Goal: Feedback & Contribution: Leave review/rating

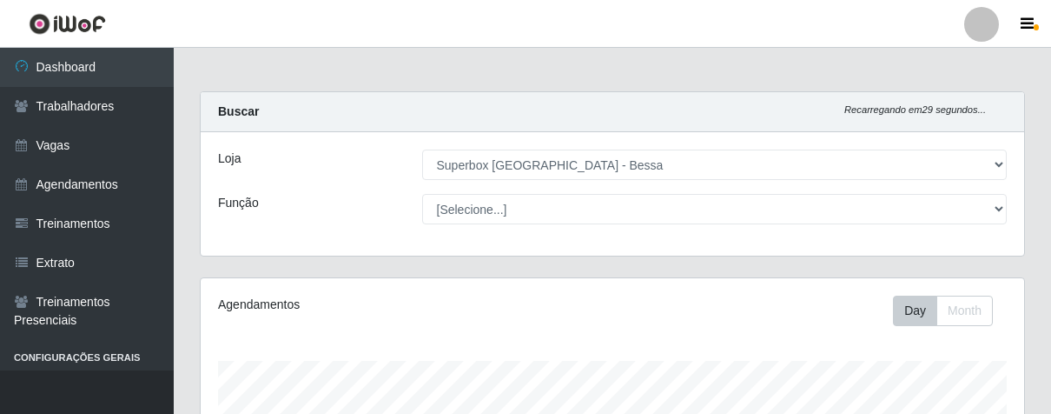
select select "206"
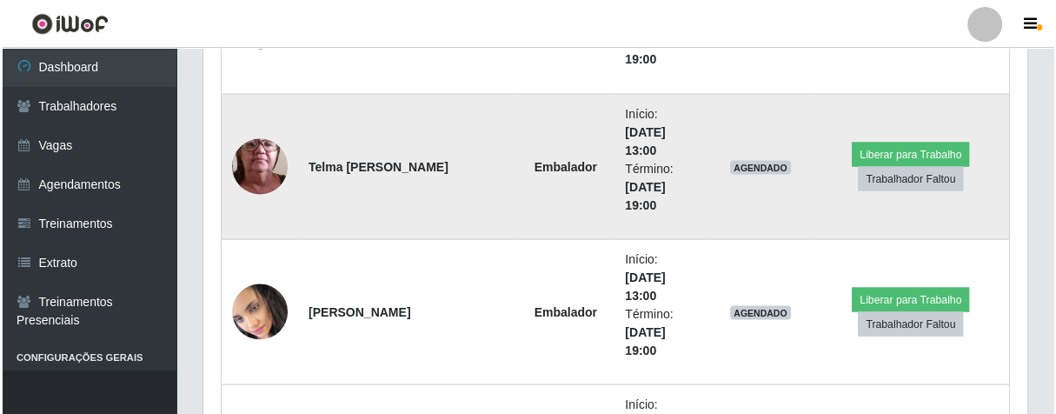
scroll to position [2457, 0]
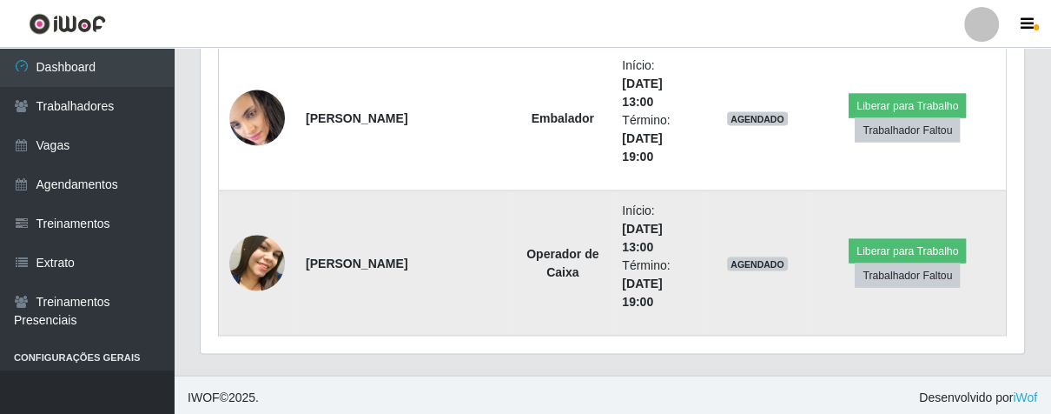
click at [264, 260] on img at bounding box center [257, 264] width 56 height 70
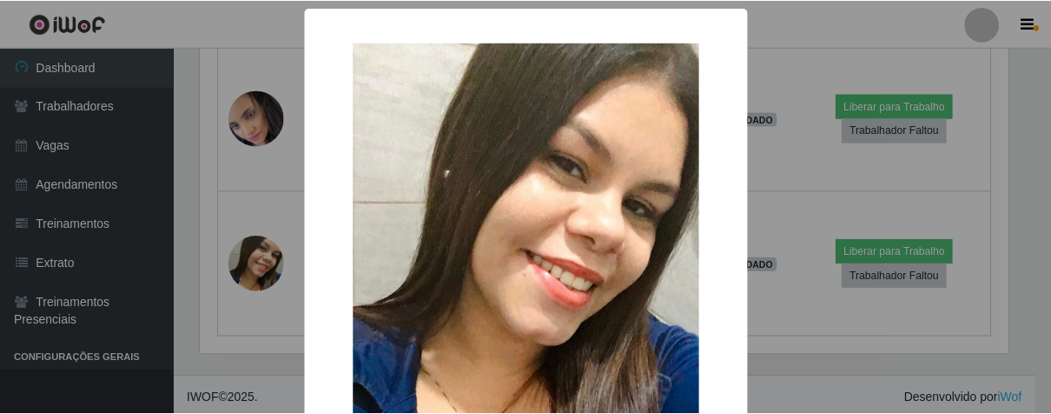
scroll to position [173, 0]
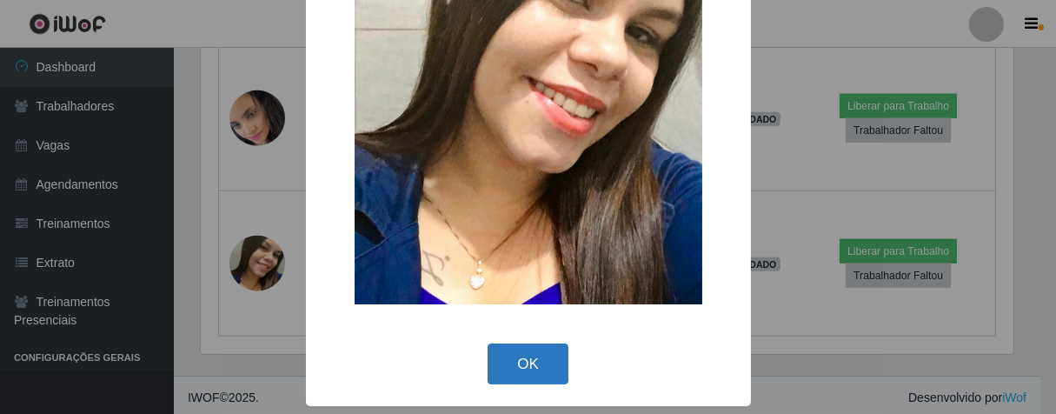
click at [533, 371] on button "OK" at bounding box center [527, 363] width 81 height 41
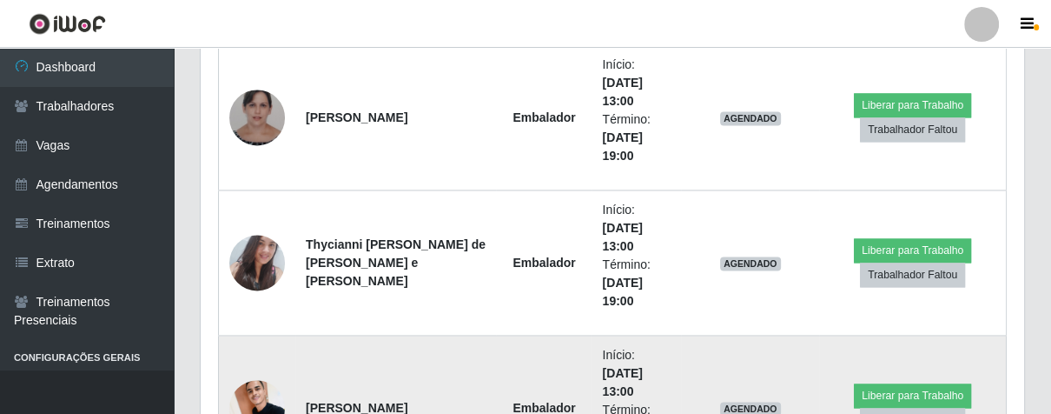
scroll to position [1685, 0]
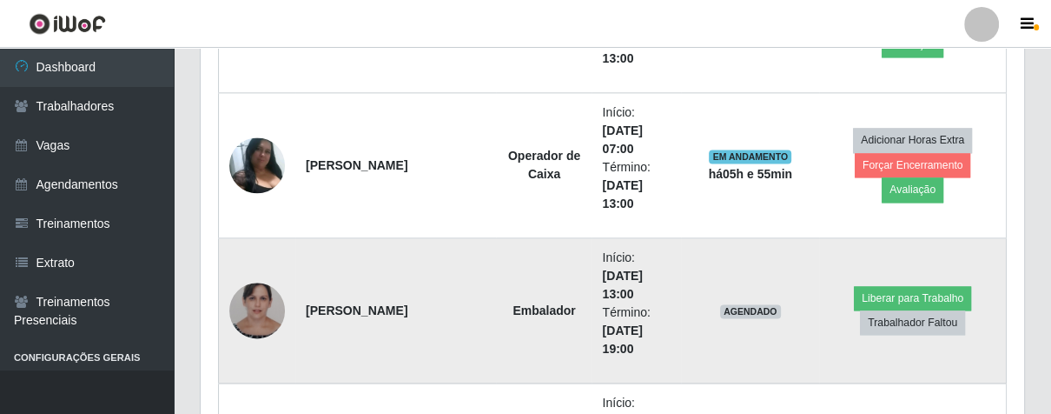
click at [269, 316] on img at bounding box center [257, 310] width 56 height 70
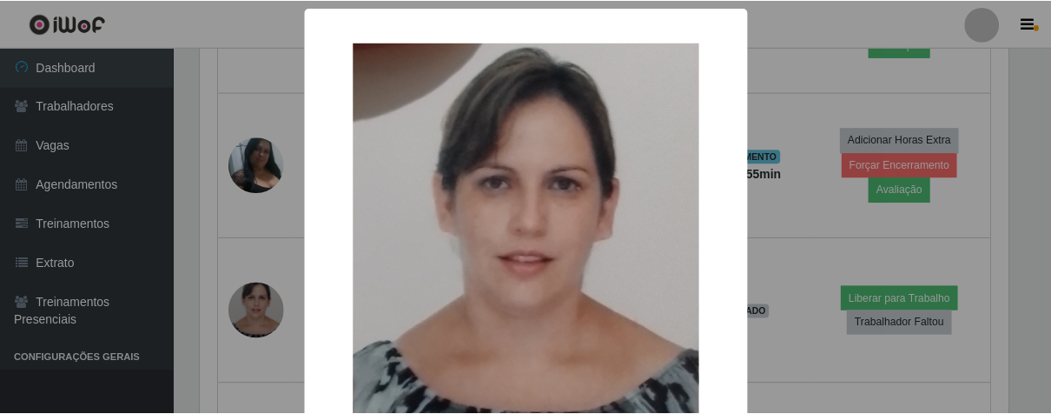
scroll to position [174, 0]
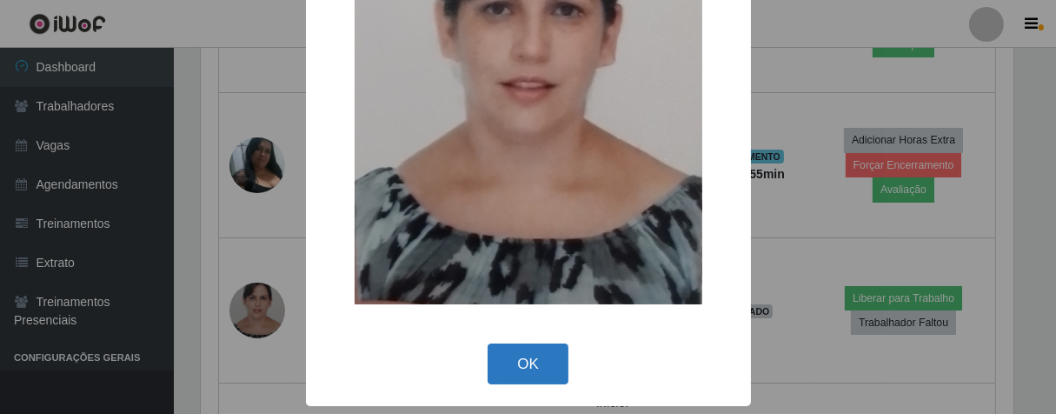
click at [506, 351] on button "OK" at bounding box center [527, 363] width 81 height 41
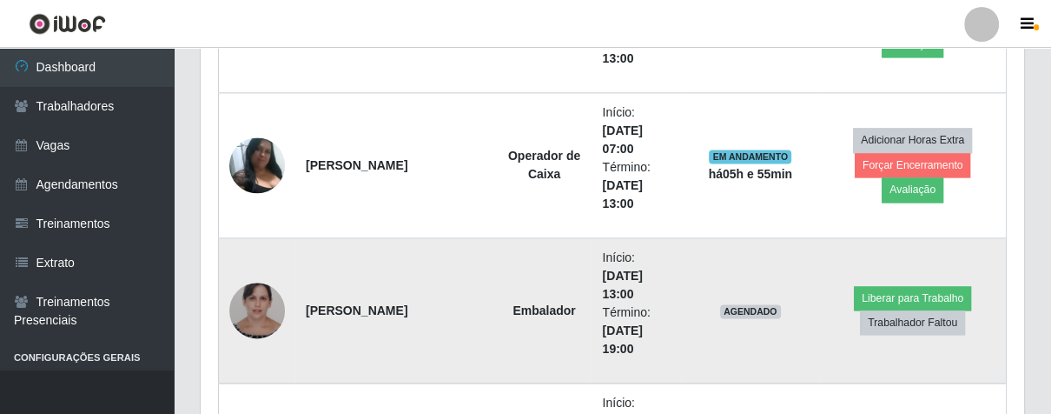
scroll to position [360, 823]
click at [862, 295] on button "Liberar para Trabalho" at bounding box center [912, 298] width 117 height 24
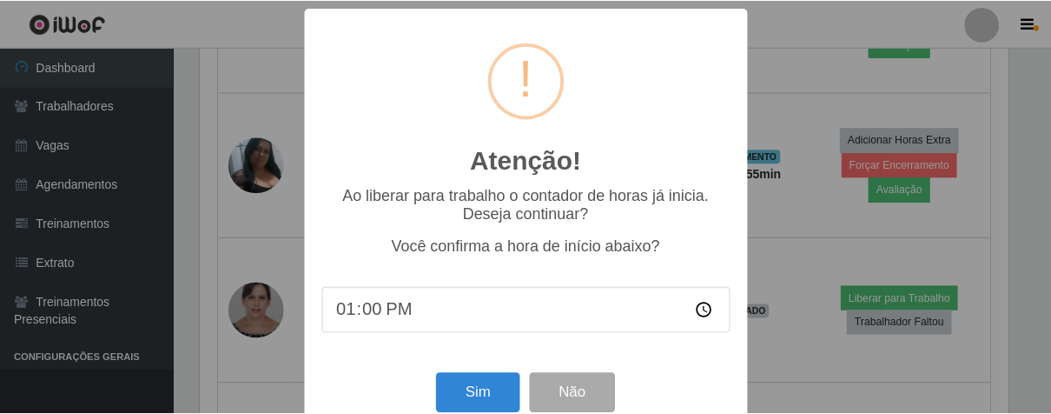
scroll to position [38, 0]
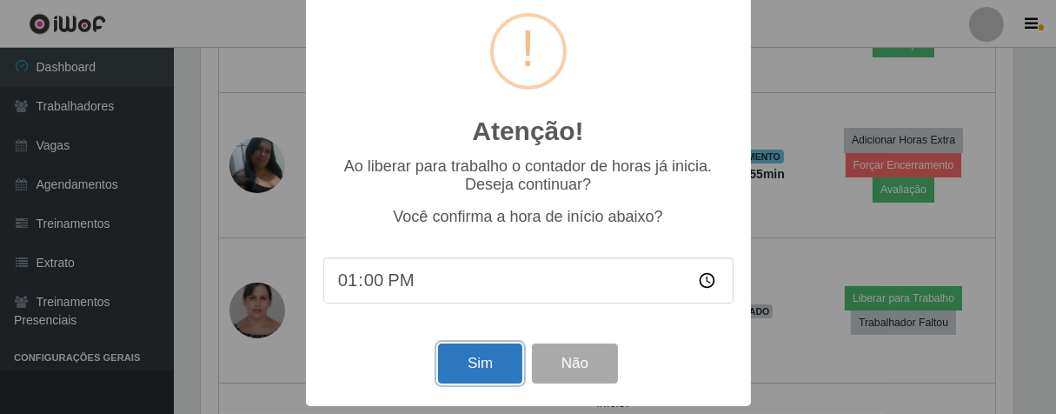
click at [481, 354] on button "Sim" at bounding box center [480, 363] width 84 height 41
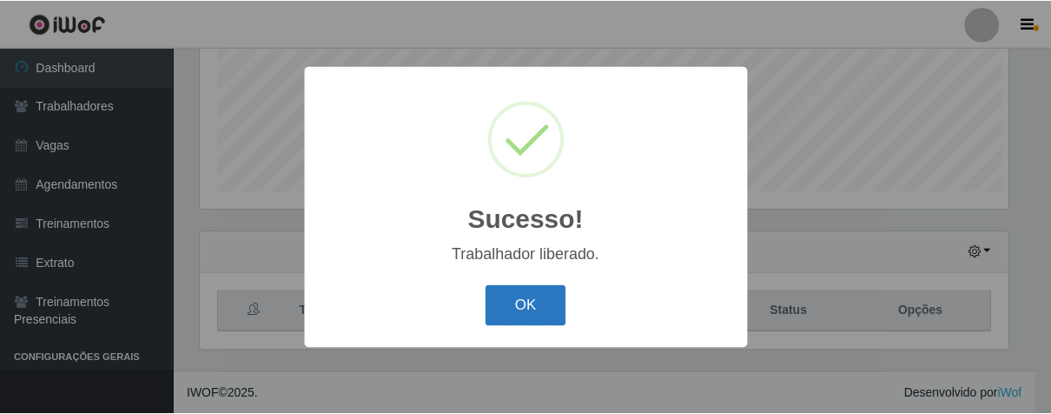
scroll to position [360, 813]
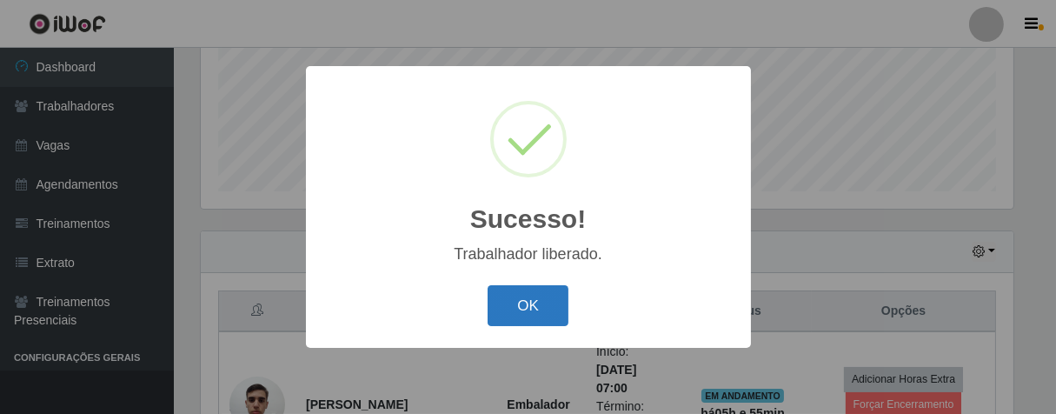
click at [521, 296] on button "OK" at bounding box center [527, 305] width 81 height 41
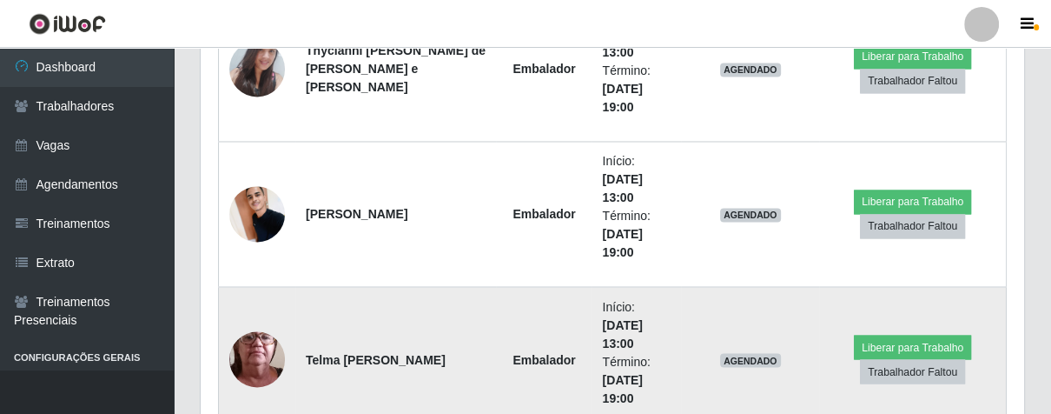
scroll to position [2168, 0]
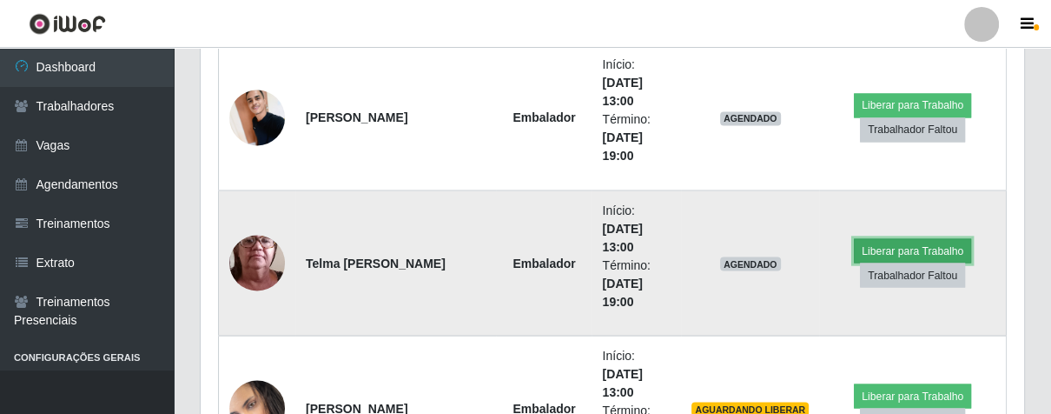
click at [880, 246] on button "Liberar para Trabalho" at bounding box center [912, 250] width 117 height 24
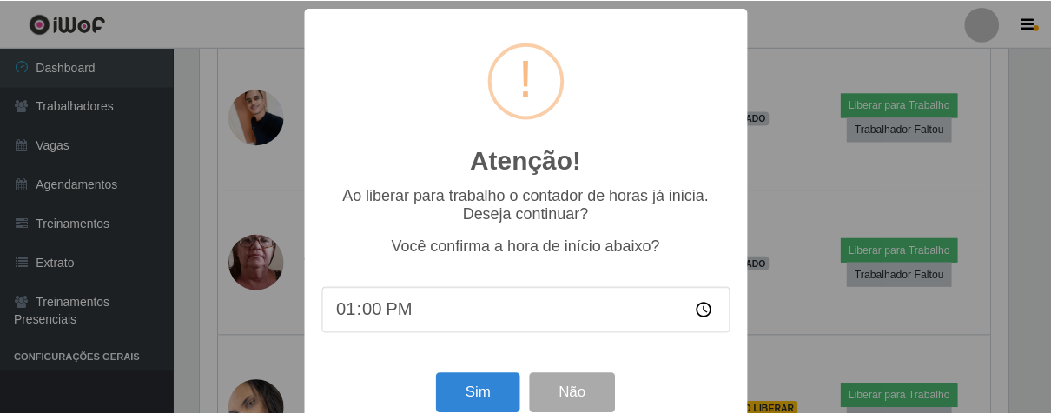
scroll to position [38, 0]
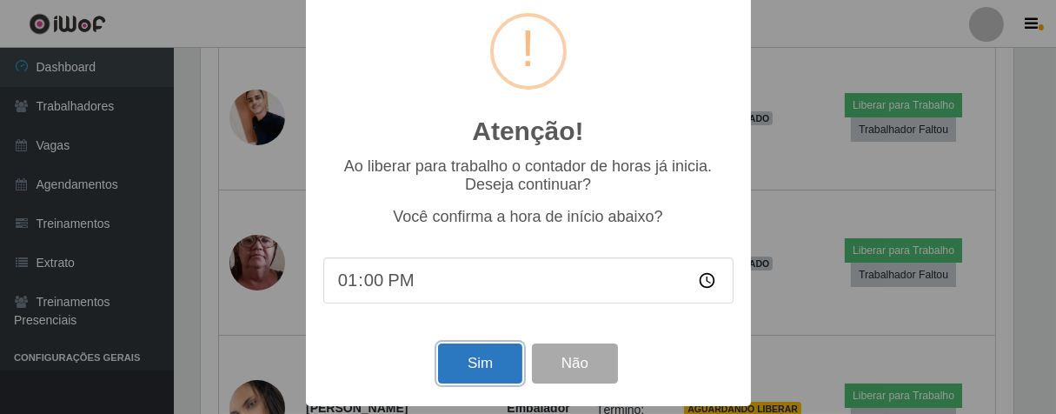
click at [487, 372] on button "Sim" at bounding box center [480, 363] width 84 height 41
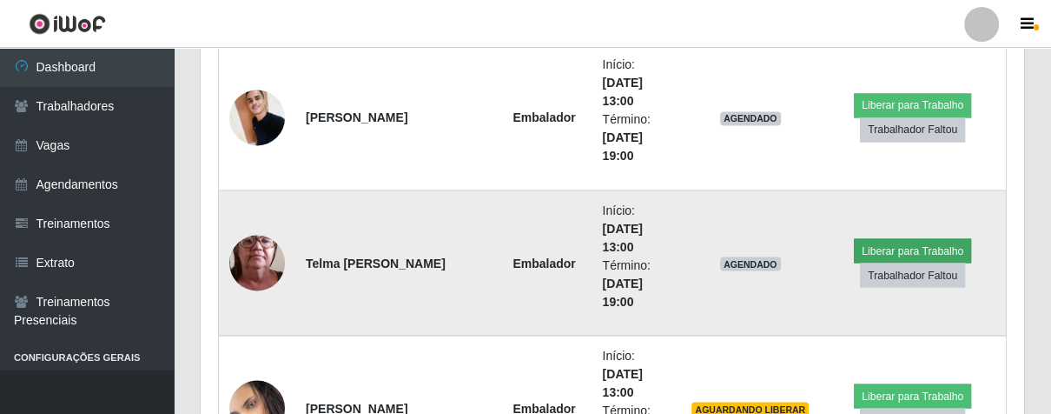
scroll to position [360, 813]
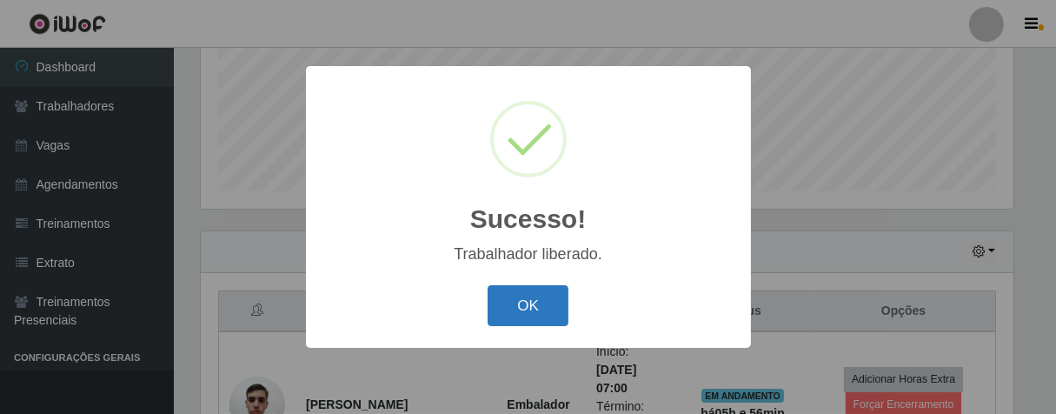
click at [538, 294] on button "OK" at bounding box center [527, 305] width 81 height 41
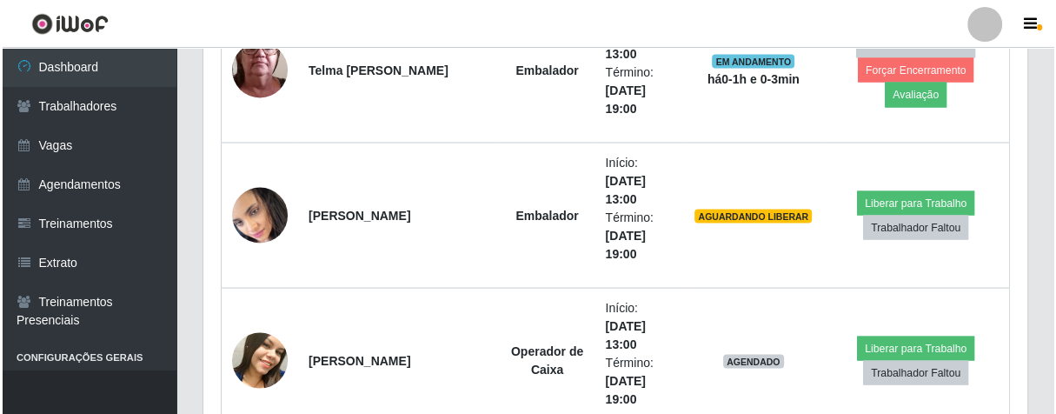
scroll to position [2457, 0]
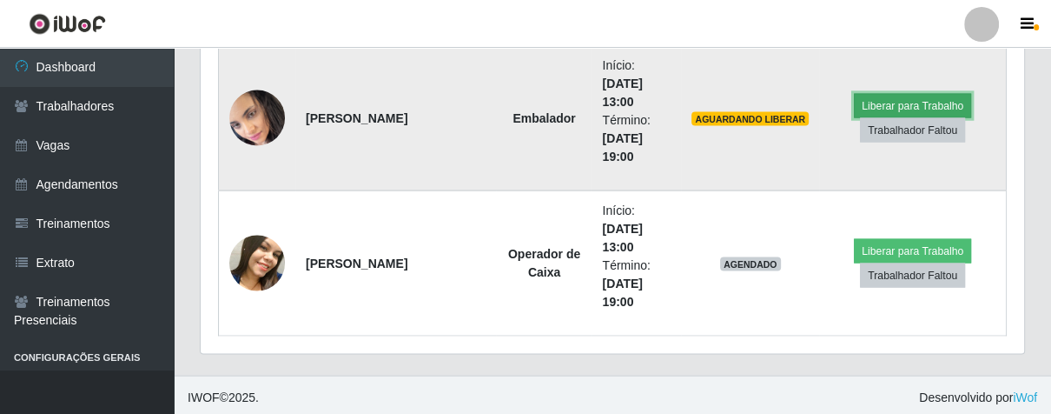
click at [904, 100] on button "Liberar para Trabalho" at bounding box center [912, 106] width 117 height 24
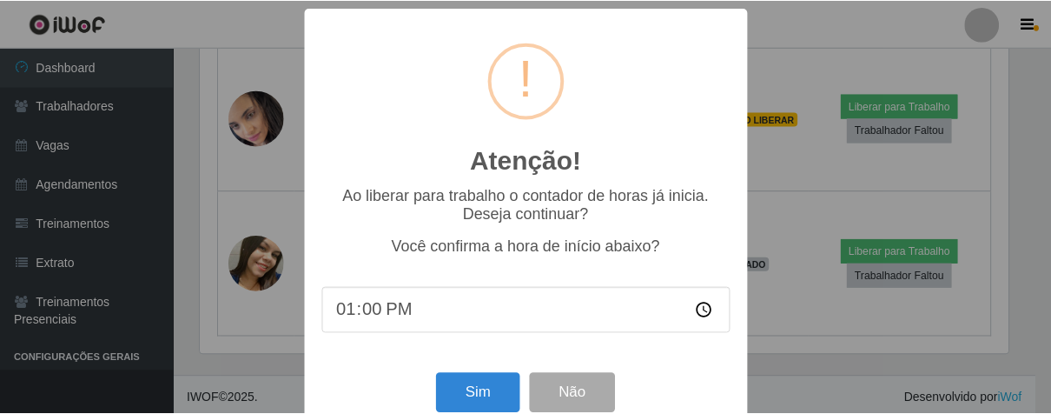
scroll to position [38, 0]
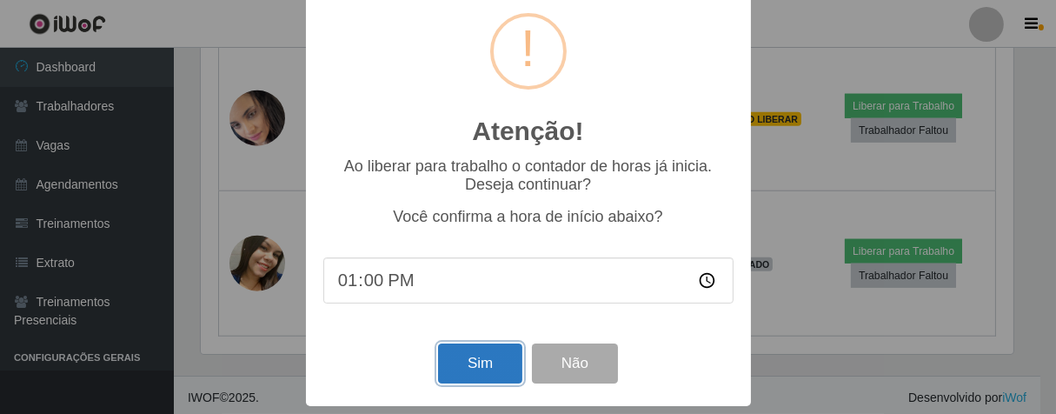
click at [491, 362] on button "Sim" at bounding box center [480, 363] width 84 height 41
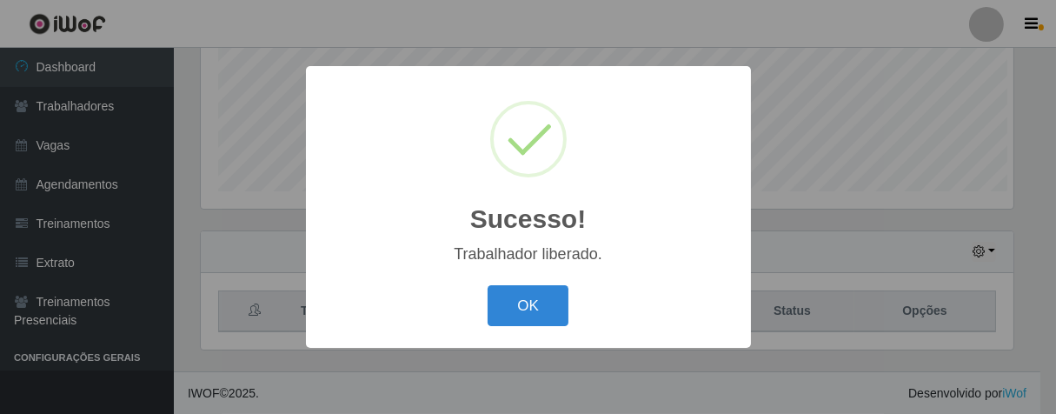
scroll to position [360, 813]
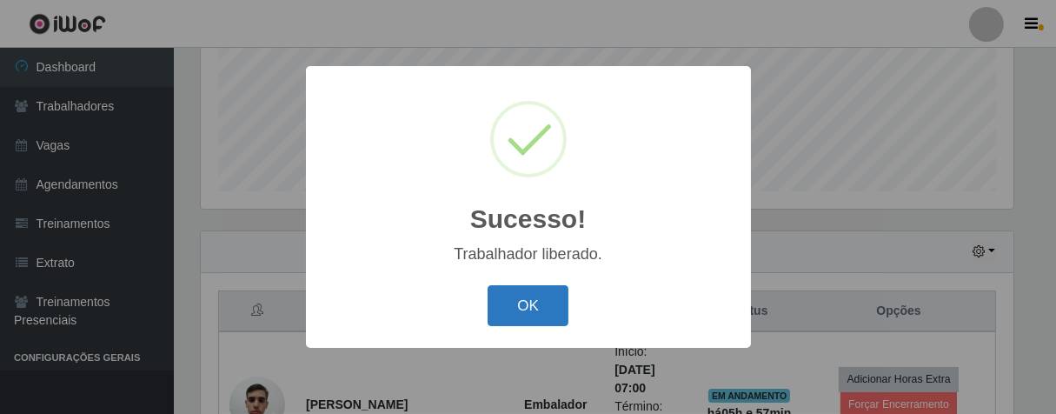
click at [535, 319] on button "OK" at bounding box center [527, 305] width 81 height 41
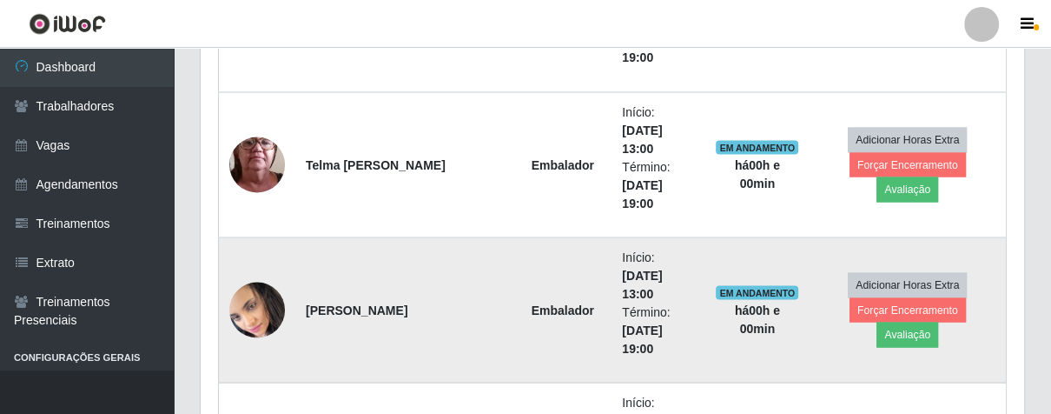
scroll to position [2170, 0]
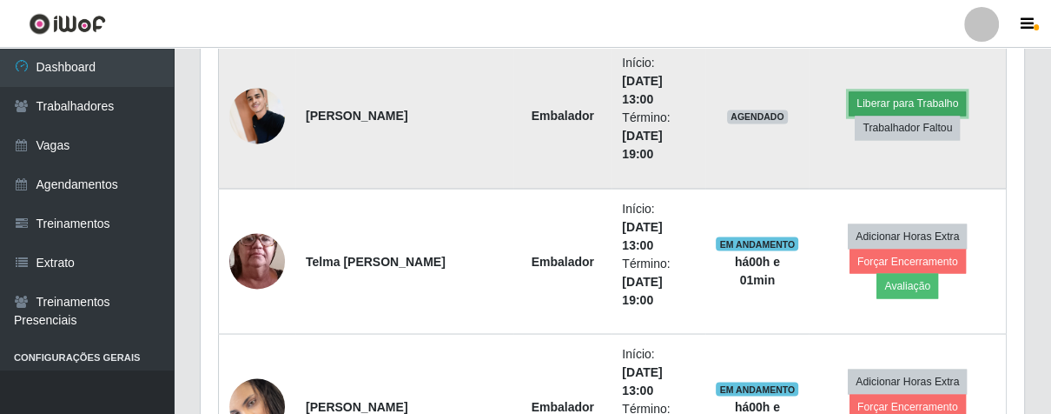
click at [911, 97] on button "Liberar para Trabalho" at bounding box center [907, 103] width 117 height 24
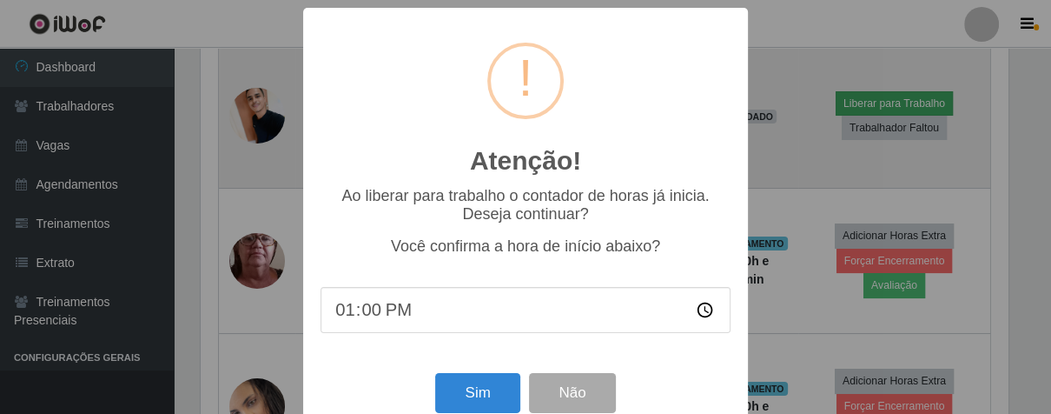
scroll to position [360, 813]
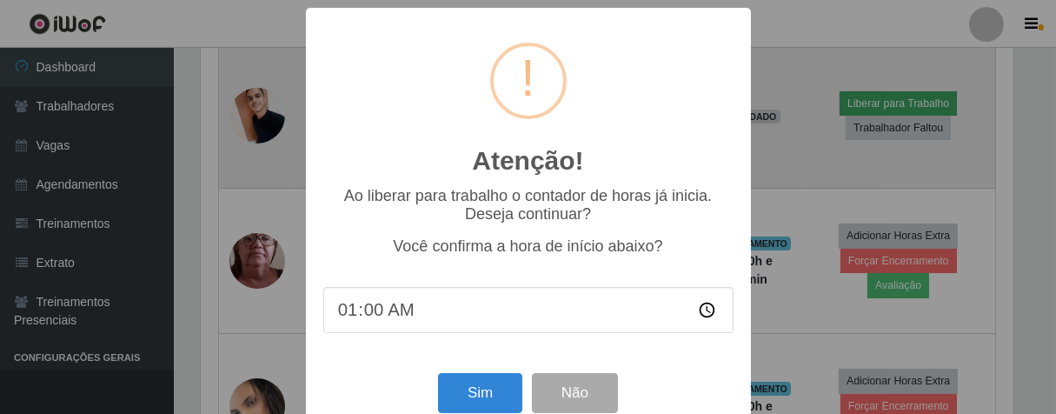
type input "13:00"
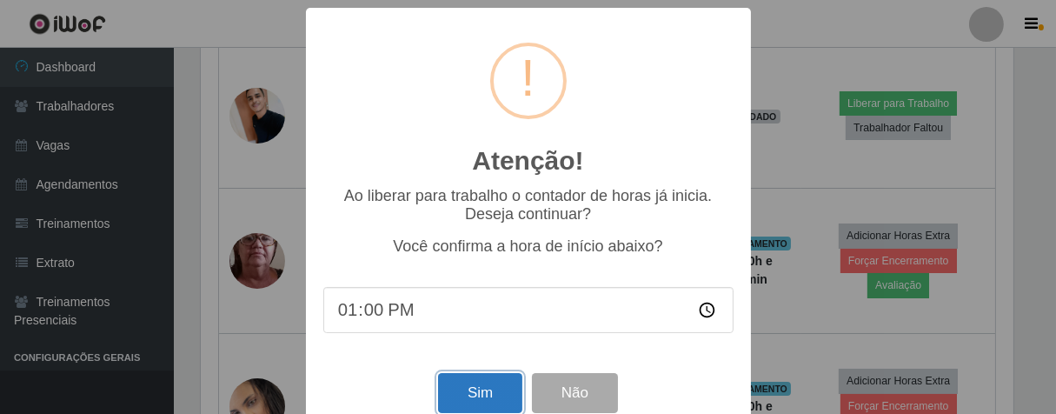
click at [446, 388] on button "Sim" at bounding box center [480, 393] width 84 height 41
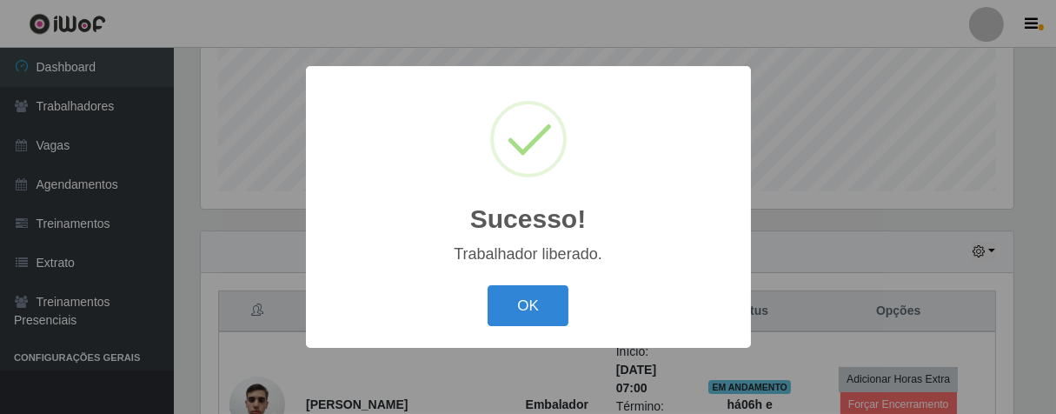
click at [507, 284] on div "OK Cancel" at bounding box center [528, 306] width 410 height 50
click at [512, 314] on button "OK" at bounding box center [527, 305] width 81 height 41
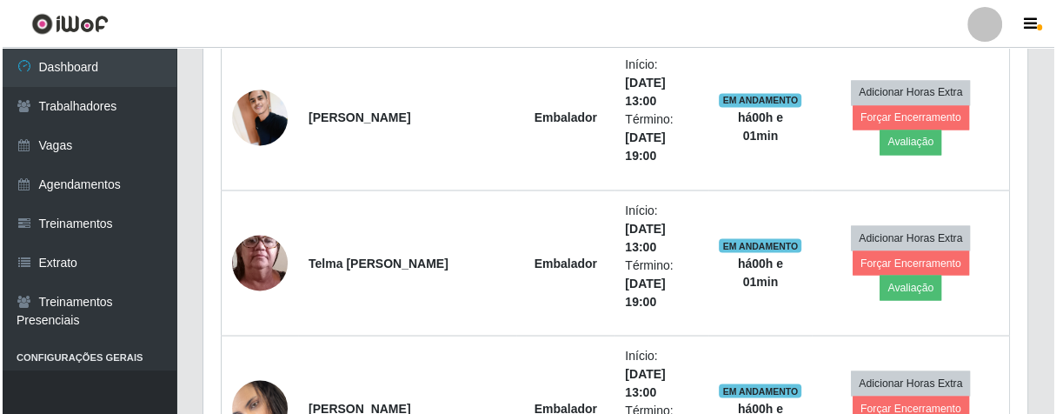
scroll to position [2361, 0]
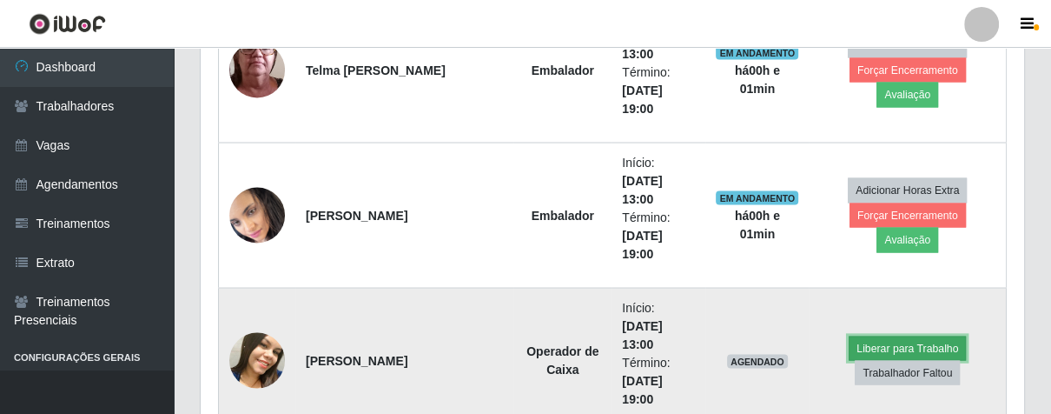
click at [931, 338] on button "Liberar para Trabalho" at bounding box center [907, 347] width 117 height 24
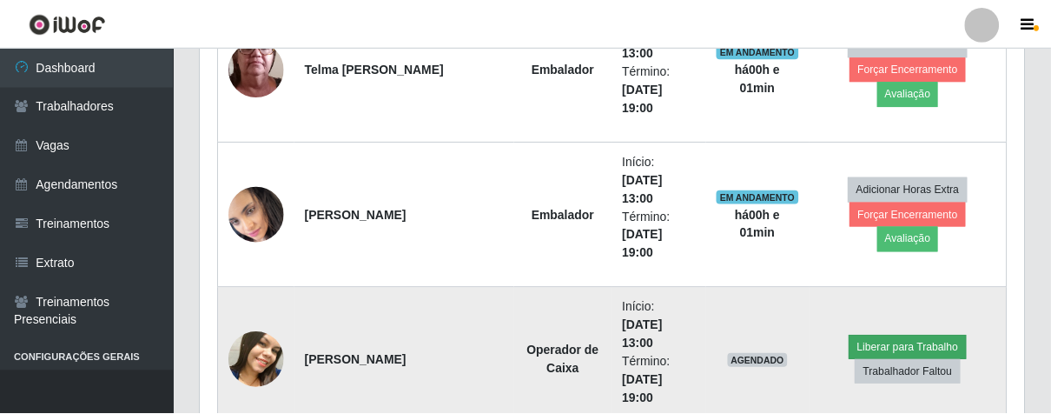
scroll to position [360, 813]
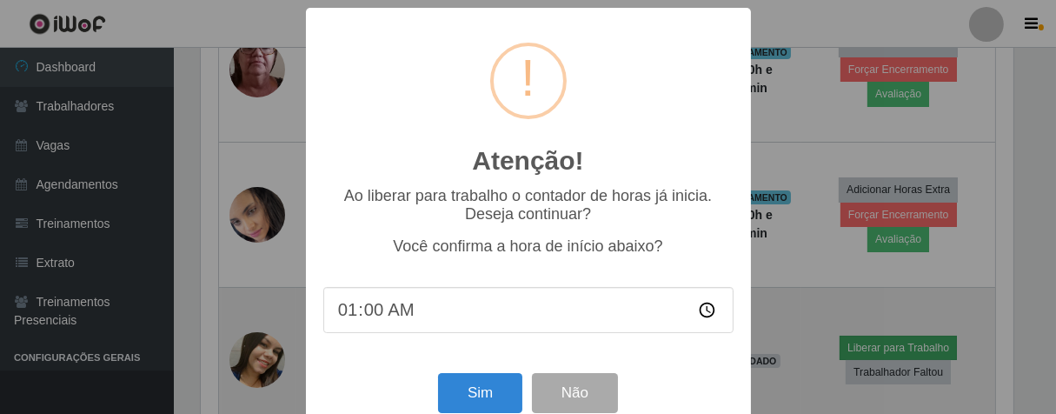
type input "13:00"
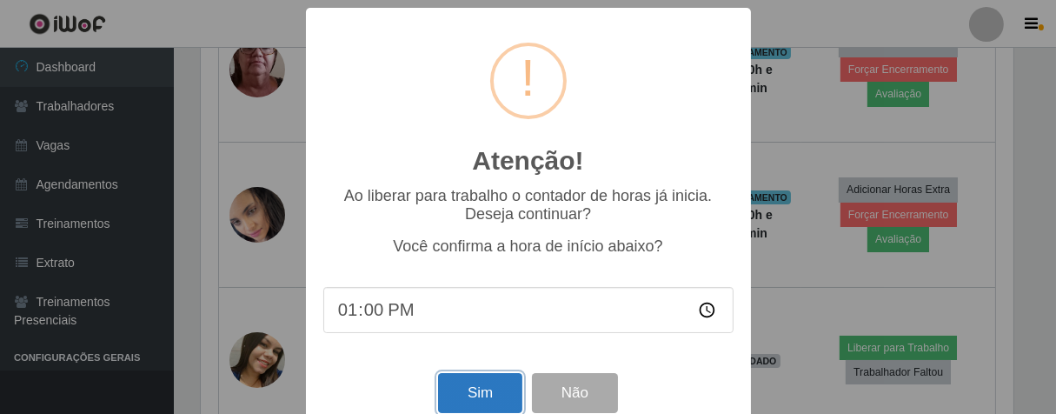
click at [494, 391] on button "Sim" at bounding box center [480, 393] width 84 height 41
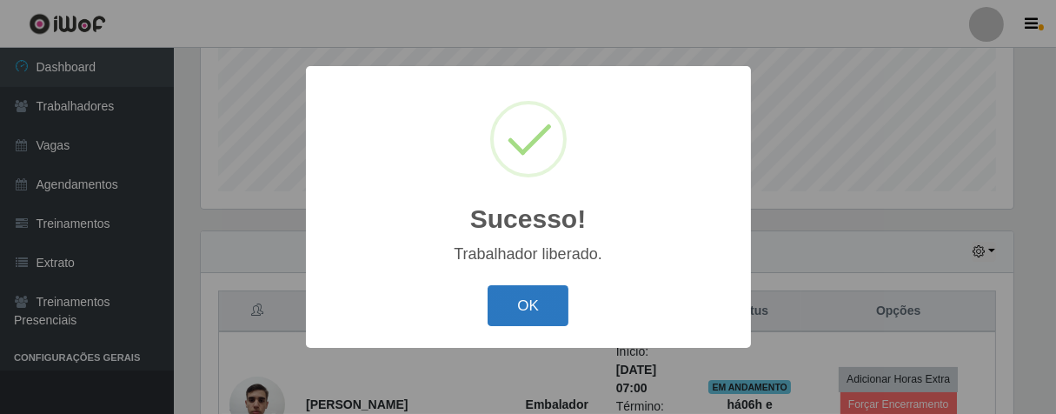
click at [549, 309] on button "OK" at bounding box center [527, 305] width 81 height 41
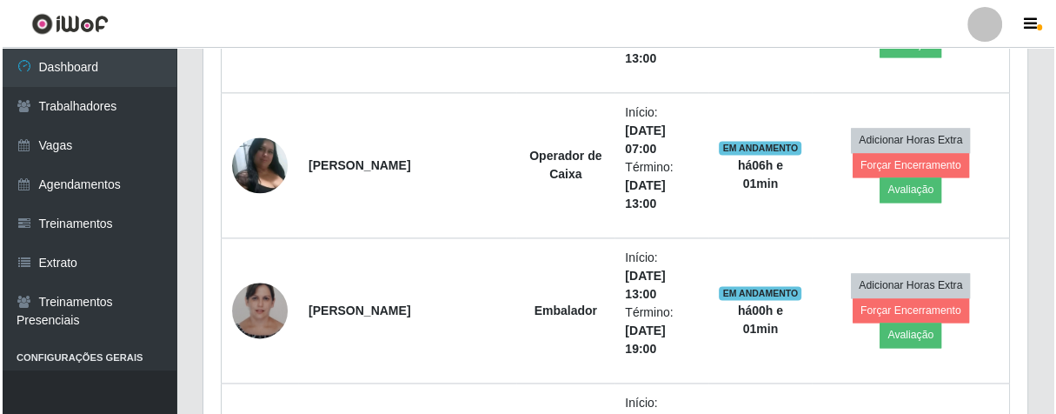
scroll to position [1781, 0]
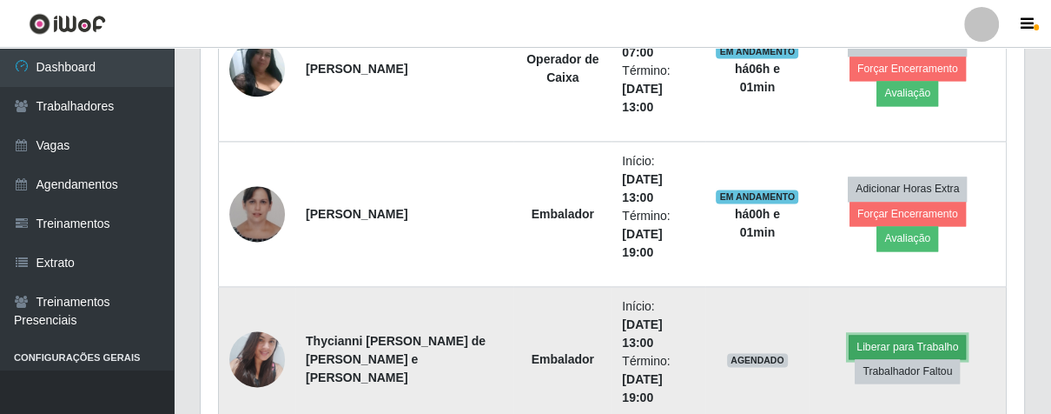
click at [887, 347] on button "Liberar para Trabalho" at bounding box center [907, 347] width 117 height 24
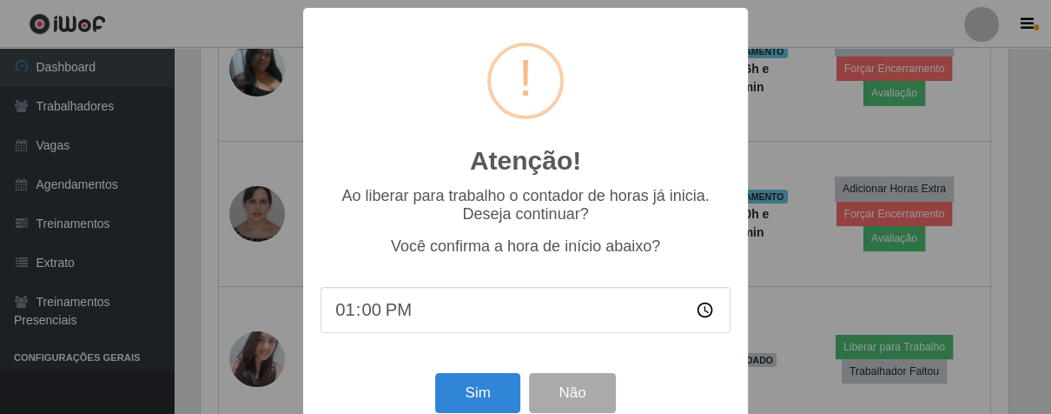
scroll to position [360, 813]
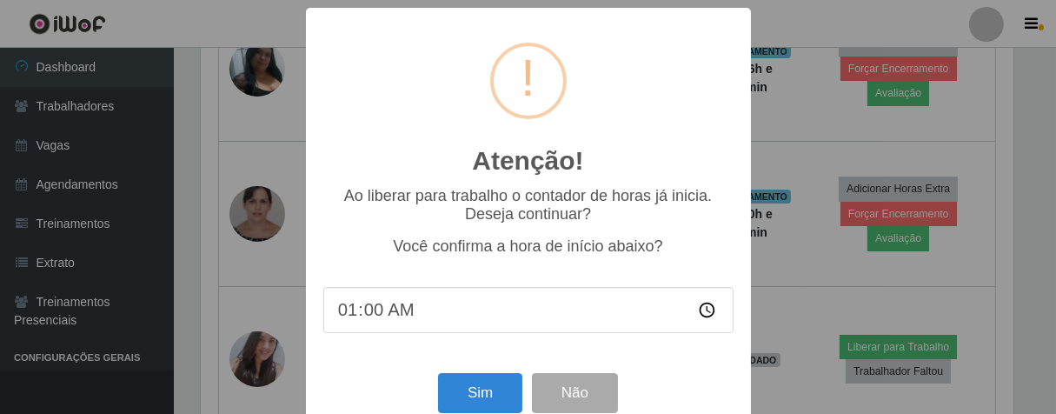
type input "13:00"
click at [467, 392] on button "Sim" at bounding box center [480, 393] width 84 height 41
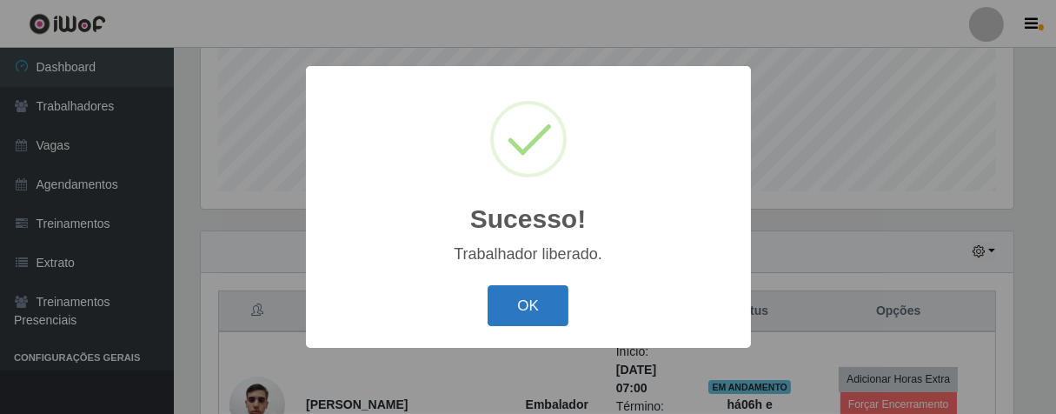
click at [533, 303] on button "OK" at bounding box center [527, 305] width 81 height 41
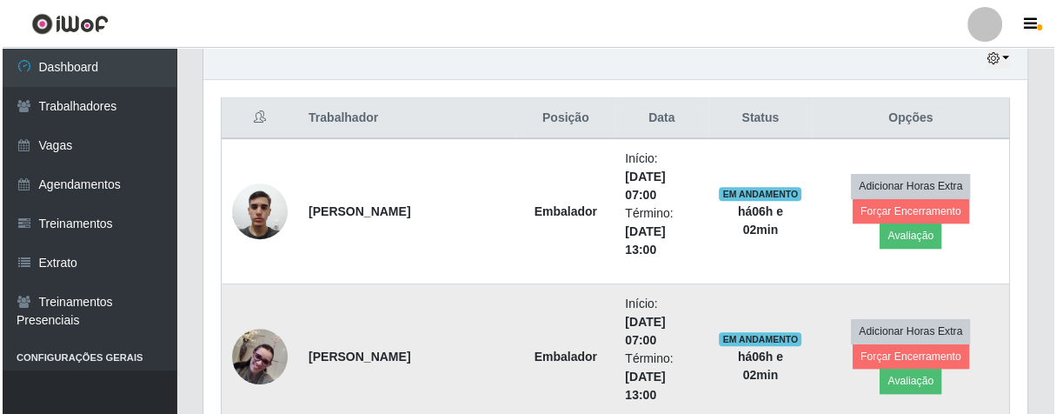
scroll to position [719, 0]
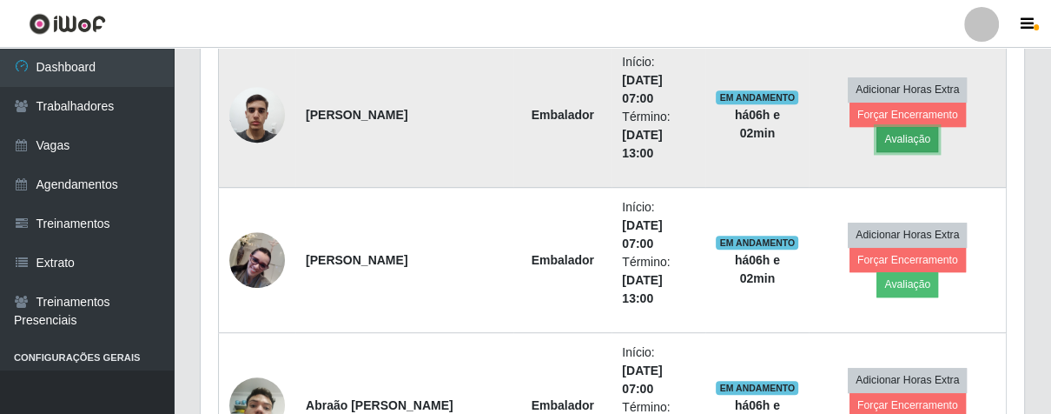
click at [938, 127] on button "Avaliação" at bounding box center [908, 139] width 62 height 24
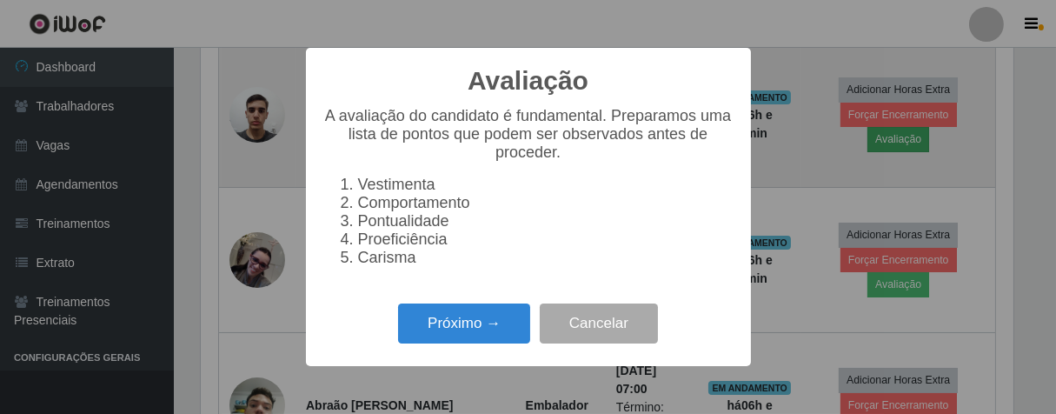
scroll to position [360, 813]
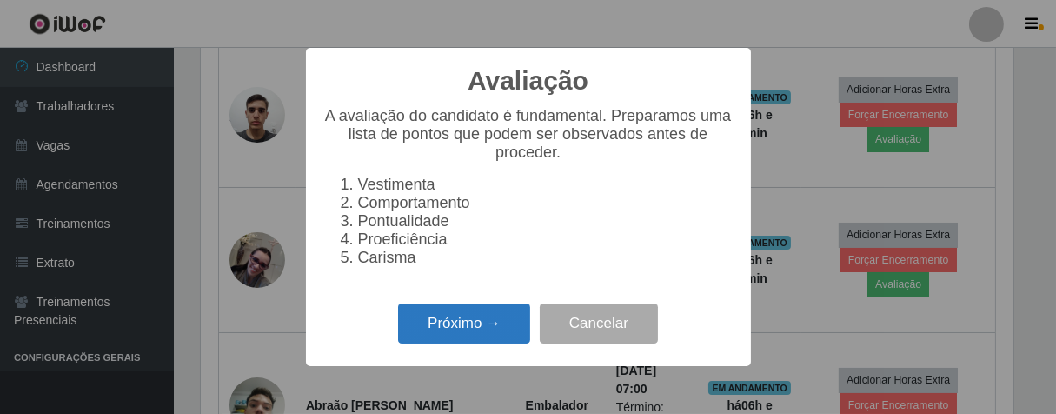
click at [442, 335] on button "Próximo →" at bounding box center [464, 323] width 132 height 41
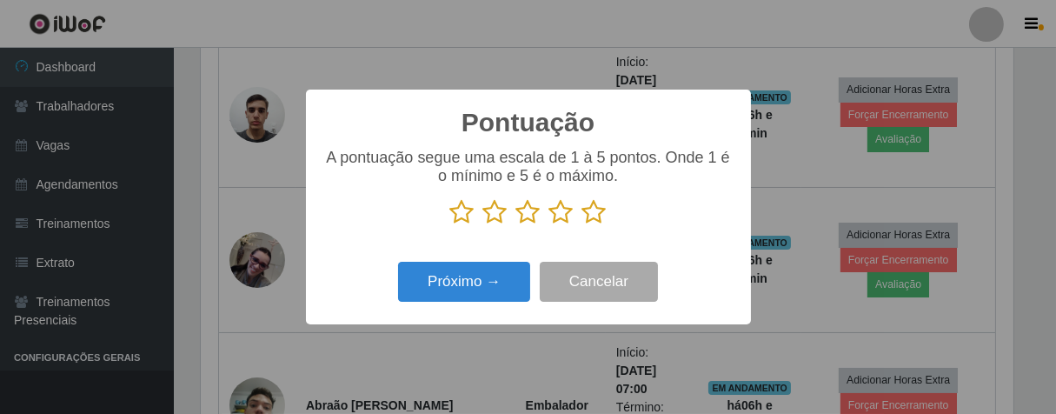
scroll to position [868497, 868045]
click at [598, 208] on icon at bounding box center [594, 212] width 24 height 26
click at [582, 225] on input "radio" at bounding box center [582, 225] width 0 height 0
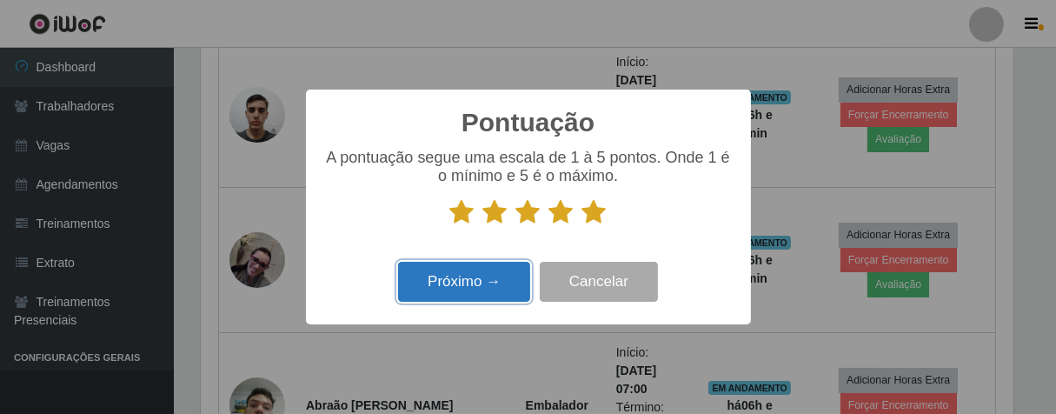
click at [494, 291] on button "Próximo →" at bounding box center [464, 282] width 132 height 41
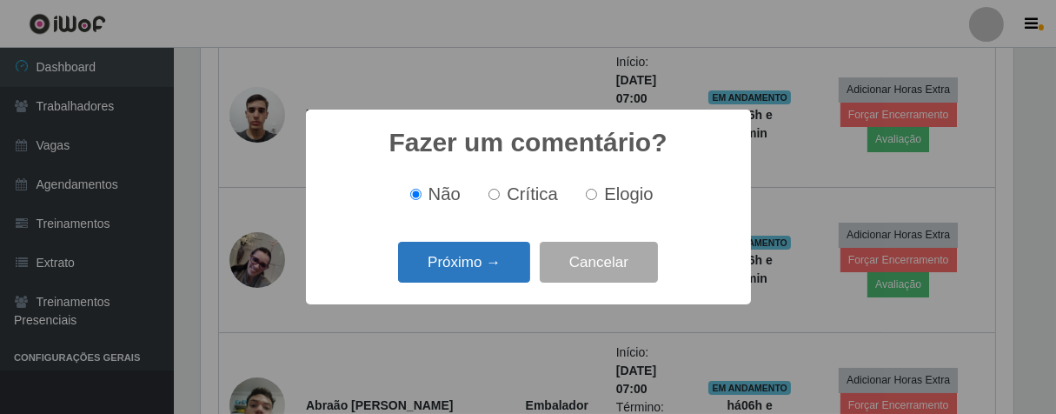
click at [507, 250] on button "Próximo →" at bounding box center [464, 262] width 132 height 41
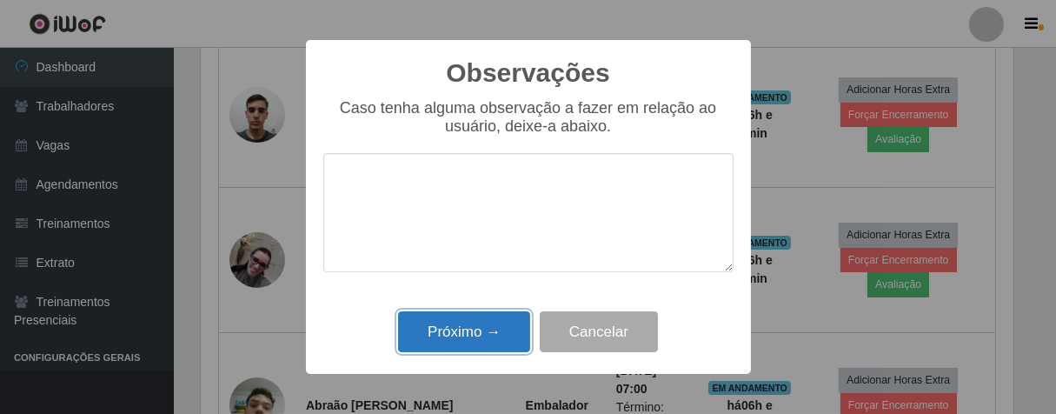
click at [499, 321] on button "Próximo →" at bounding box center [464, 331] width 132 height 41
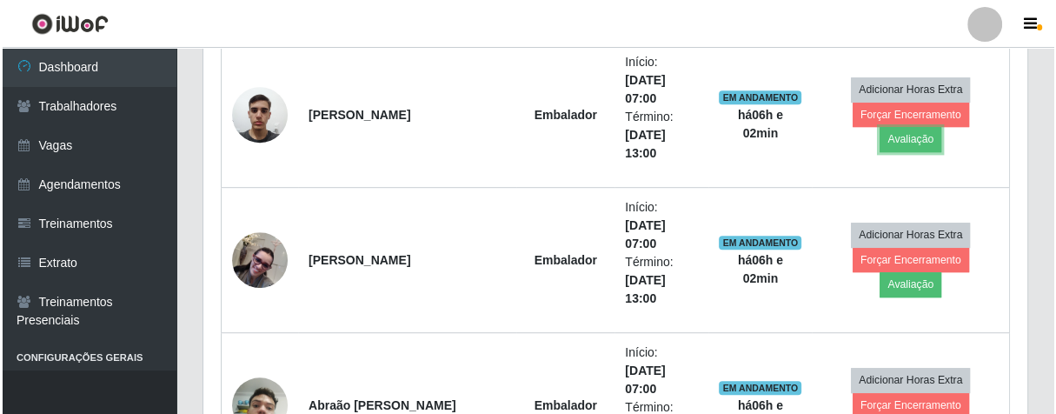
scroll to position [360, 823]
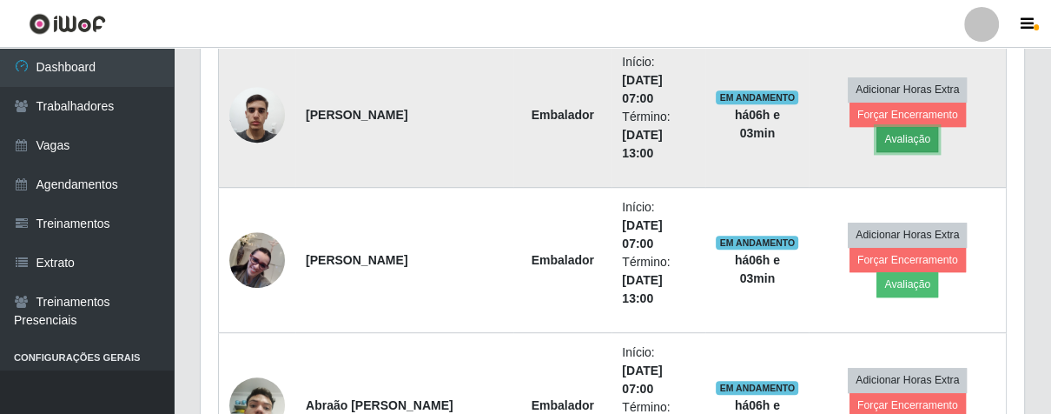
click at [938, 129] on button "Avaliação" at bounding box center [908, 139] width 62 height 24
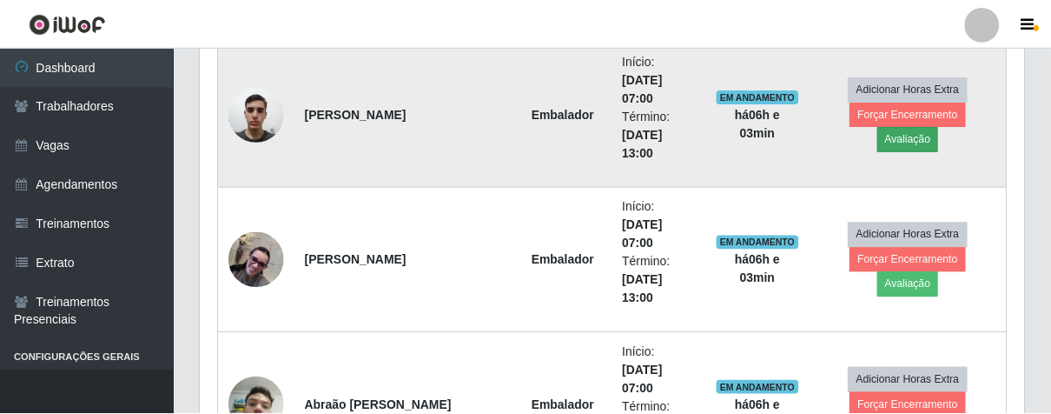
scroll to position [360, 813]
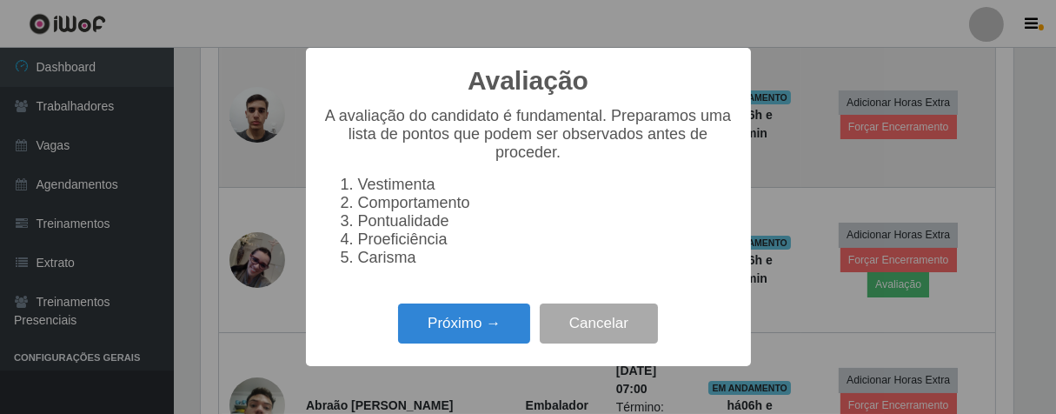
click at [851, 176] on div "Avaliação × A avaliação do candidato é fundamental. Preparamos uma lista de pon…" at bounding box center [528, 207] width 1056 height 414
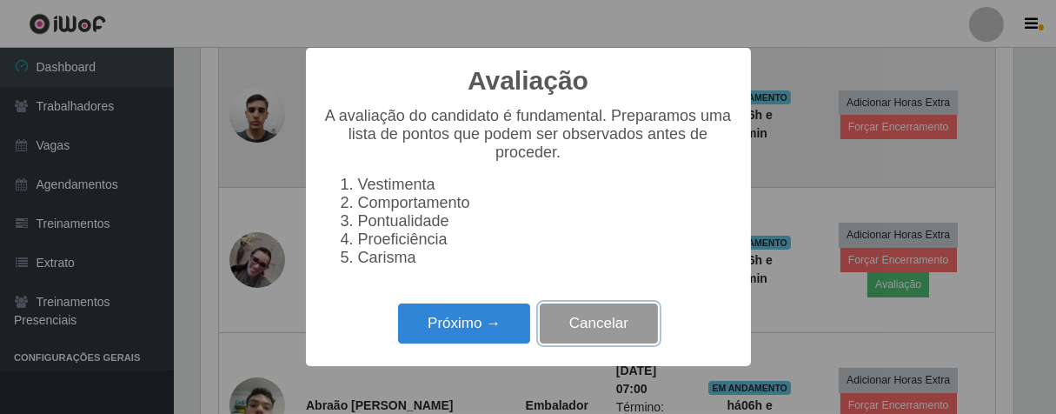
click at [619, 335] on button "Cancelar" at bounding box center [599, 323] width 118 height 41
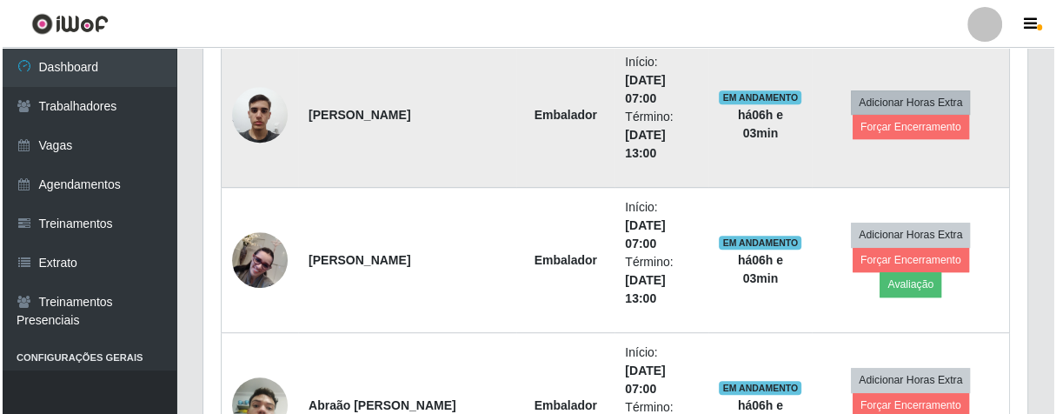
scroll to position [360, 823]
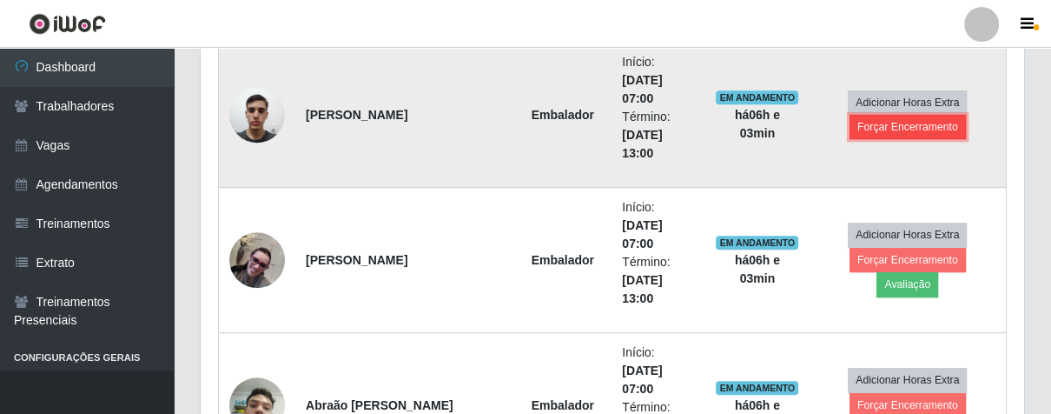
click at [937, 126] on button "Forçar Encerramento" at bounding box center [908, 127] width 116 height 24
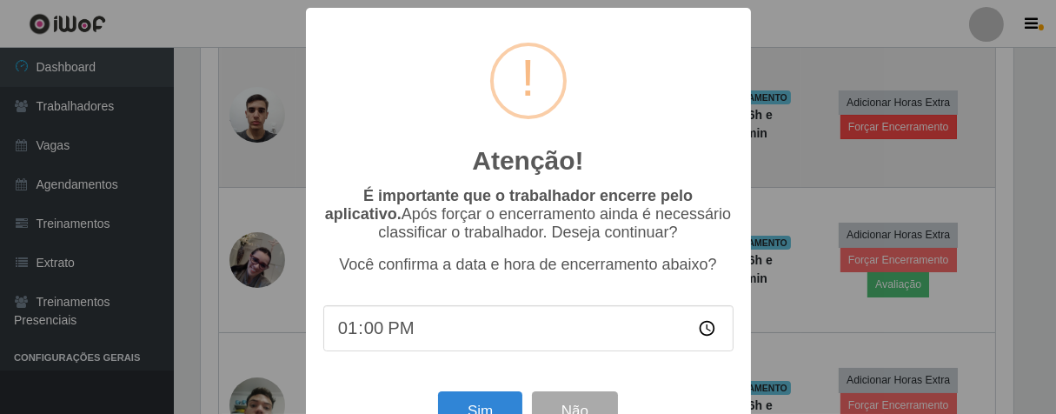
scroll to position [360, 813]
type input "13:00"
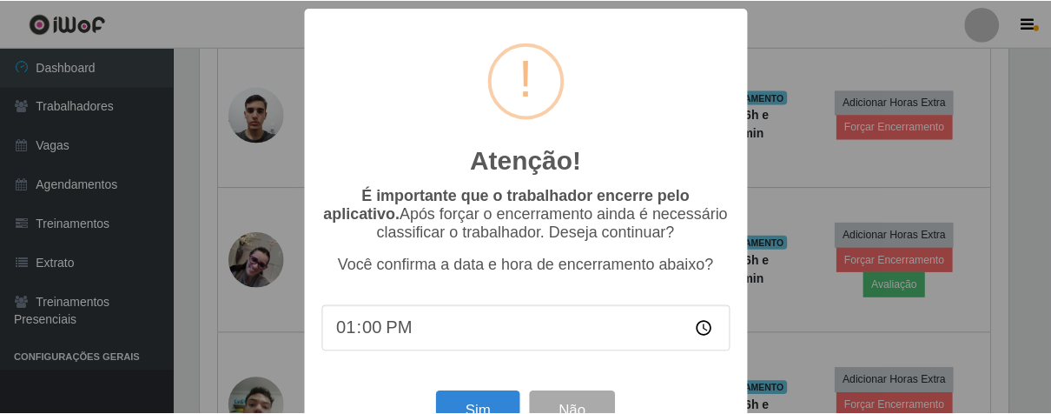
scroll to position [60, 0]
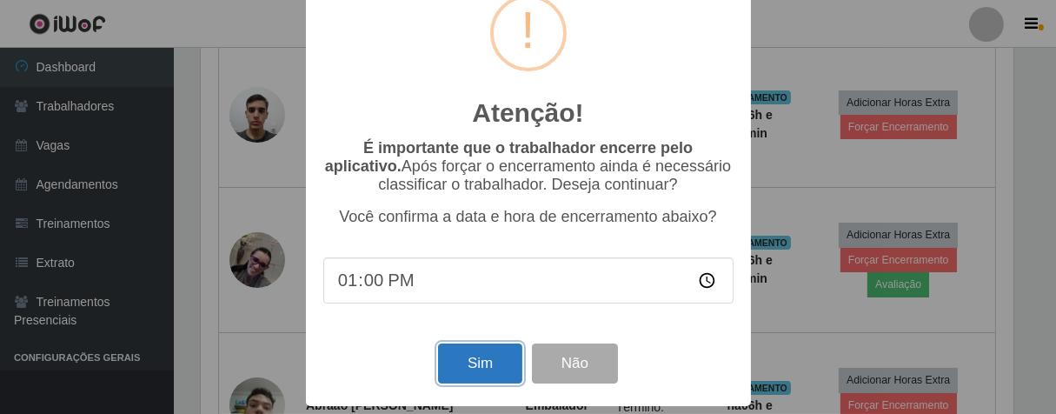
click at [480, 369] on button "Sim" at bounding box center [480, 363] width 84 height 41
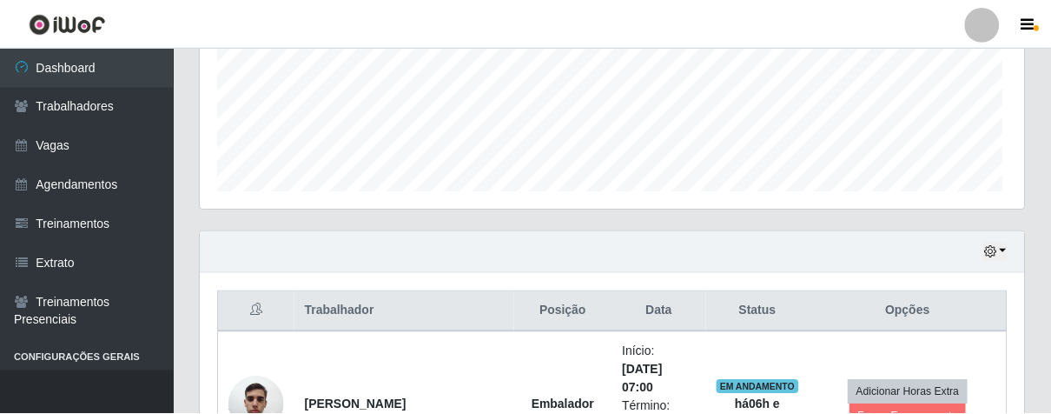
scroll to position [360, 813]
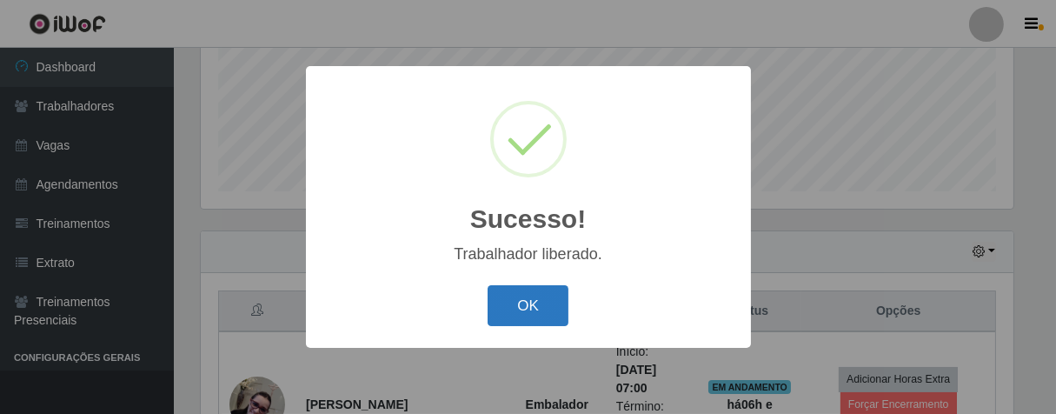
click at [530, 303] on button "OK" at bounding box center [527, 305] width 81 height 41
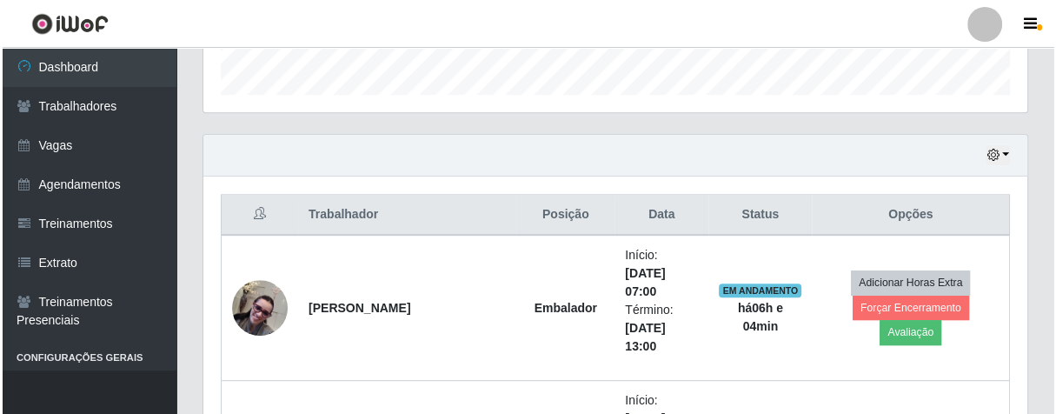
scroll to position [623, 0]
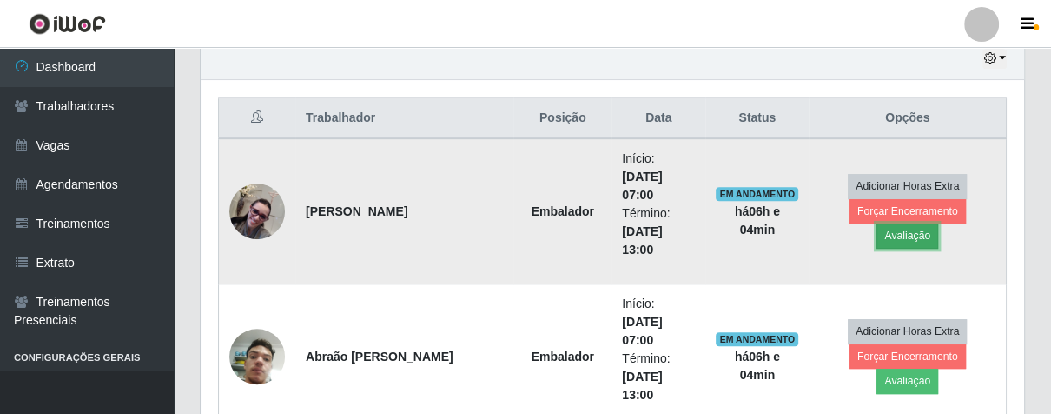
click at [938, 223] on button "Avaliação" at bounding box center [908, 235] width 62 height 24
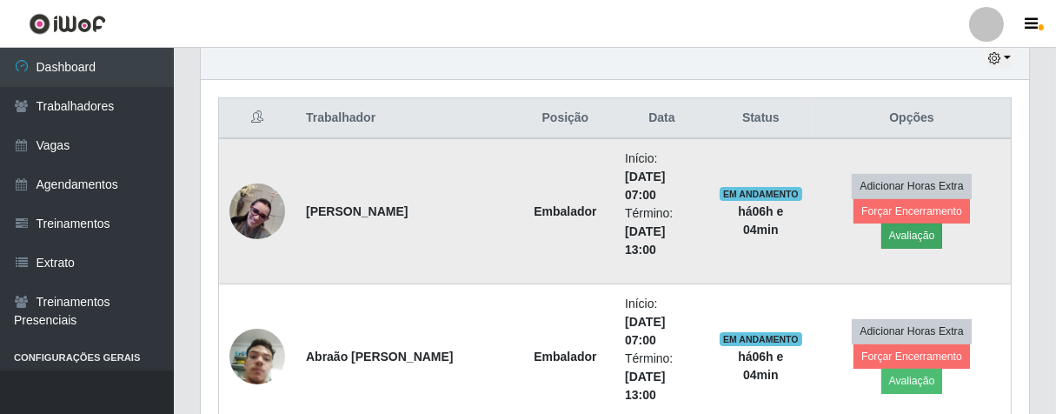
scroll to position [360, 813]
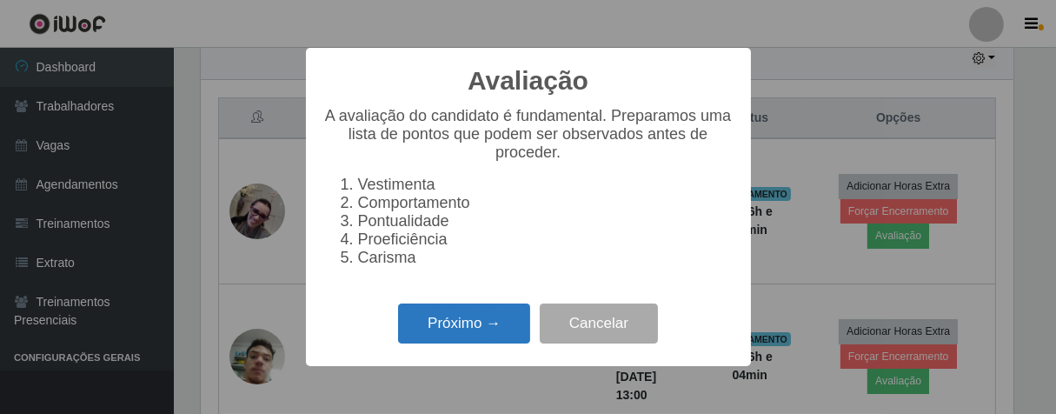
click at [482, 336] on button "Próximo →" at bounding box center [464, 323] width 132 height 41
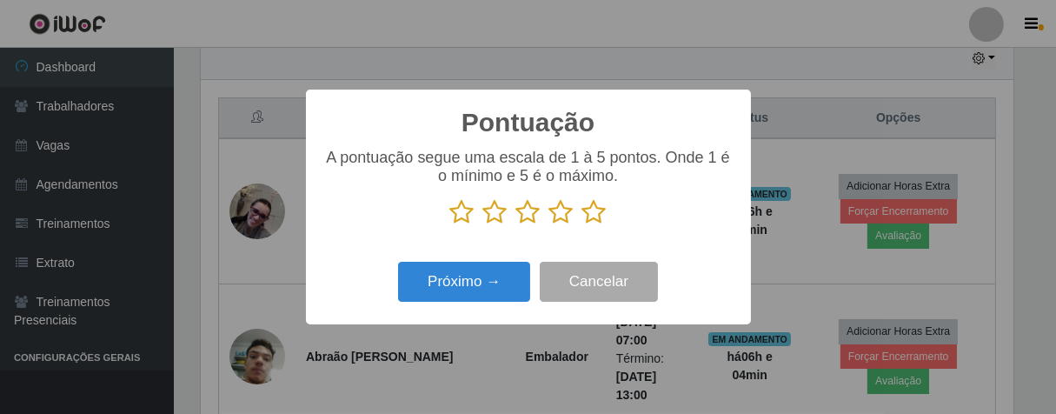
click at [598, 214] on icon at bounding box center [594, 212] width 24 height 26
click at [582, 225] on input "radio" at bounding box center [582, 225] width 0 height 0
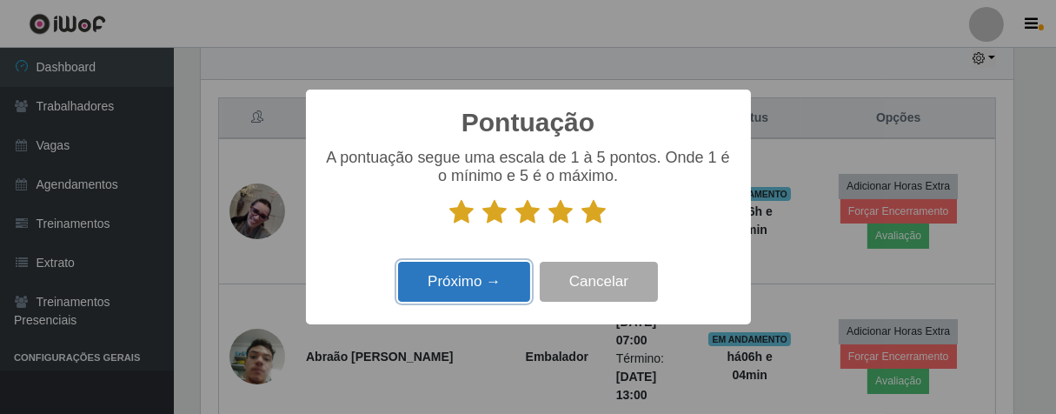
click at [507, 280] on button "Próximo →" at bounding box center [464, 282] width 132 height 41
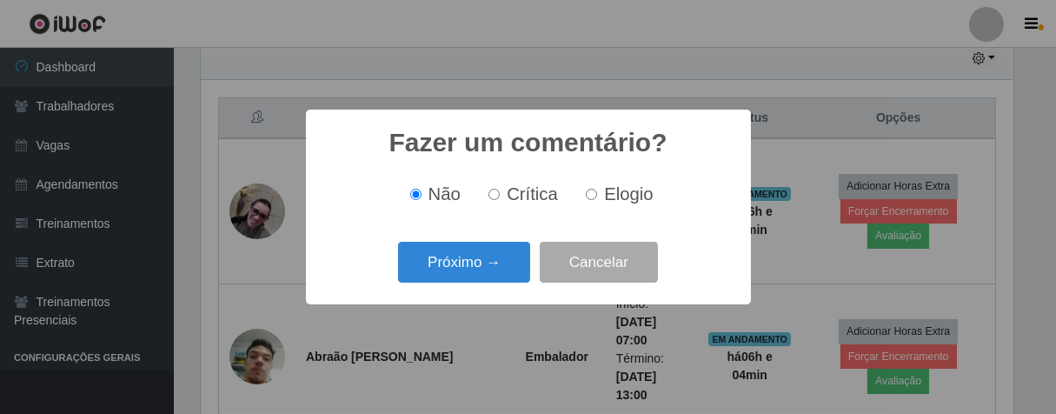
click at [507, 275] on button "Próximo →" at bounding box center [464, 262] width 132 height 41
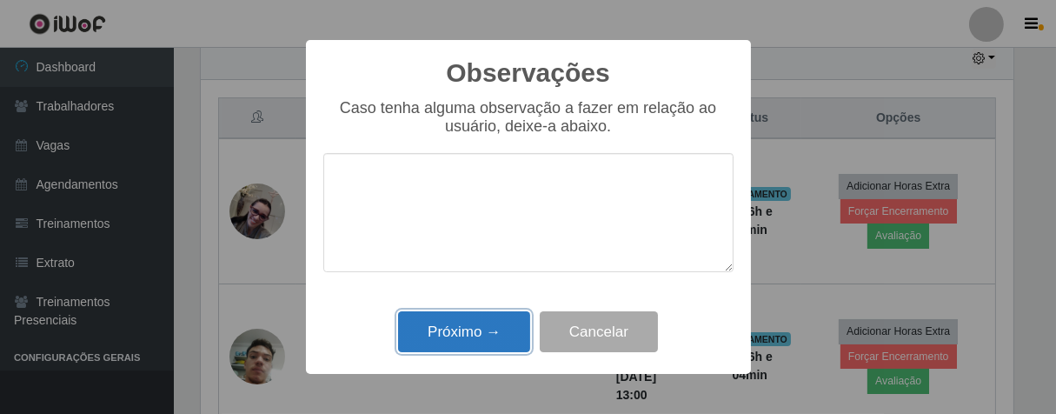
click at [500, 324] on button "Próximo →" at bounding box center [464, 331] width 132 height 41
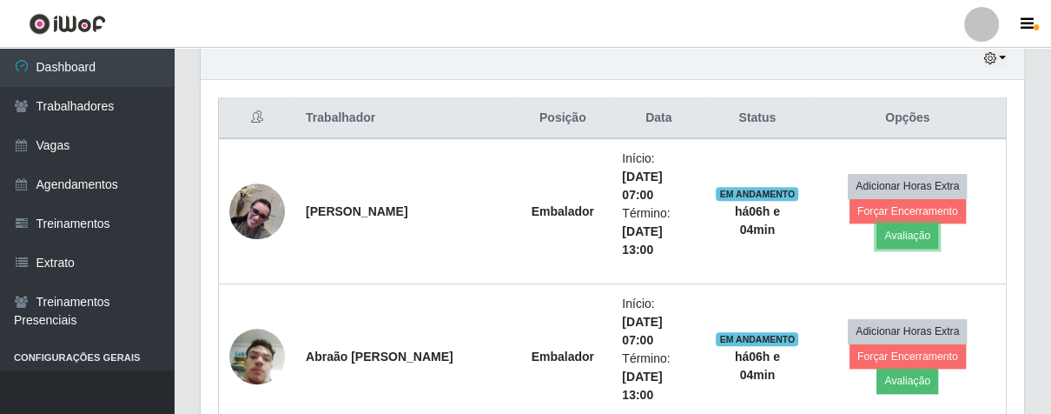
scroll to position [360, 823]
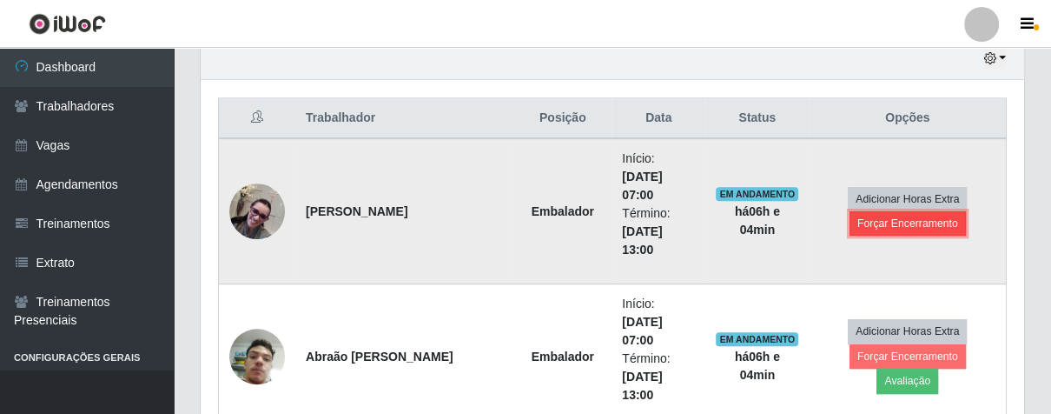
click at [888, 222] on button "Forçar Encerramento" at bounding box center [908, 223] width 116 height 24
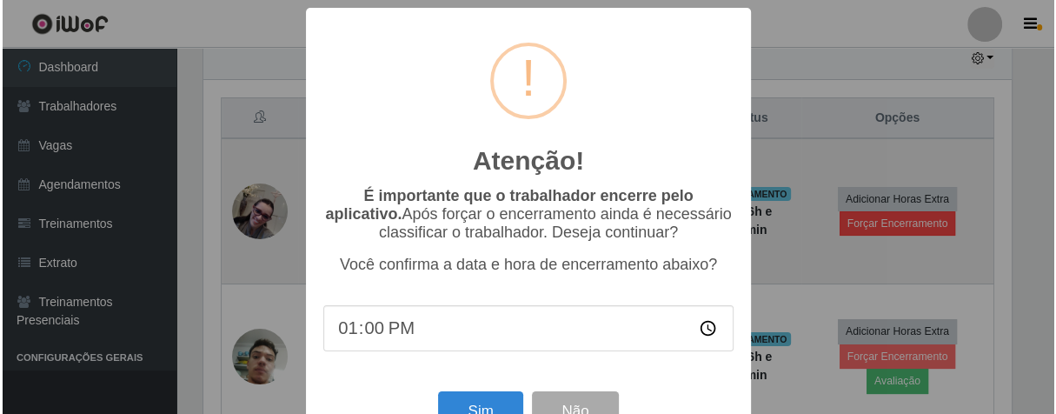
scroll to position [360, 813]
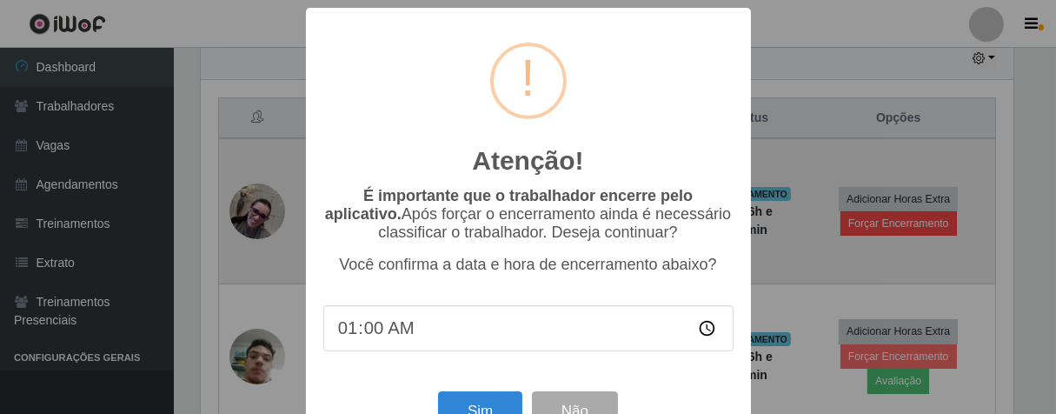
type input "13:00"
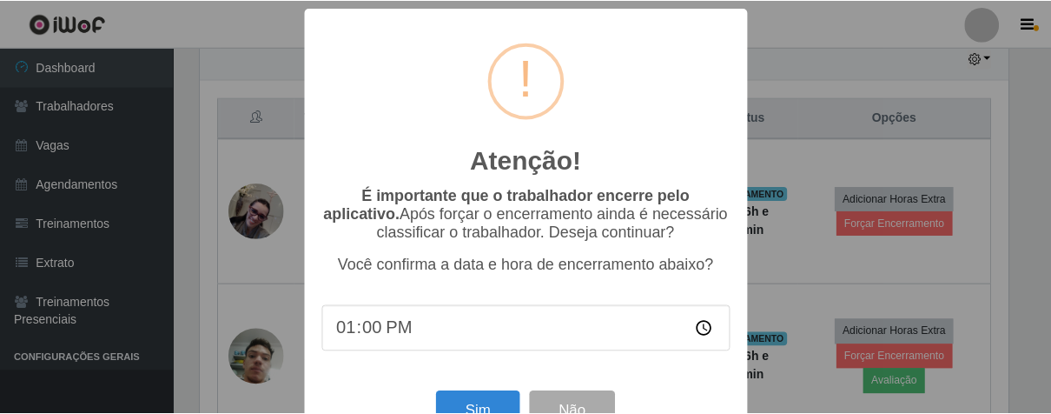
scroll to position [60, 0]
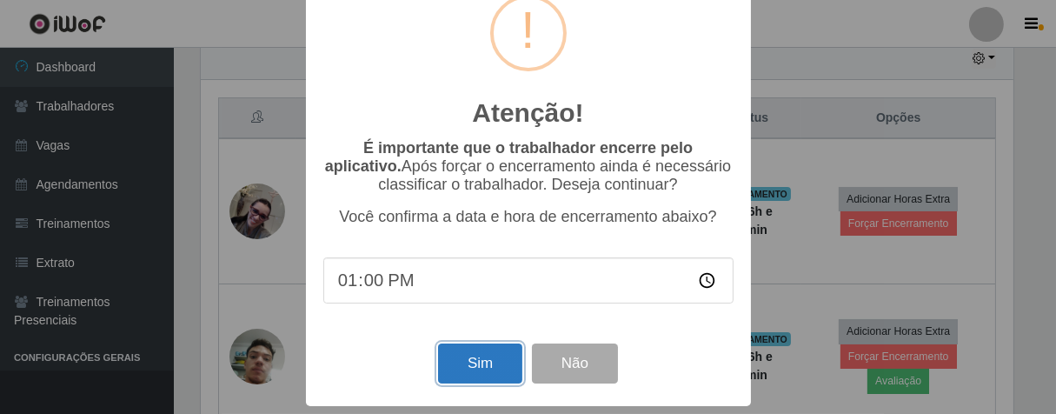
click at [509, 353] on button "Sim" at bounding box center [480, 363] width 84 height 41
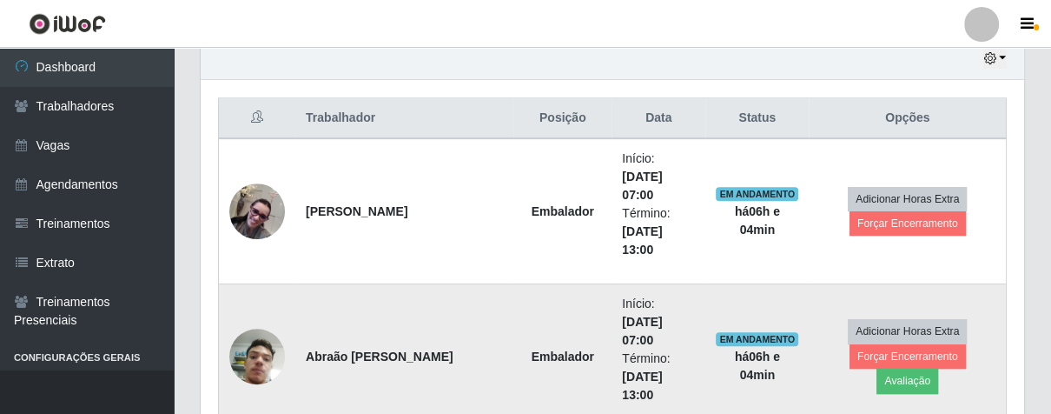
scroll to position [360, 813]
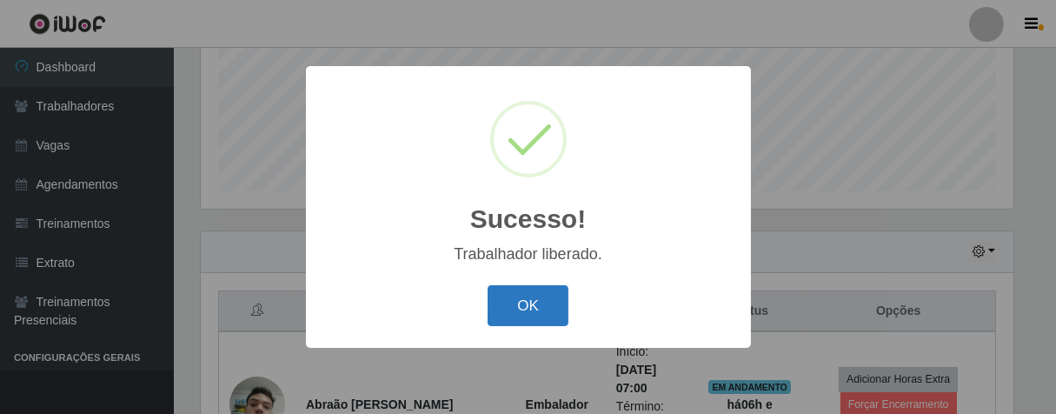
click at [545, 315] on button "OK" at bounding box center [527, 305] width 81 height 41
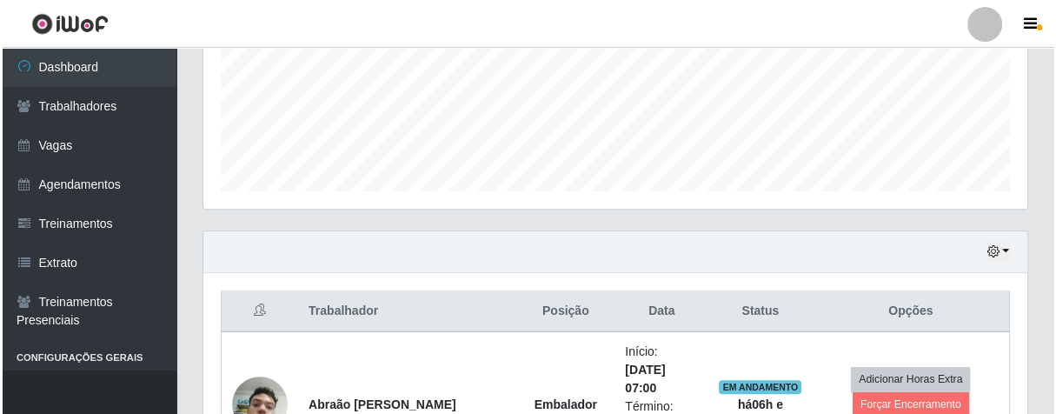
scroll to position [719, 0]
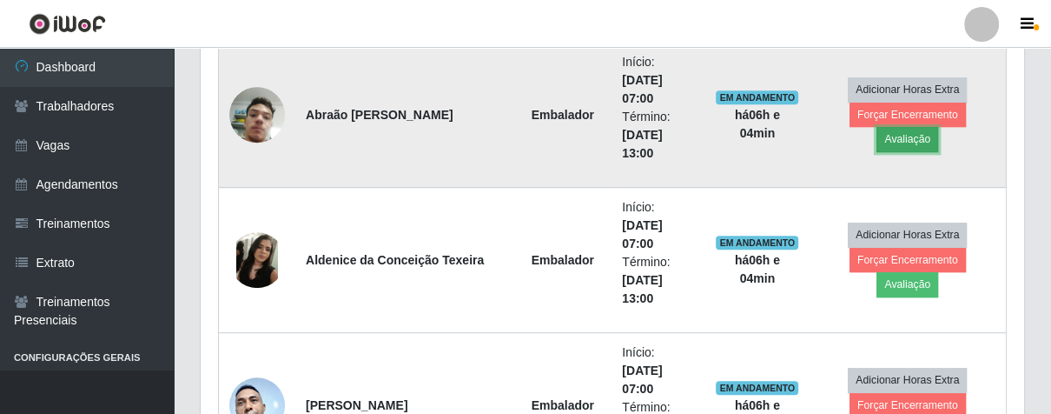
click at [938, 127] on button "Avaliação" at bounding box center [908, 139] width 62 height 24
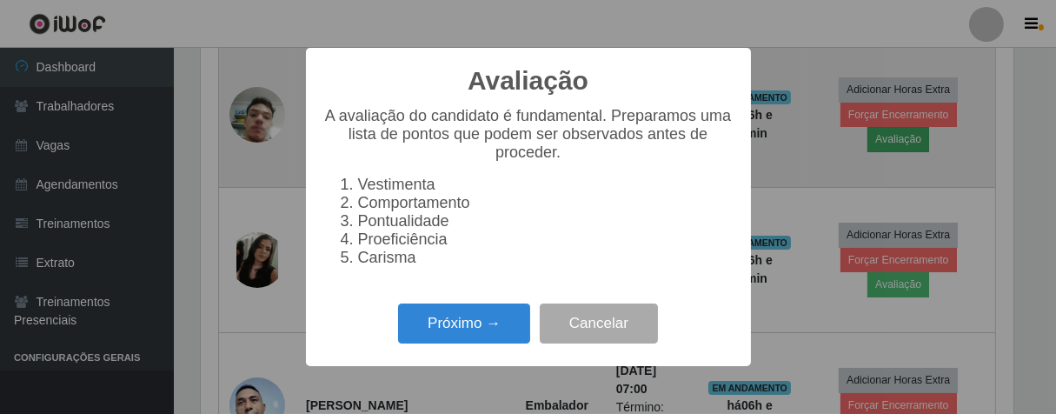
scroll to position [360, 813]
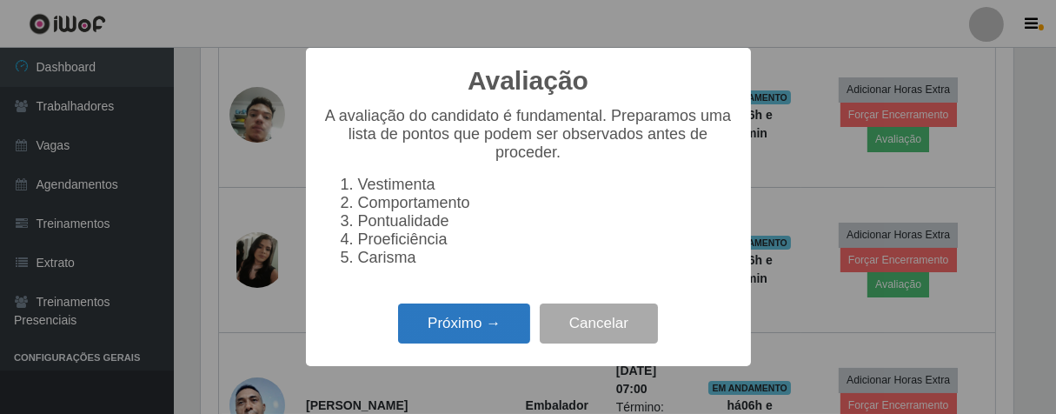
click at [496, 335] on button "Próximo →" at bounding box center [464, 323] width 132 height 41
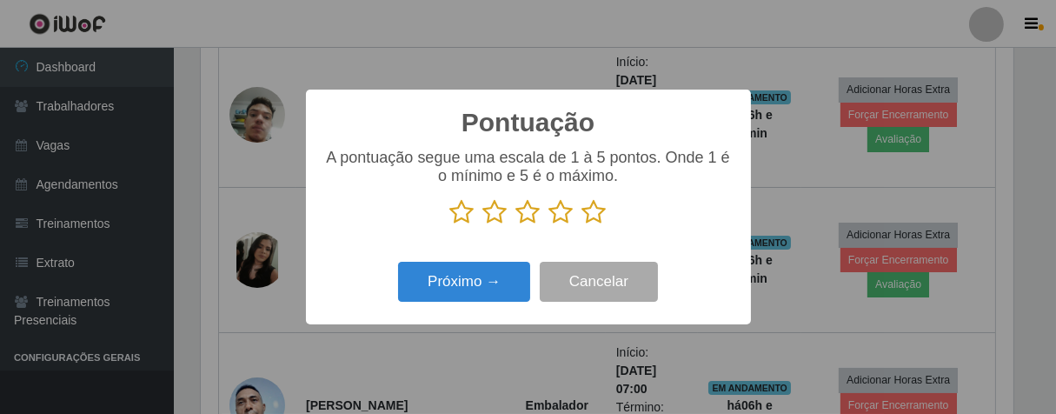
drag, startPoint x: 593, startPoint y: 206, endPoint x: 585, endPoint y: 213, distance: 11.1
click at [593, 206] on icon at bounding box center [594, 212] width 24 height 26
click at [582, 225] on input "radio" at bounding box center [582, 225] width 0 height 0
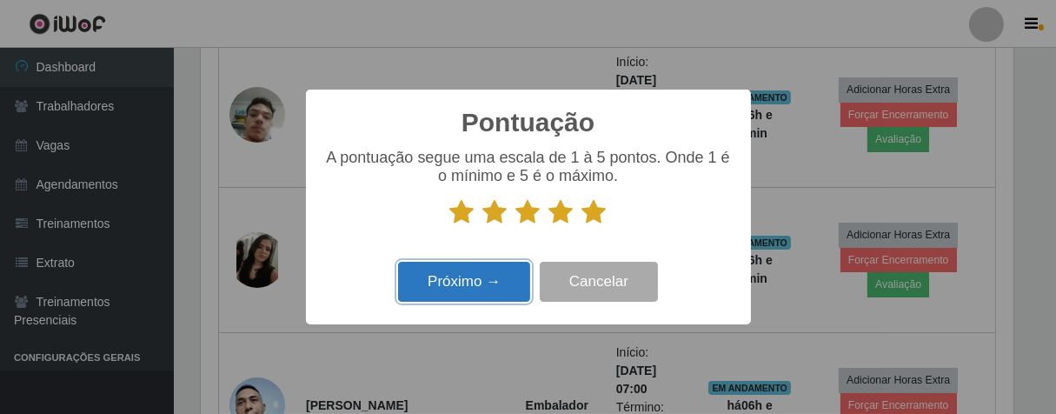
click at [507, 276] on button "Próximo →" at bounding box center [464, 282] width 132 height 41
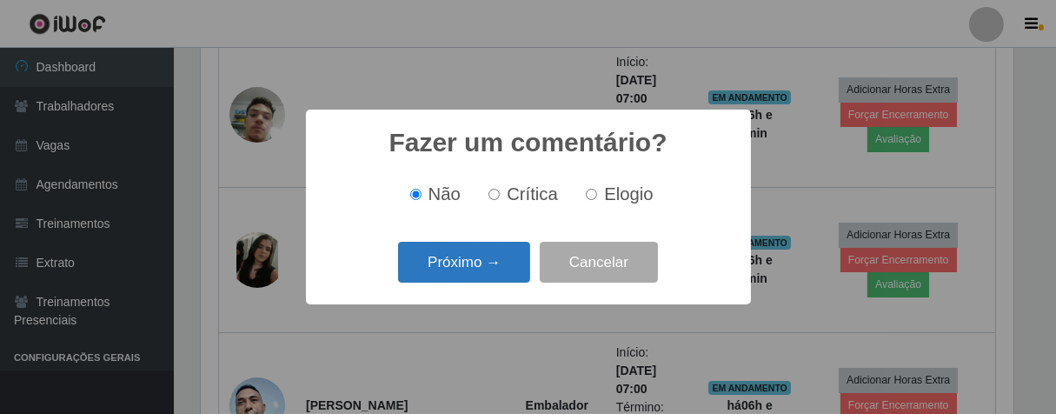
click at [517, 262] on button "Próximo →" at bounding box center [464, 262] width 132 height 41
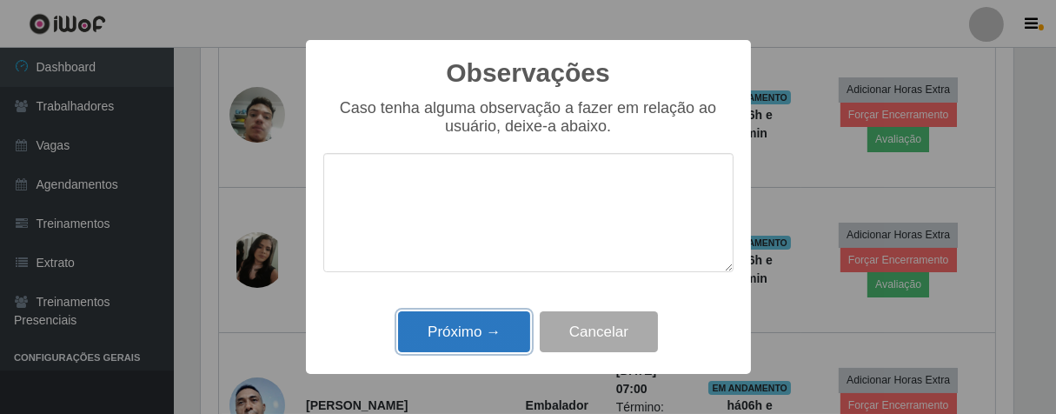
click at [502, 332] on button "Próximo →" at bounding box center [464, 331] width 132 height 41
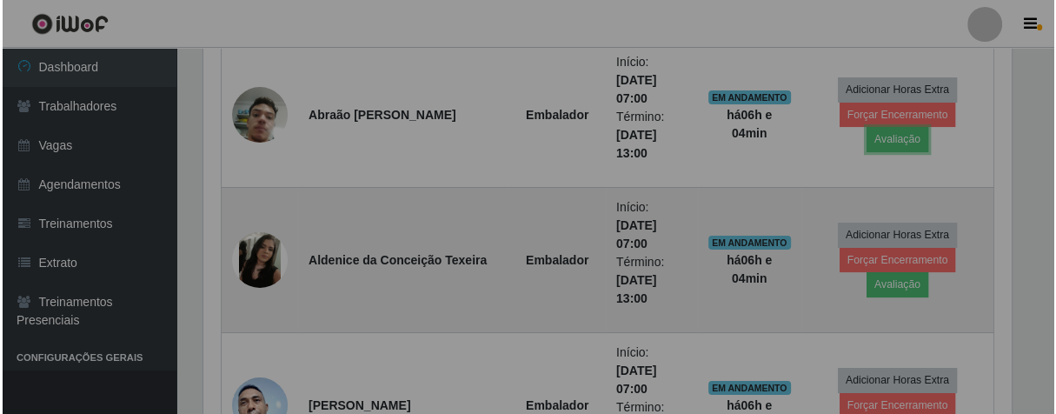
scroll to position [360, 823]
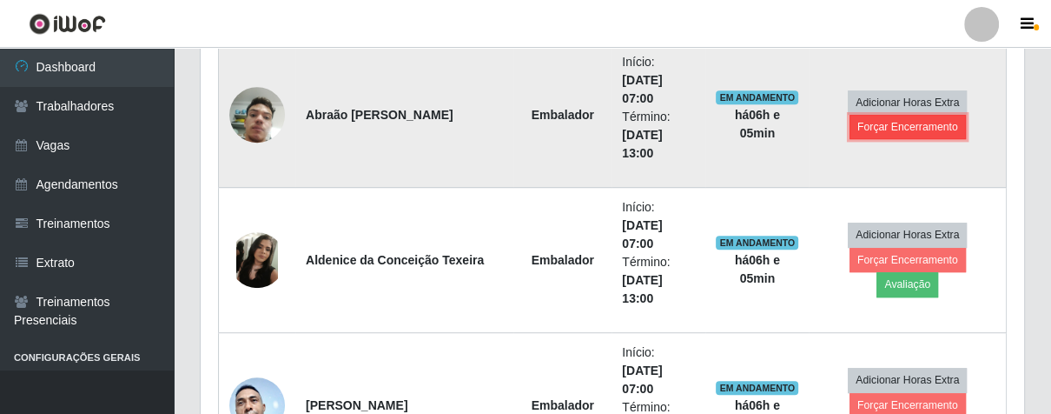
click at [855, 125] on button "Forçar Encerramento" at bounding box center [908, 127] width 116 height 24
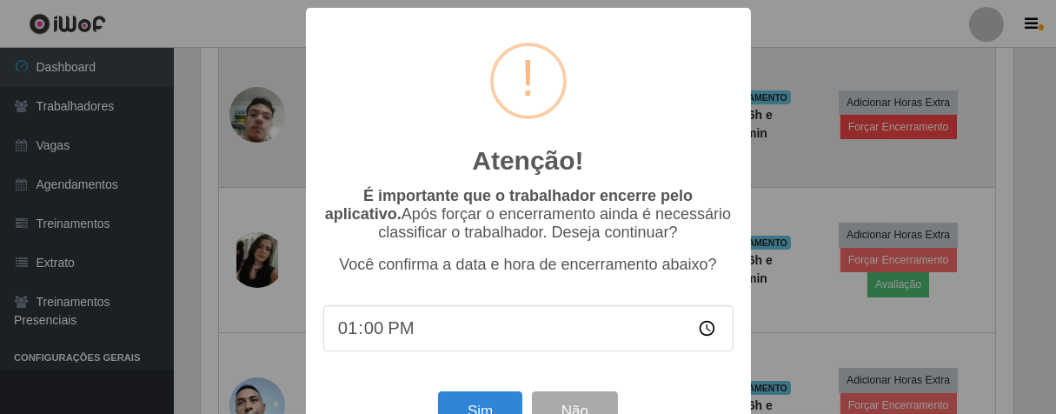
scroll to position [360, 813]
type input "13:00"
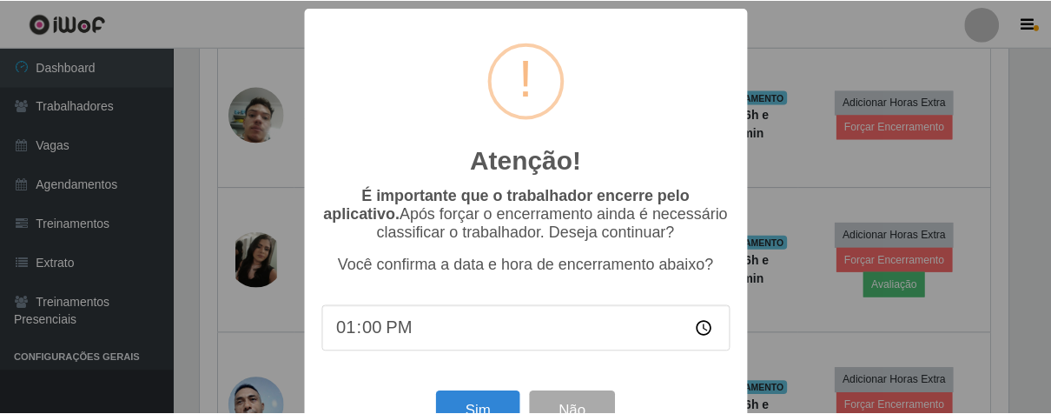
scroll to position [60, 0]
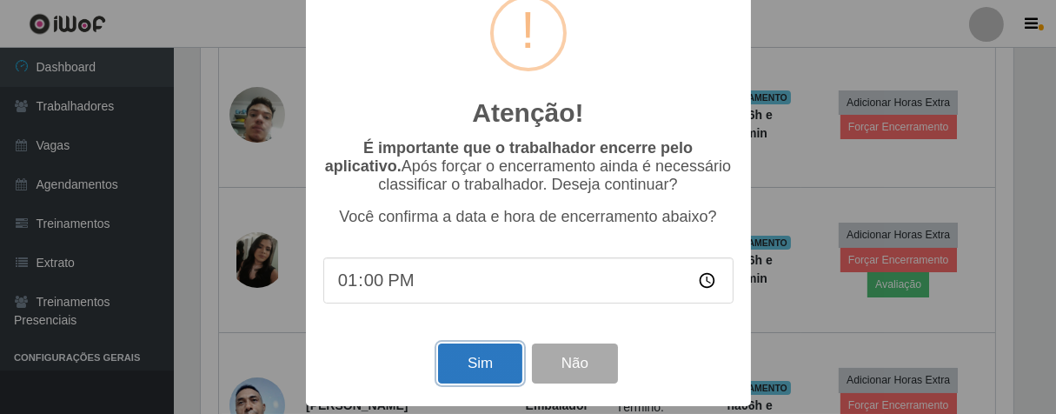
click at [492, 352] on button "Sim" at bounding box center [480, 363] width 84 height 41
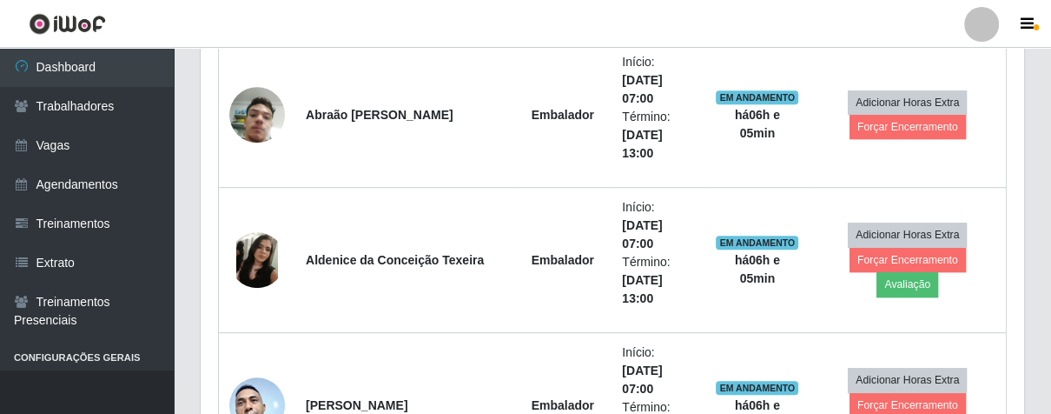
scroll to position [360, 813]
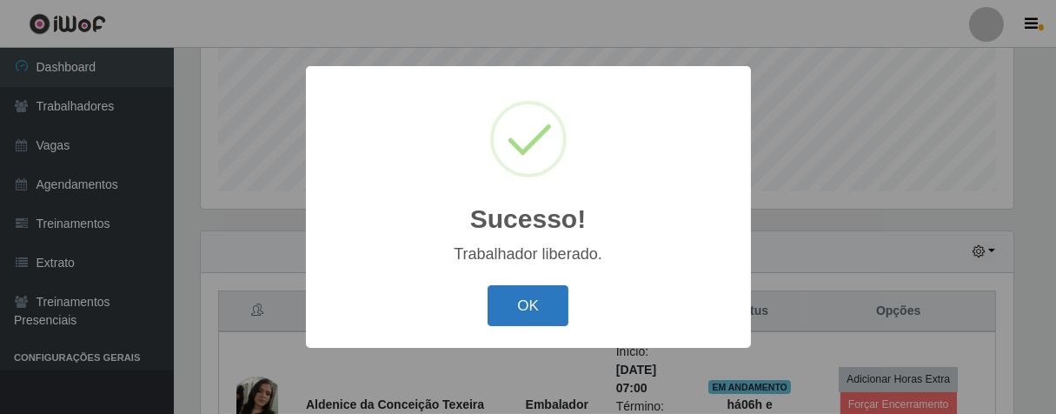
click at [525, 309] on button "OK" at bounding box center [527, 305] width 81 height 41
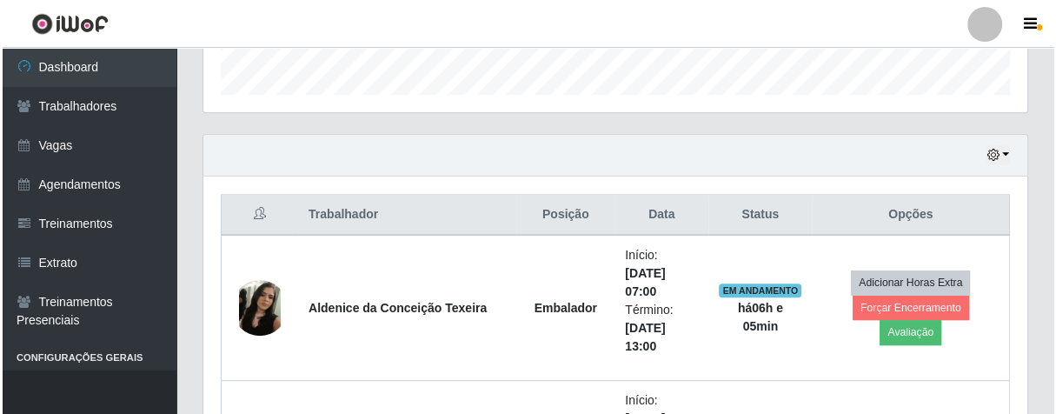
scroll to position [623, 0]
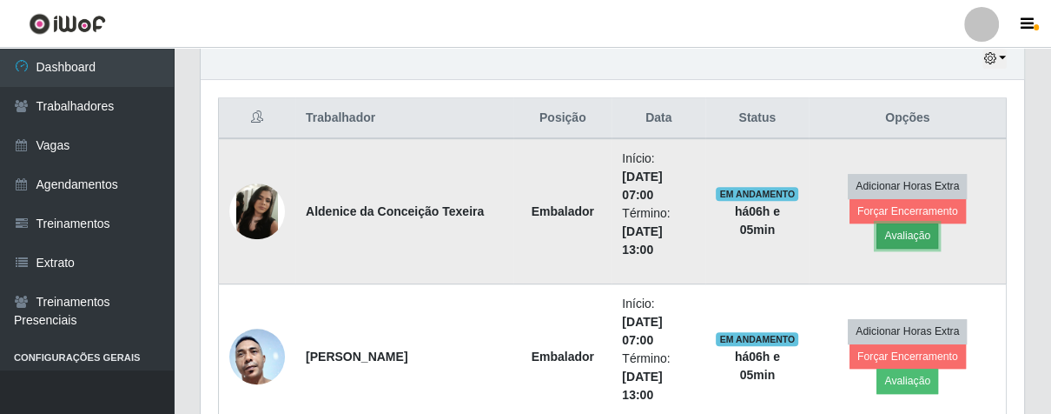
click at [938, 223] on button "Avaliação" at bounding box center [908, 235] width 62 height 24
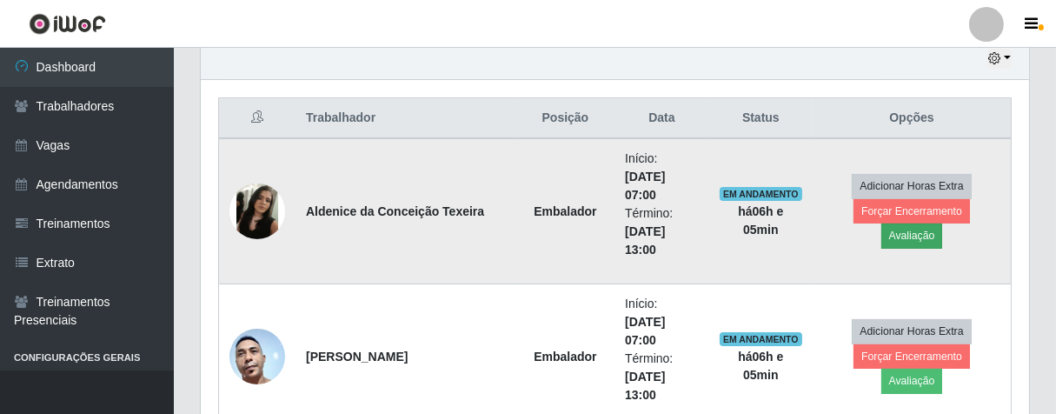
scroll to position [0, 0]
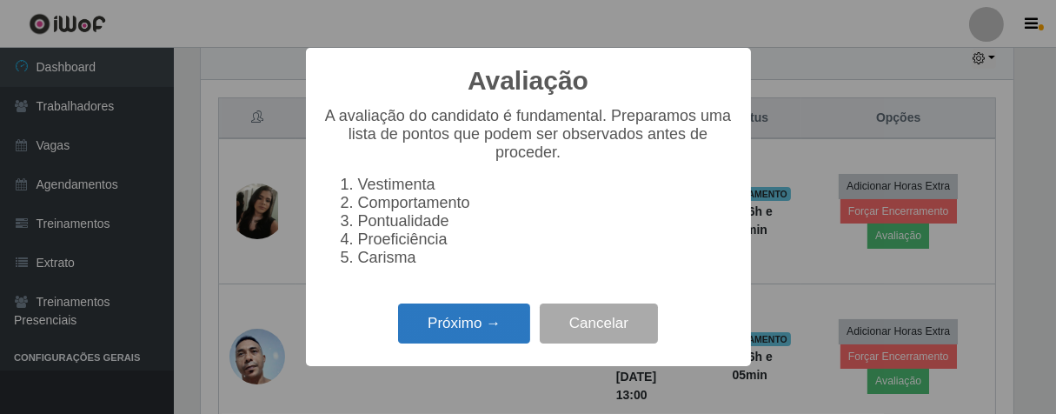
click at [487, 337] on button "Próximo →" at bounding box center [464, 323] width 132 height 41
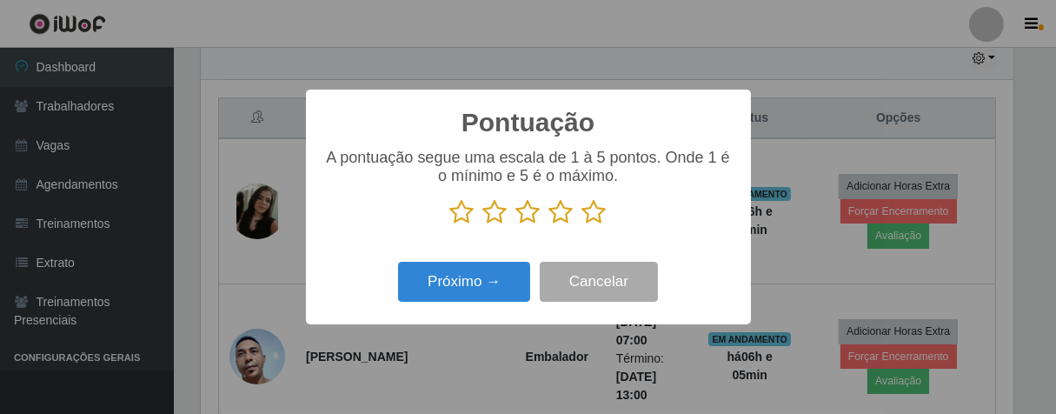
click at [596, 214] on icon at bounding box center [594, 212] width 24 height 26
click at [582, 225] on input "radio" at bounding box center [582, 225] width 0 height 0
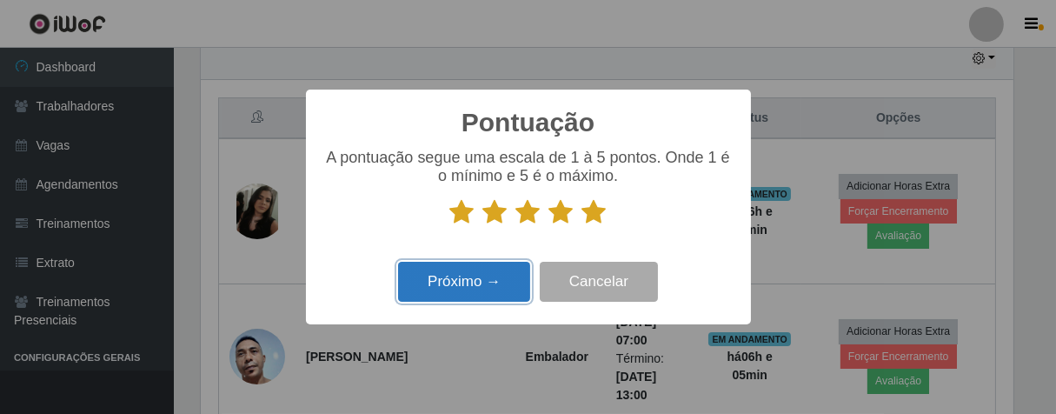
click at [507, 265] on button "Próximo →" at bounding box center [464, 282] width 132 height 41
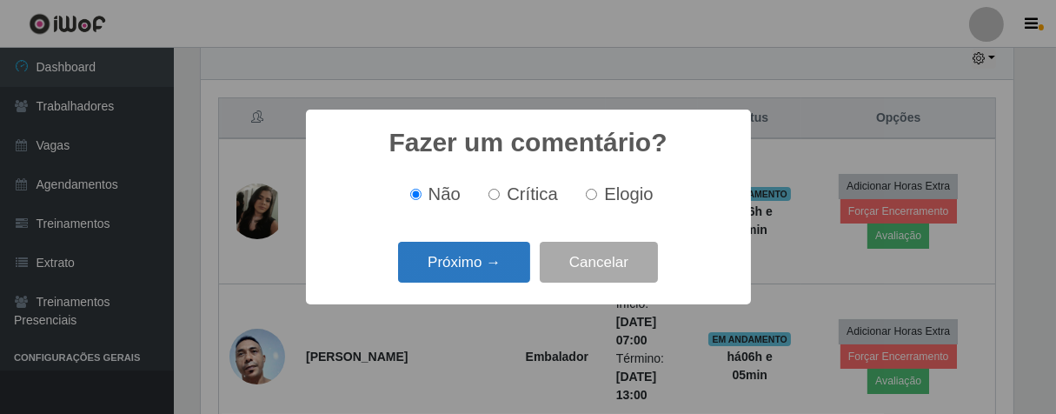
click at [520, 246] on button "Próximo →" at bounding box center [464, 262] width 132 height 41
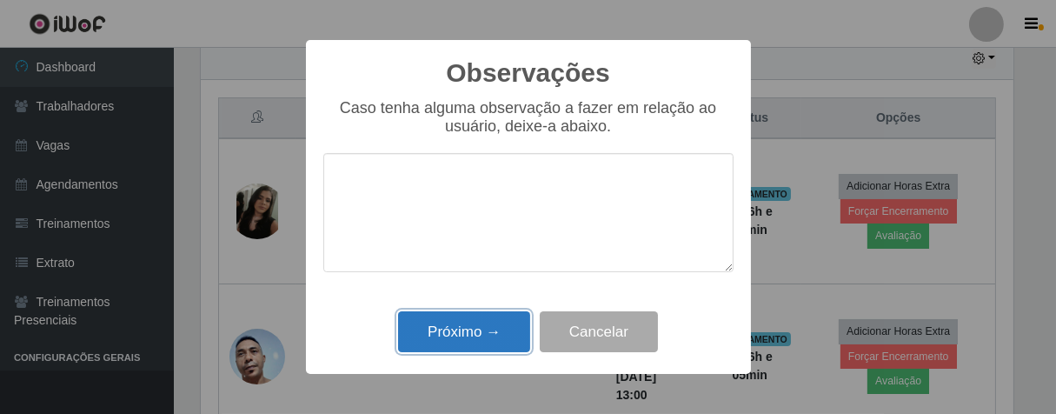
click at [527, 321] on button "Próximo →" at bounding box center [464, 331] width 132 height 41
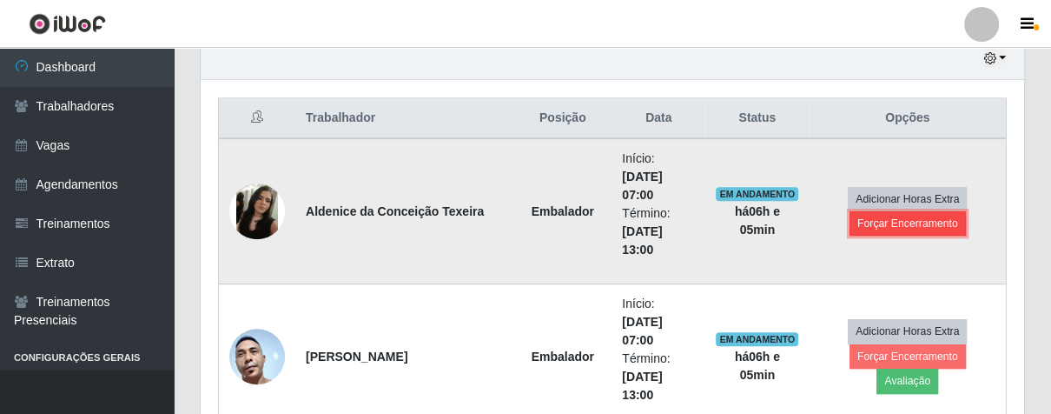
click at [855, 222] on button "Forçar Encerramento" at bounding box center [908, 223] width 116 height 24
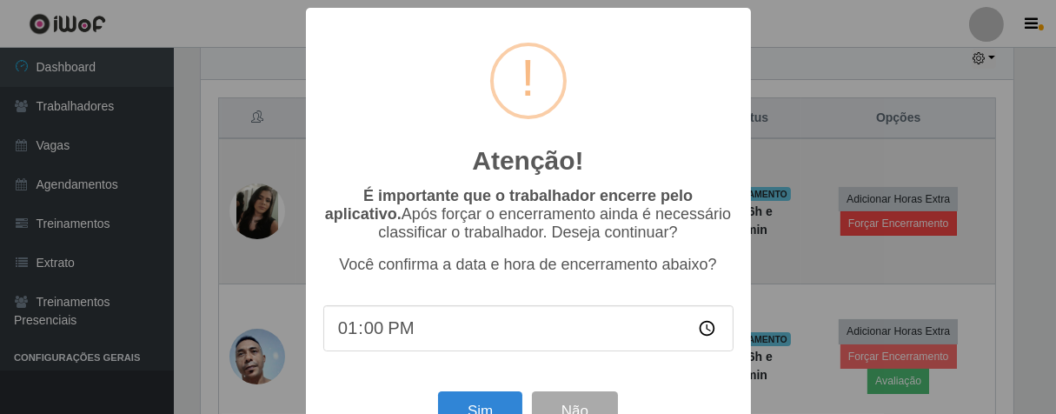
scroll to position [360, 813]
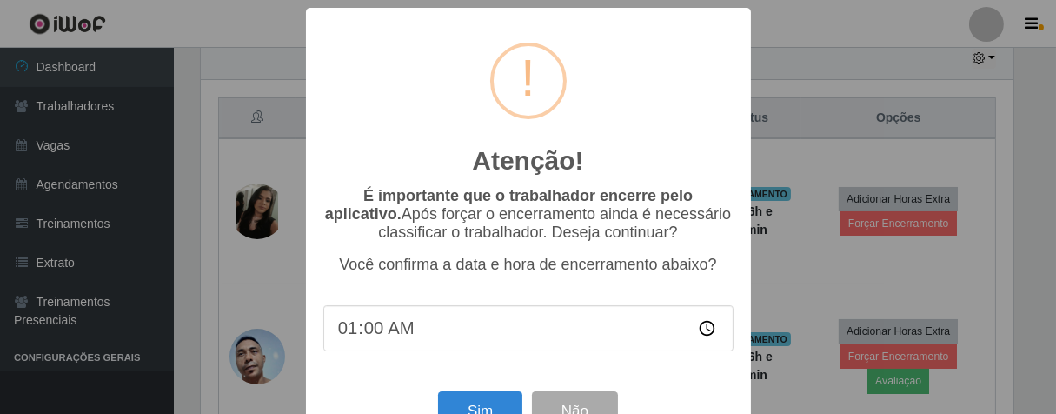
type input "13:00"
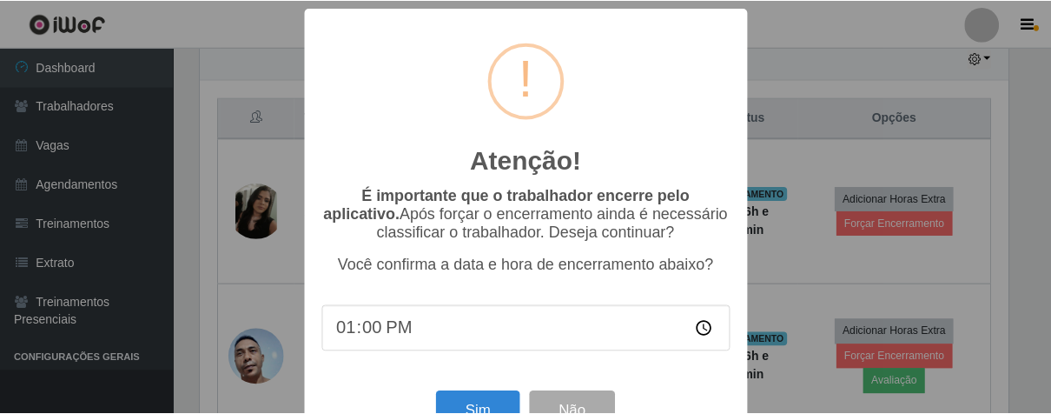
scroll to position [60, 0]
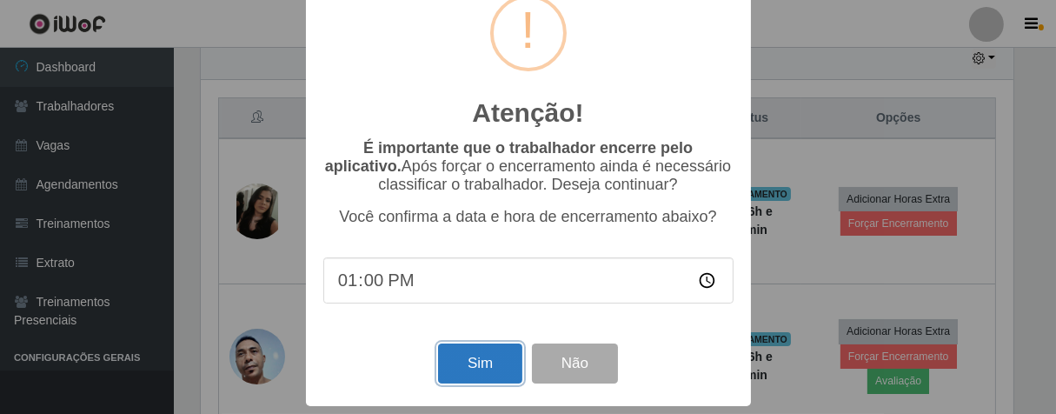
click at [492, 374] on button "Sim" at bounding box center [480, 363] width 84 height 41
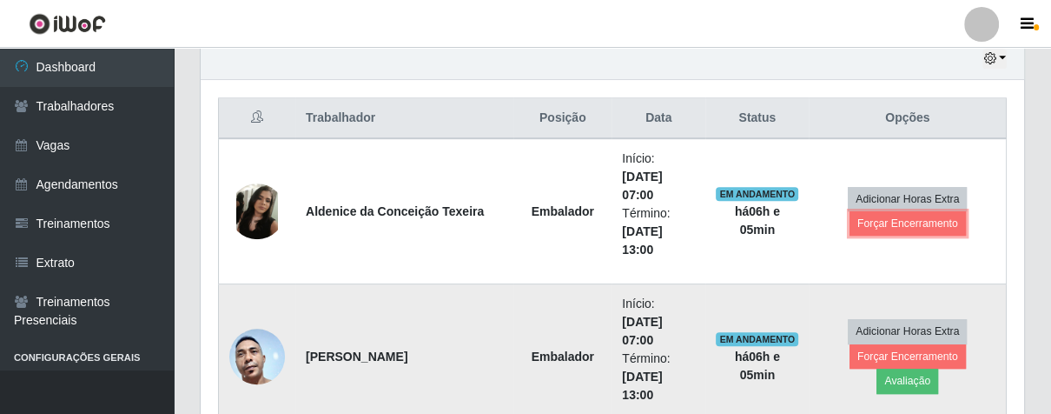
scroll to position [360, 823]
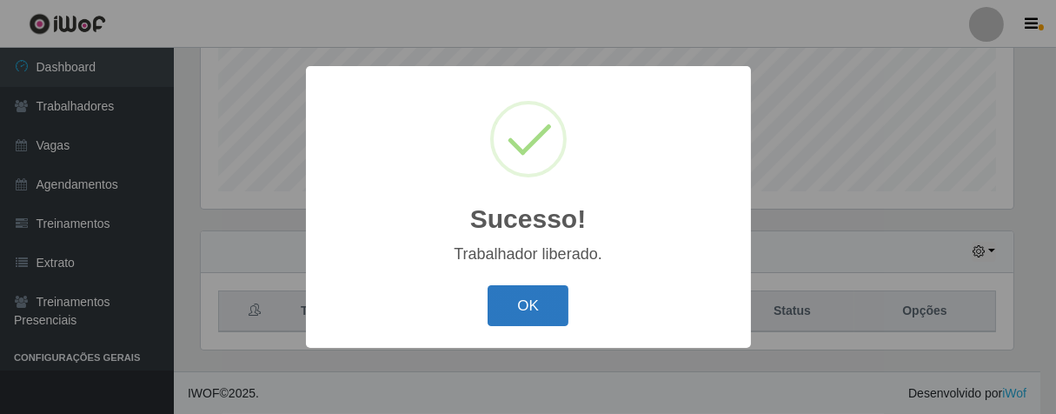
click at [514, 292] on button "OK" at bounding box center [527, 305] width 81 height 41
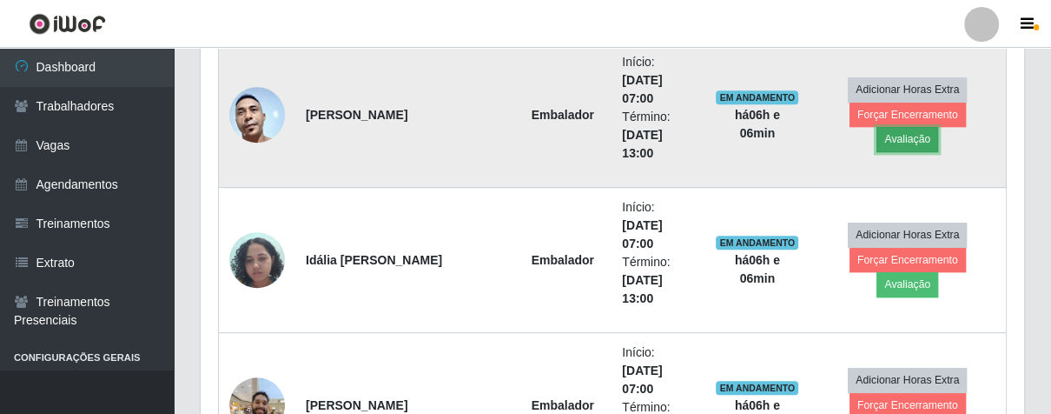
click at [938, 127] on button "Avaliação" at bounding box center [908, 139] width 62 height 24
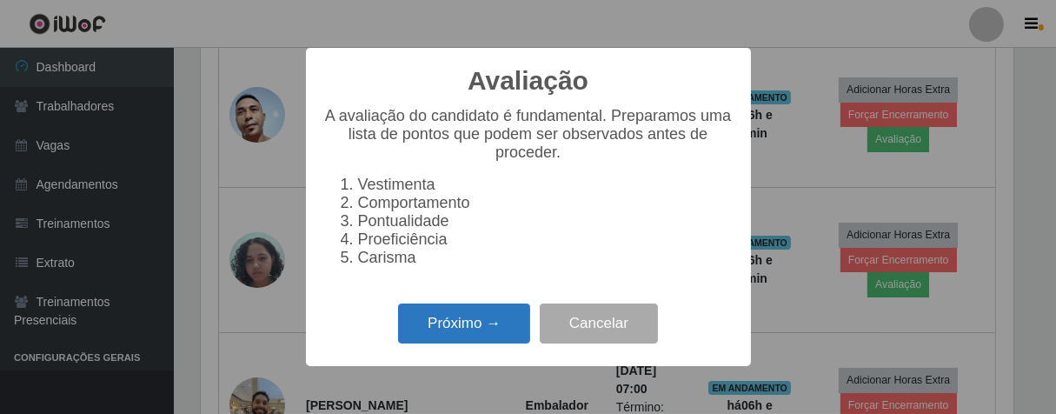
click at [457, 336] on button "Próximo →" at bounding box center [464, 323] width 132 height 41
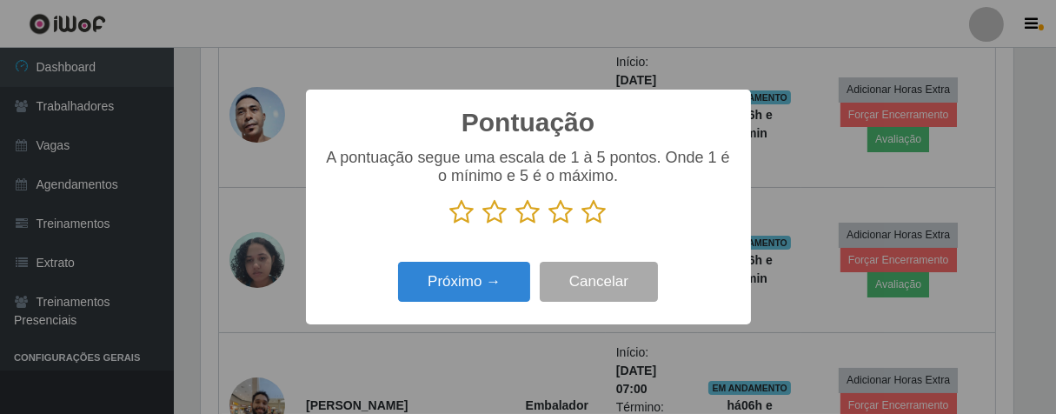
click at [594, 207] on icon at bounding box center [594, 212] width 24 height 26
click at [582, 225] on input "radio" at bounding box center [582, 225] width 0 height 0
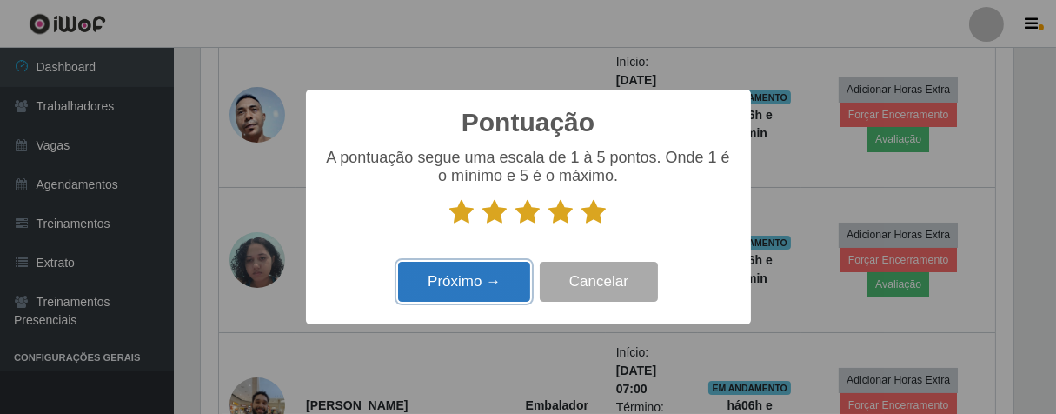
click at [527, 282] on button "Próximo →" at bounding box center [464, 282] width 132 height 41
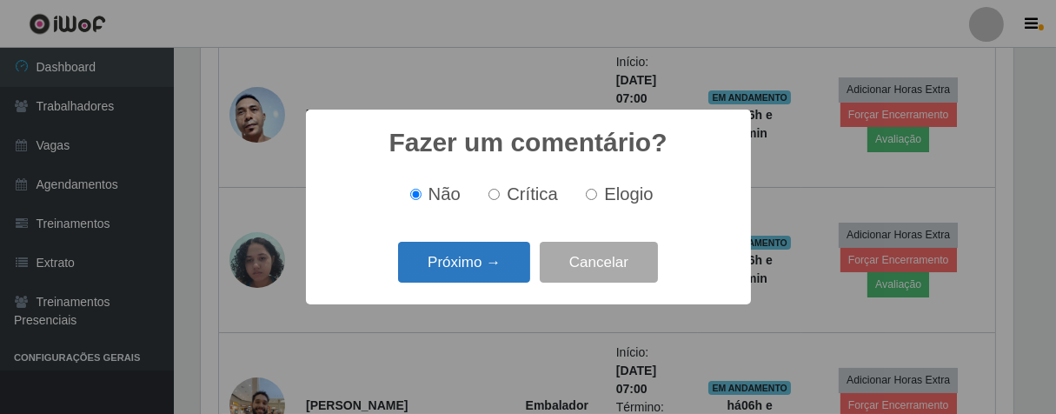
click at [500, 279] on button "Próximo →" at bounding box center [464, 262] width 132 height 41
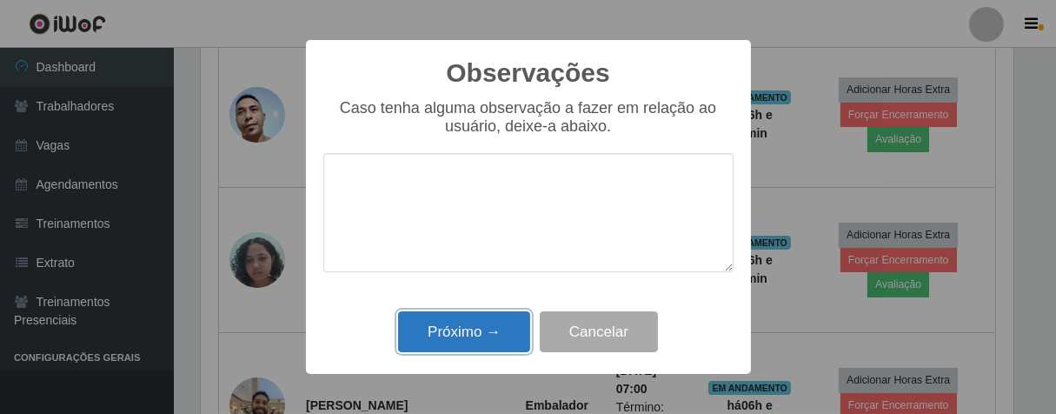
click at [497, 318] on button "Próximo →" at bounding box center [464, 331] width 132 height 41
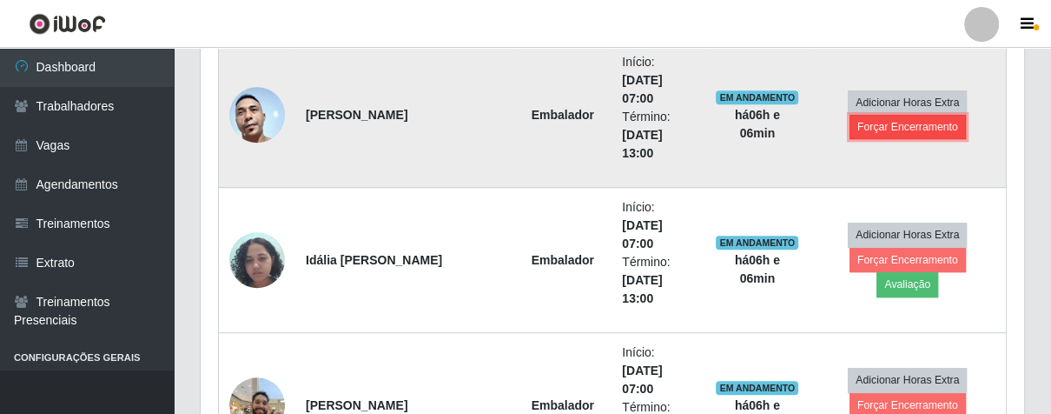
click at [884, 121] on button "Forçar Encerramento" at bounding box center [908, 127] width 116 height 24
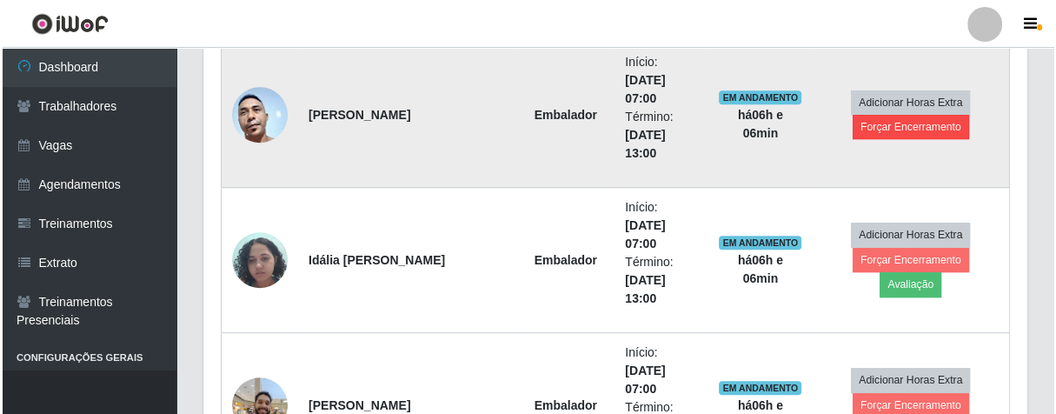
scroll to position [360, 813]
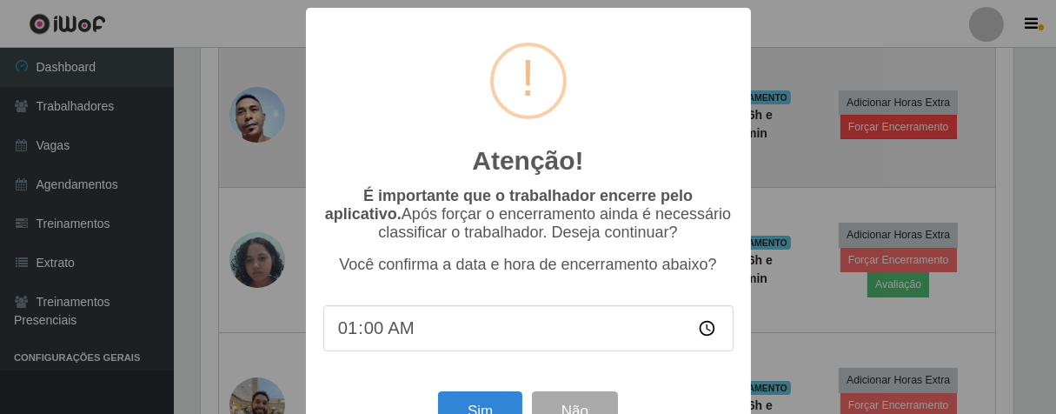
type input "13:00"
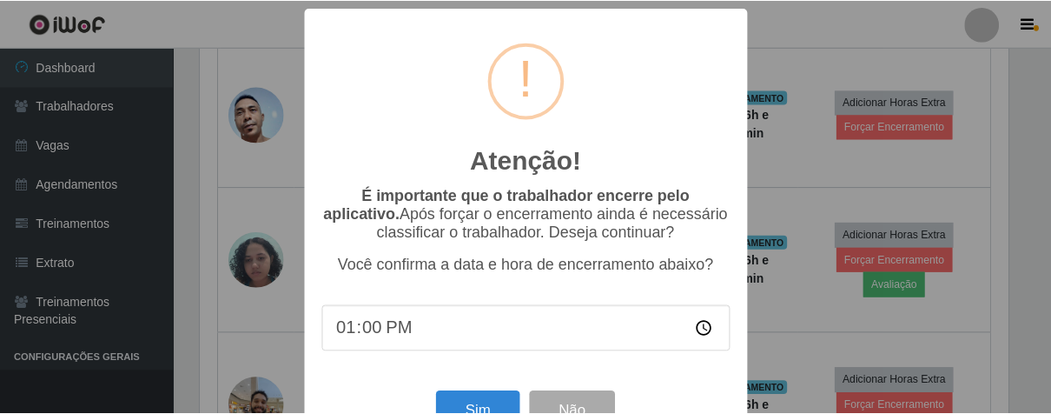
scroll to position [60, 0]
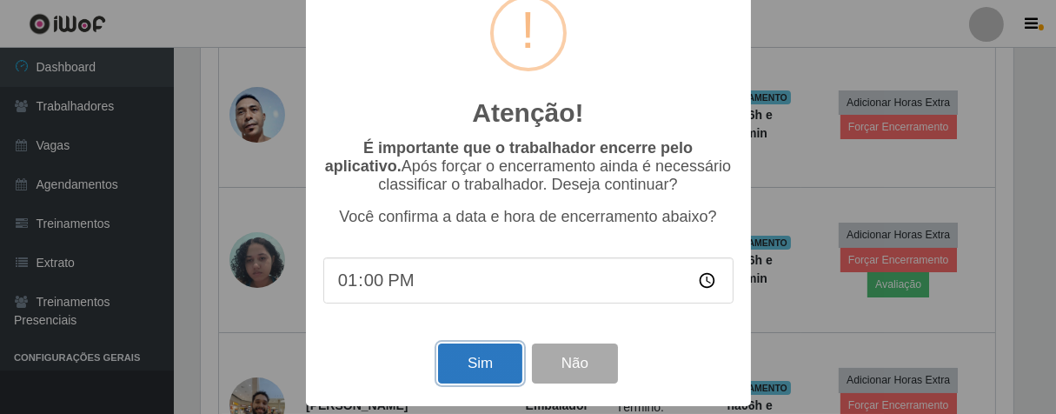
click at [459, 351] on button "Sim" at bounding box center [480, 363] width 84 height 41
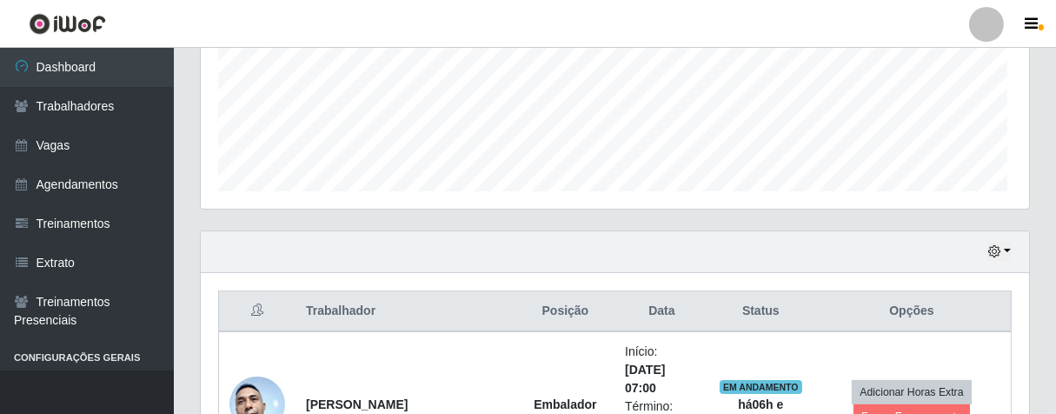
scroll to position [868497, 868045]
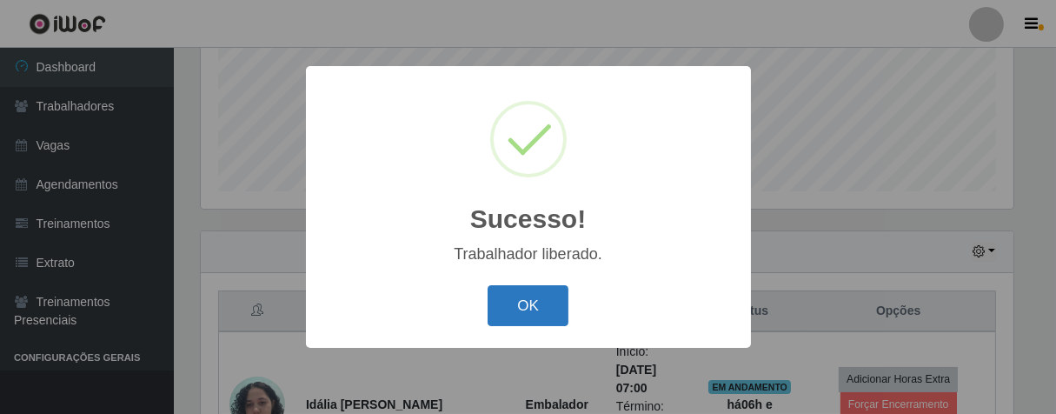
click at [513, 315] on button "OK" at bounding box center [527, 305] width 81 height 41
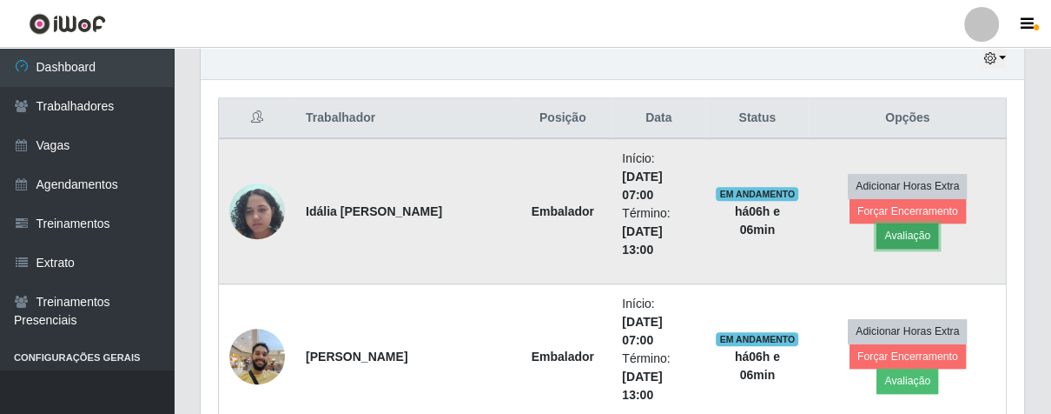
click at [938, 223] on button "Avaliação" at bounding box center [908, 235] width 62 height 24
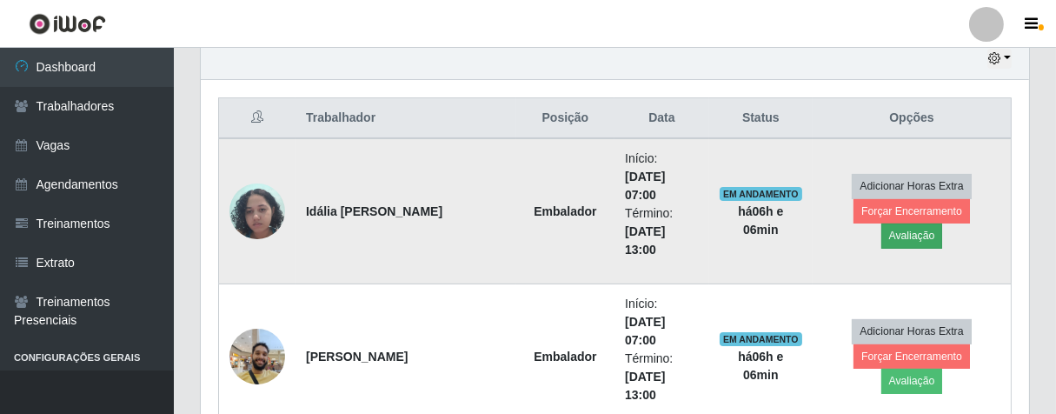
scroll to position [360, 813]
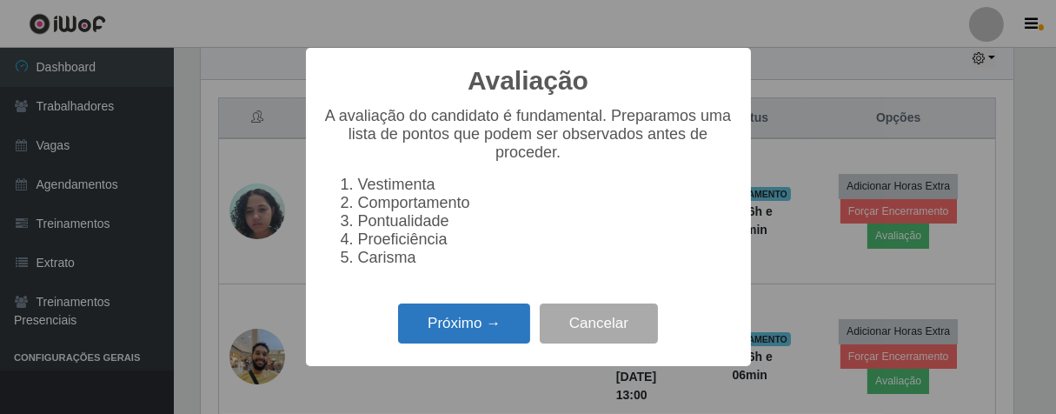
click at [502, 339] on button "Próximo →" at bounding box center [464, 323] width 132 height 41
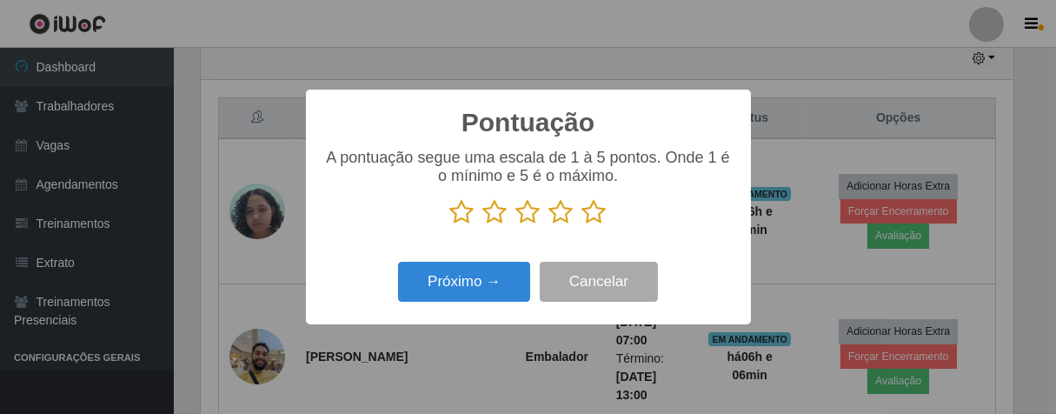
scroll to position [868497, 868045]
click at [593, 209] on icon at bounding box center [594, 212] width 24 height 26
click at [582, 225] on input "radio" at bounding box center [582, 225] width 0 height 0
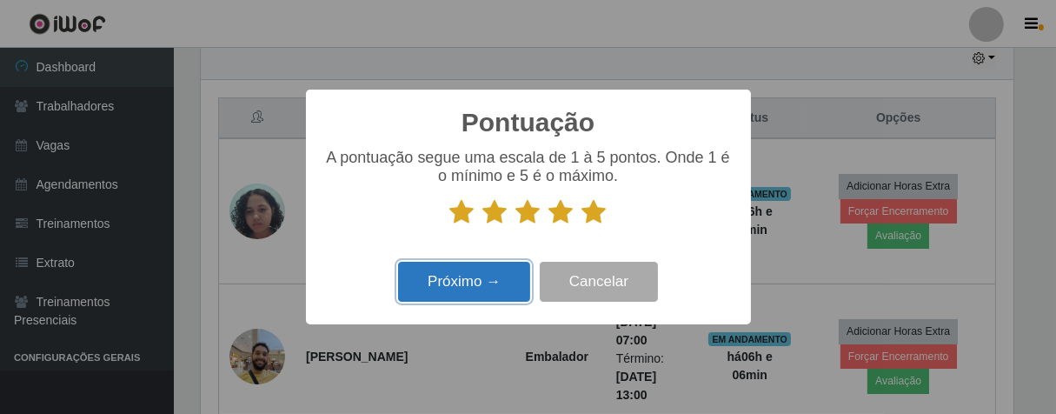
click at [497, 275] on button "Próximo →" at bounding box center [464, 282] width 132 height 41
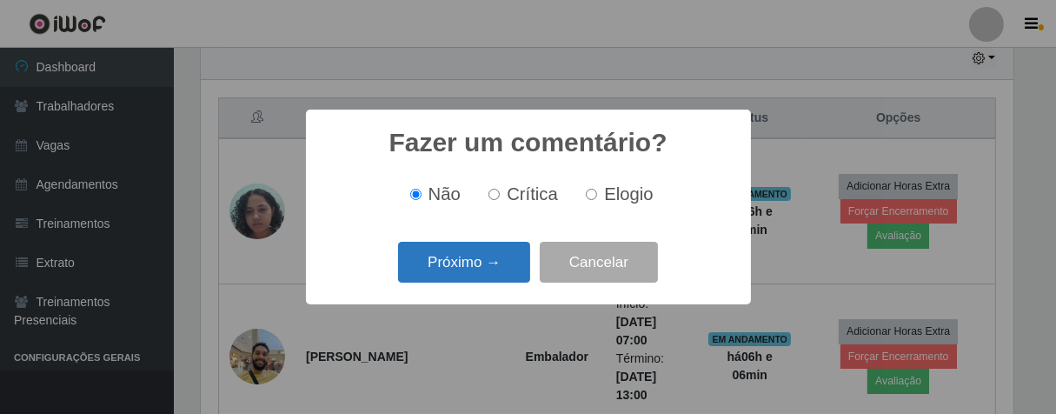
click at [516, 249] on button "Próximo →" at bounding box center [464, 262] width 132 height 41
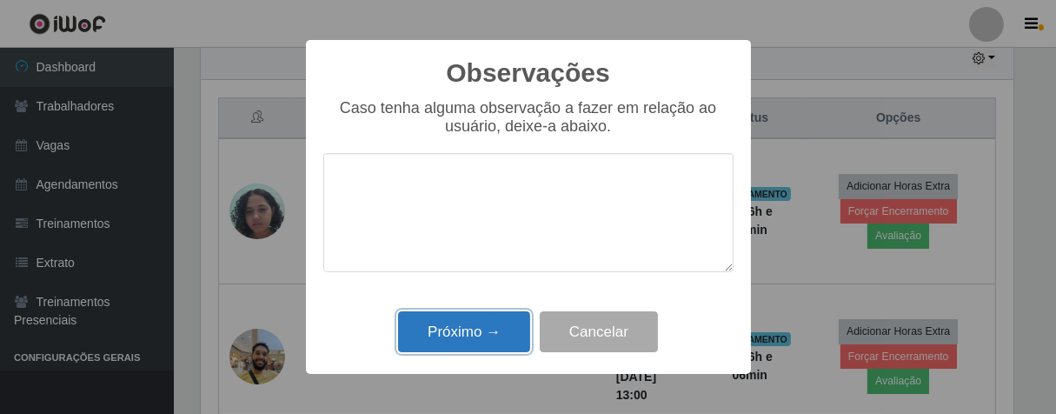
click at [511, 318] on button "Próximo →" at bounding box center [464, 331] width 132 height 41
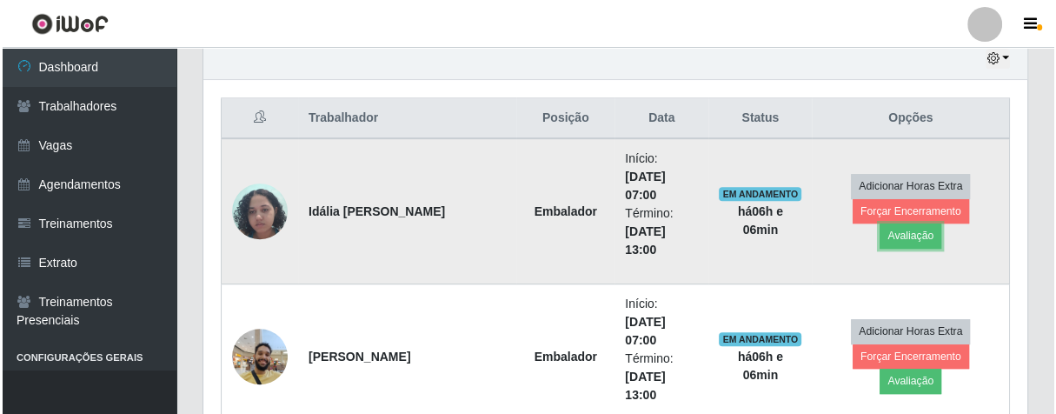
scroll to position [360, 823]
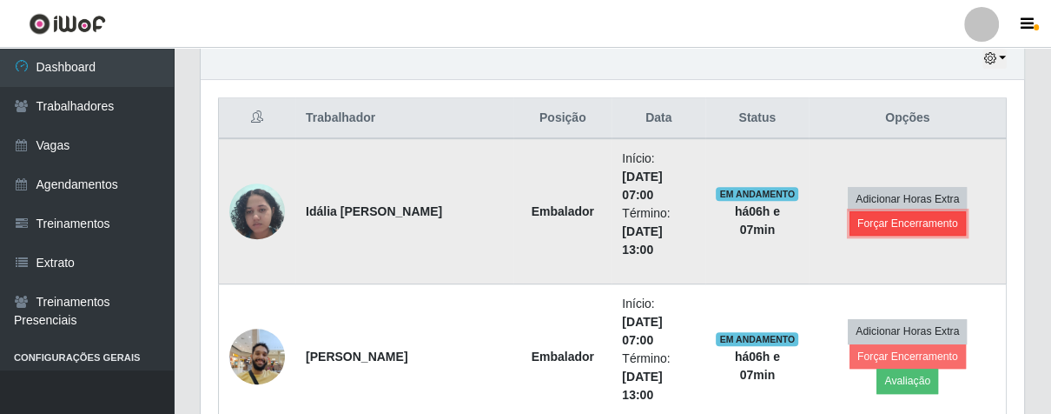
click at [896, 219] on button "Forçar Encerramento" at bounding box center [908, 223] width 116 height 24
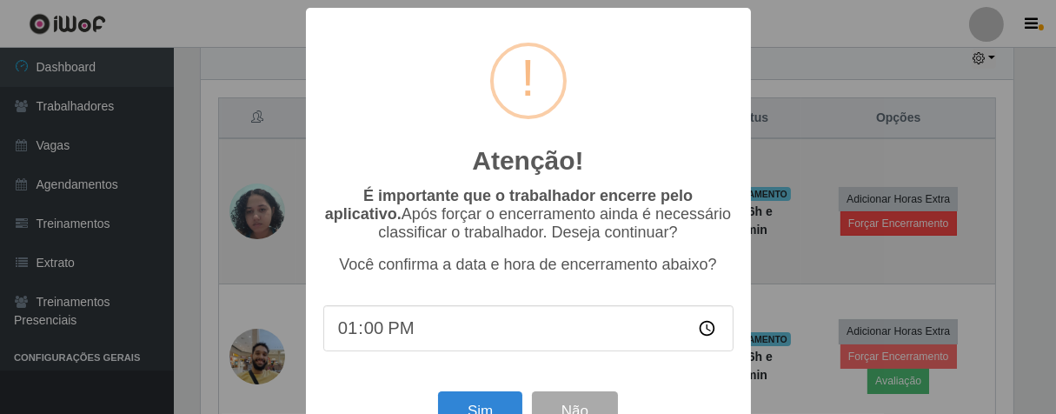
scroll to position [360, 813]
type input "13:00"
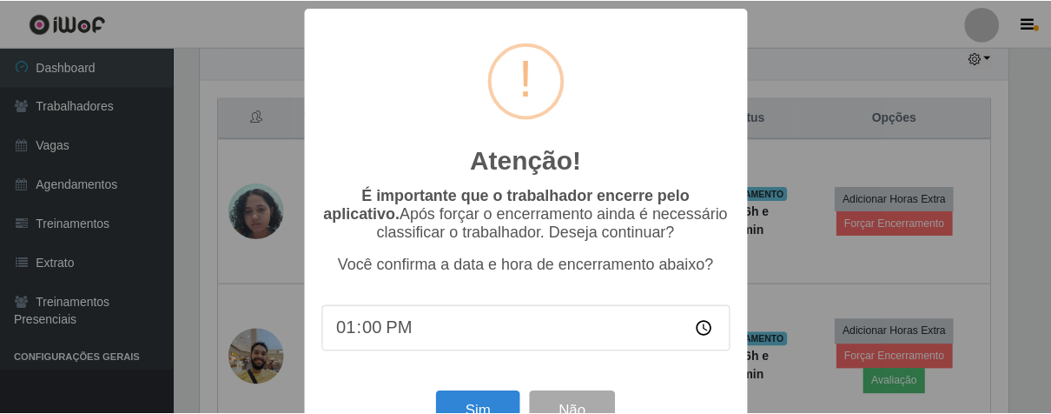
scroll to position [60, 0]
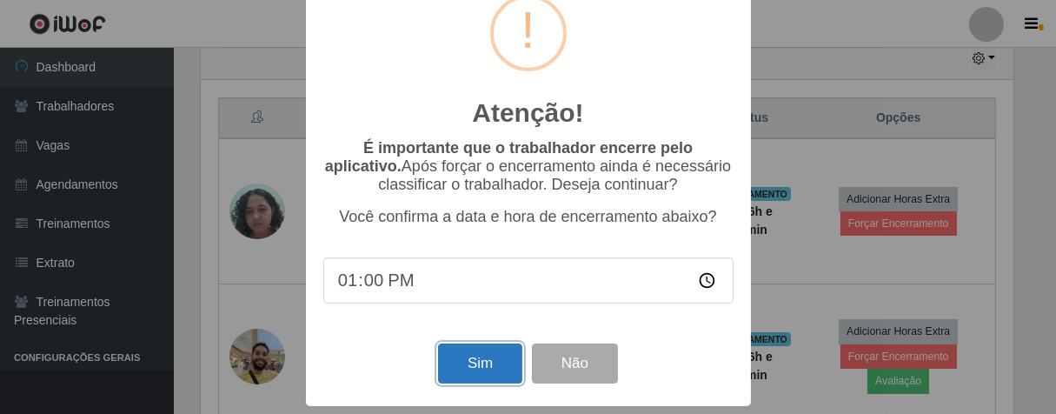
click at [459, 361] on button "Sim" at bounding box center [480, 363] width 84 height 41
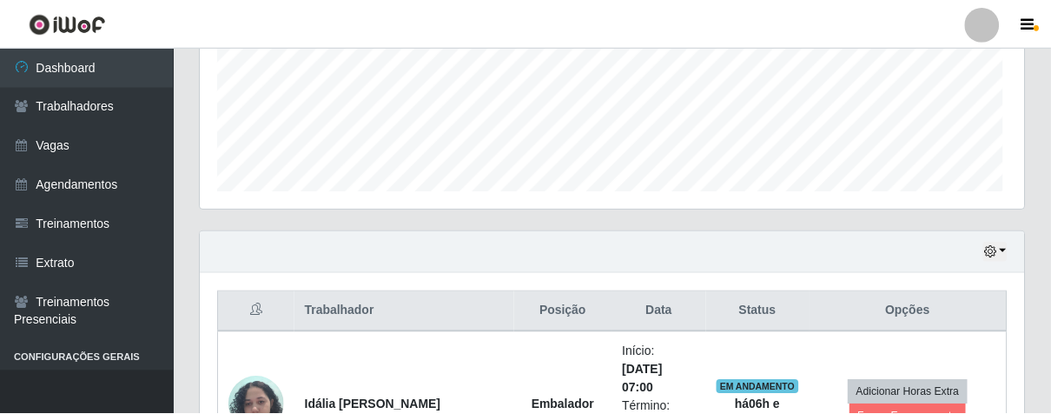
scroll to position [360, 813]
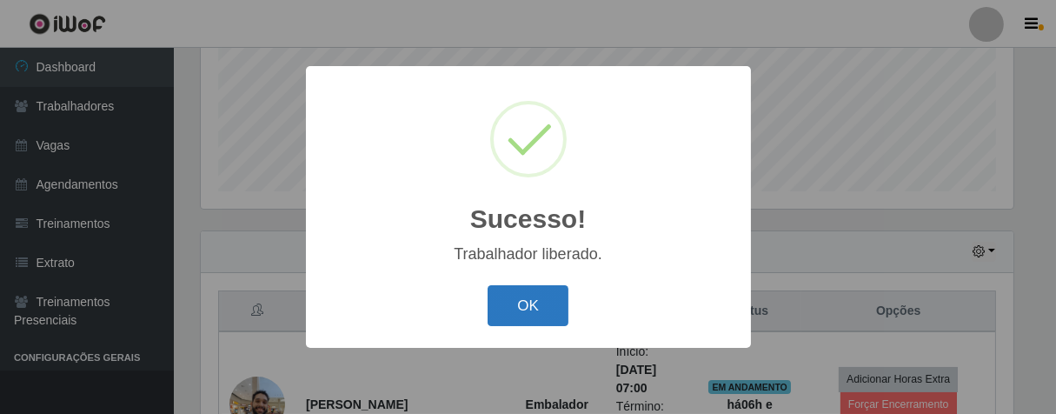
click at [538, 293] on button "OK" at bounding box center [527, 305] width 81 height 41
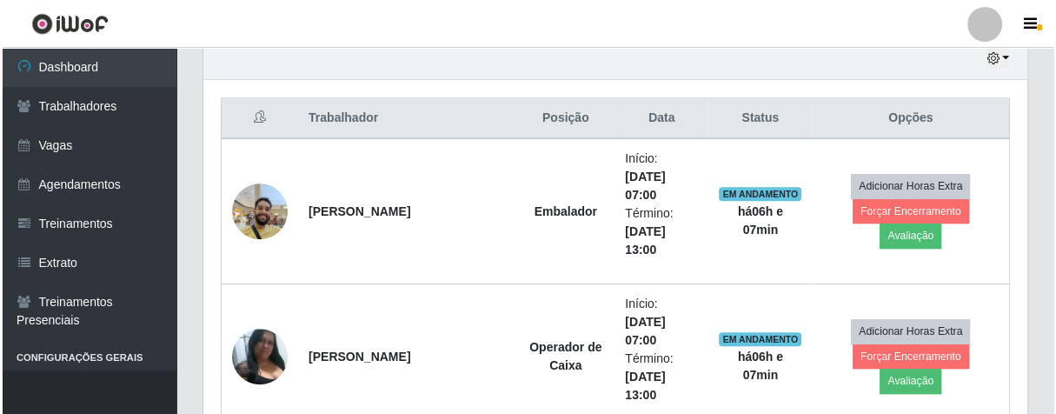
scroll to position [719, 0]
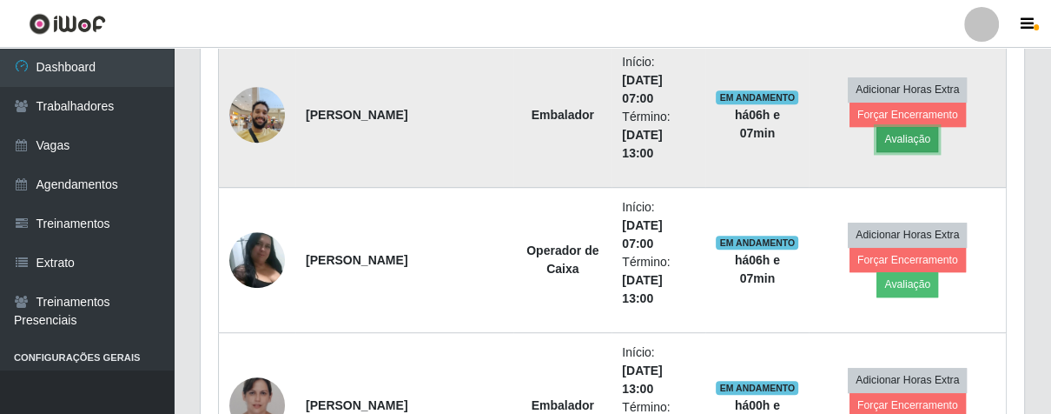
click at [938, 127] on button "Avaliação" at bounding box center [908, 139] width 62 height 24
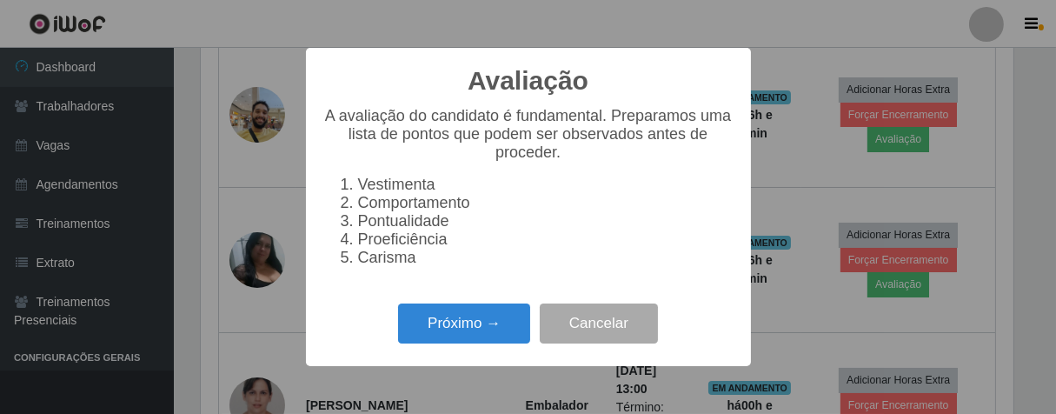
scroll to position [360, 813]
click at [513, 338] on button "Próximo →" at bounding box center [464, 323] width 132 height 41
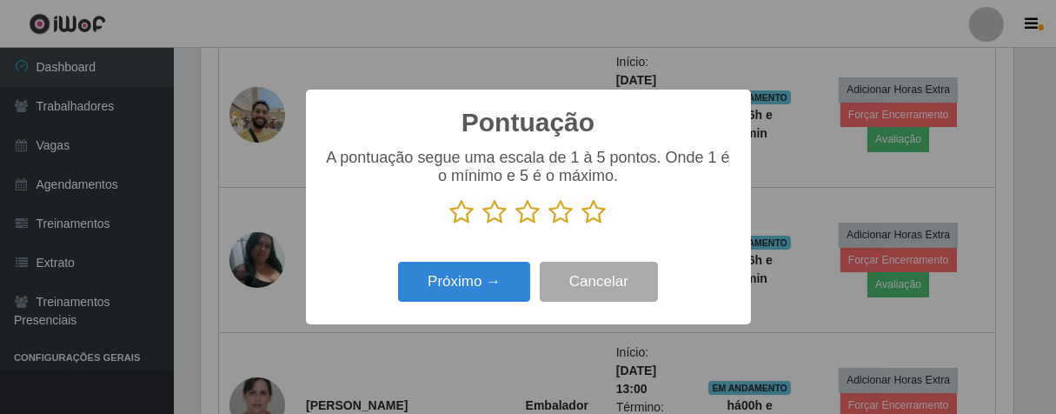
click at [594, 209] on icon at bounding box center [594, 212] width 24 height 26
click at [582, 225] on input "radio" at bounding box center [582, 225] width 0 height 0
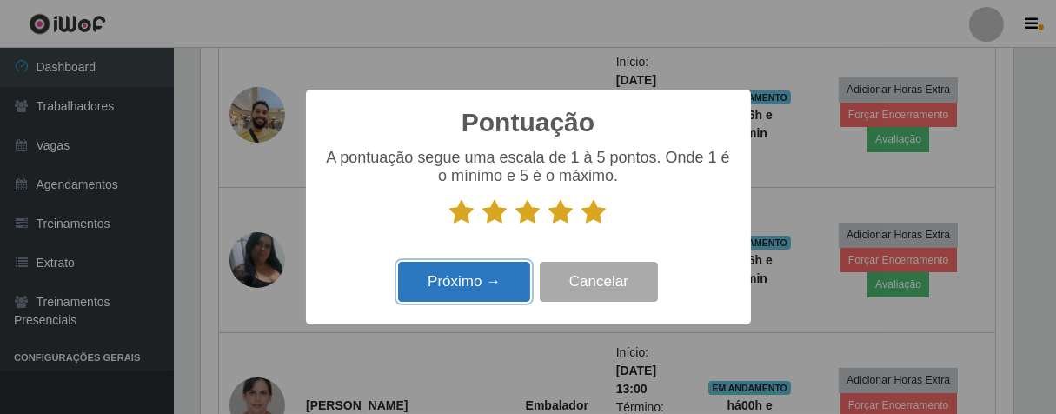
click at [515, 271] on button "Próximo →" at bounding box center [464, 282] width 132 height 41
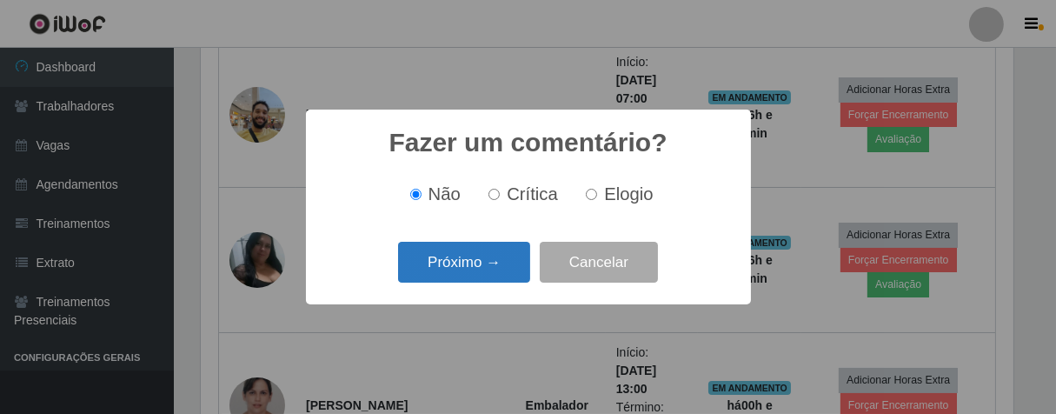
click at [514, 265] on button "Próximo →" at bounding box center [464, 262] width 132 height 41
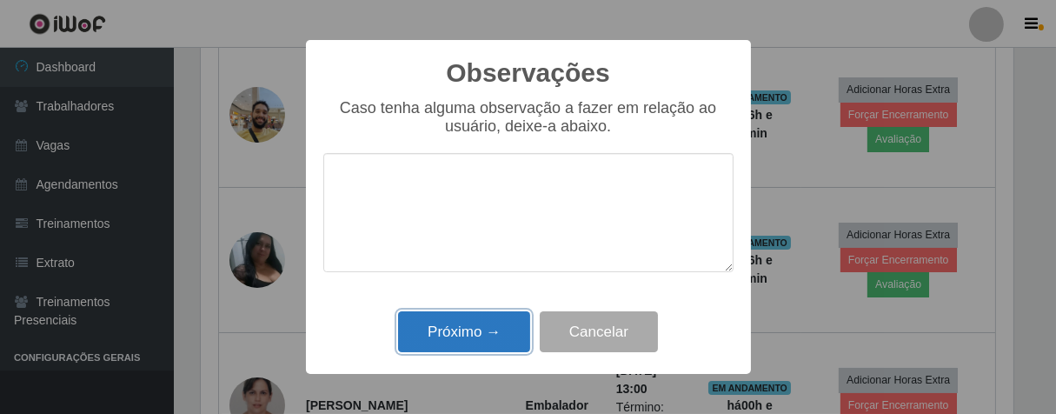
click at [508, 323] on button "Próximo →" at bounding box center [464, 331] width 132 height 41
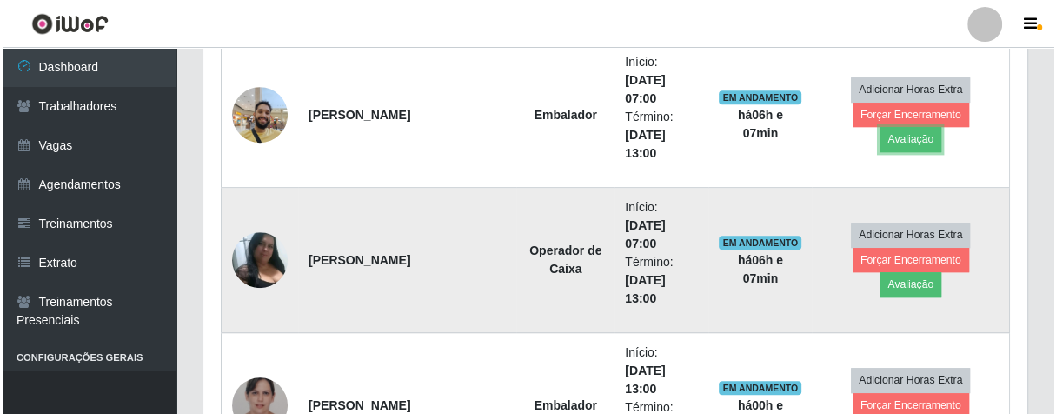
scroll to position [360, 823]
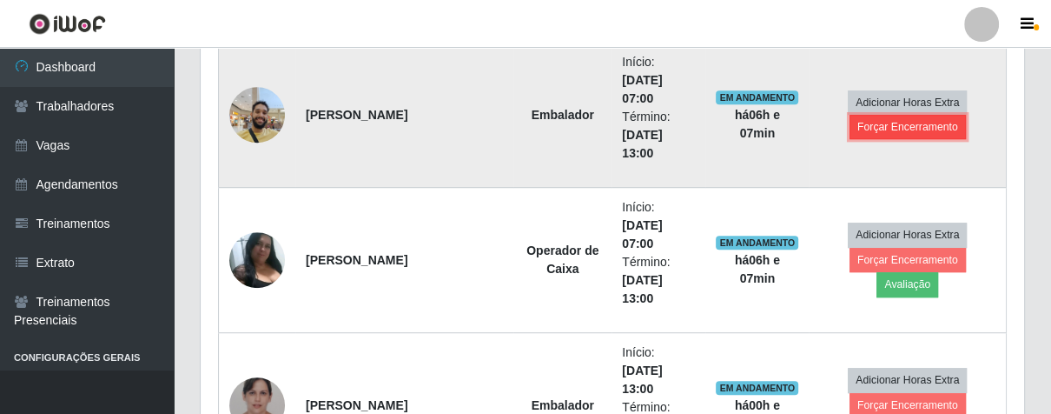
click at [891, 119] on button "Forçar Encerramento" at bounding box center [908, 127] width 116 height 24
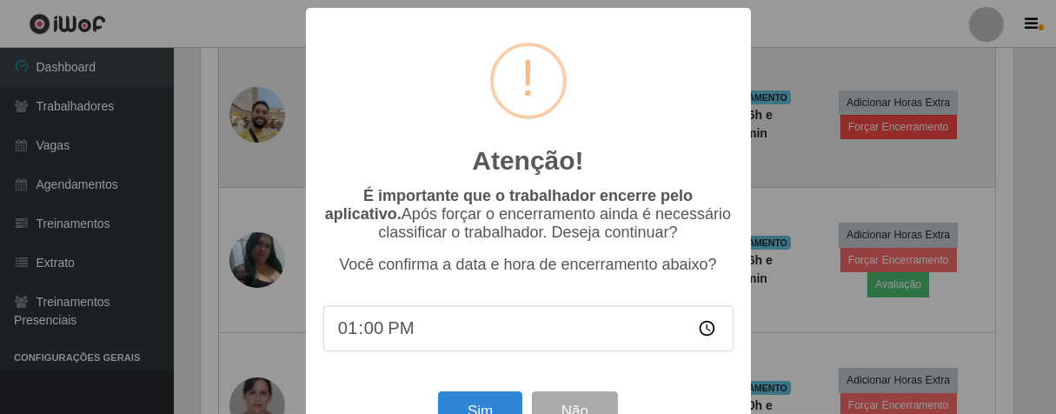
scroll to position [360, 813]
type input "13:00"
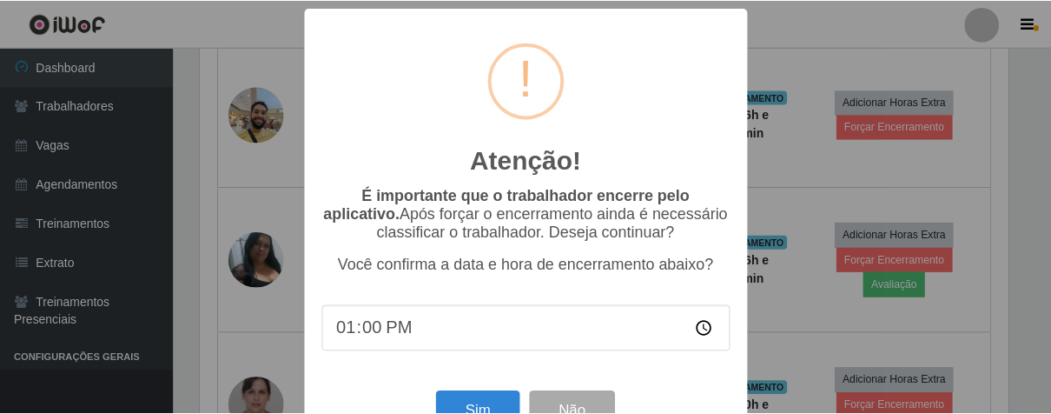
scroll to position [60, 0]
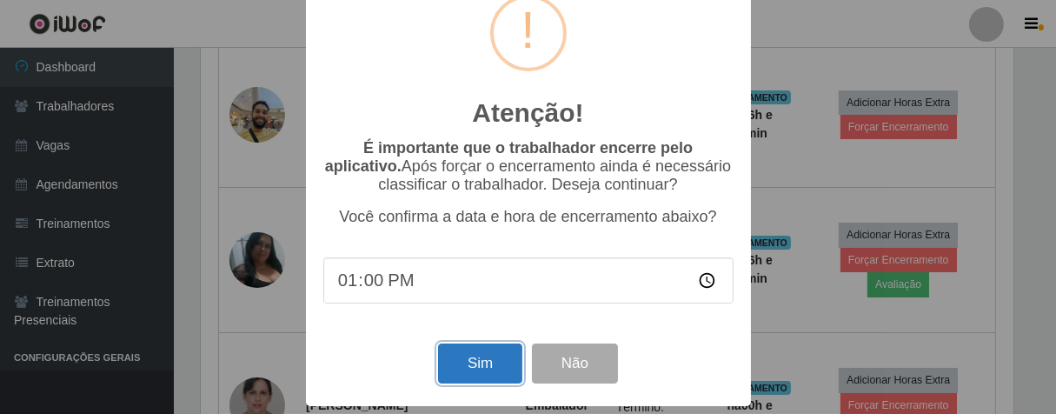
click at [442, 367] on button "Sim" at bounding box center [480, 363] width 84 height 41
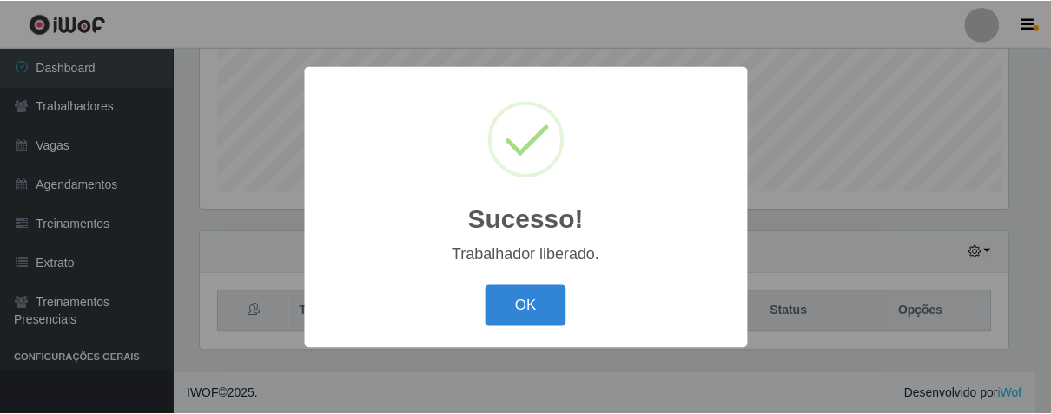
scroll to position [360, 813]
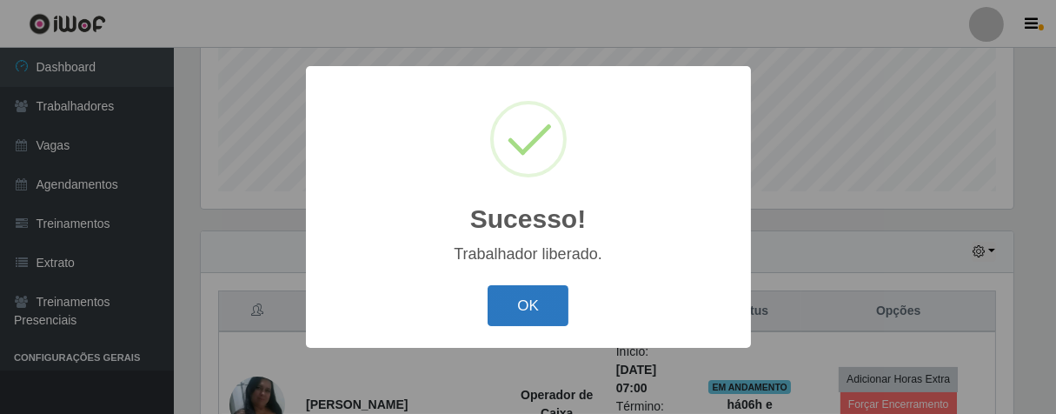
click at [496, 320] on button "OK" at bounding box center [527, 305] width 81 height 41
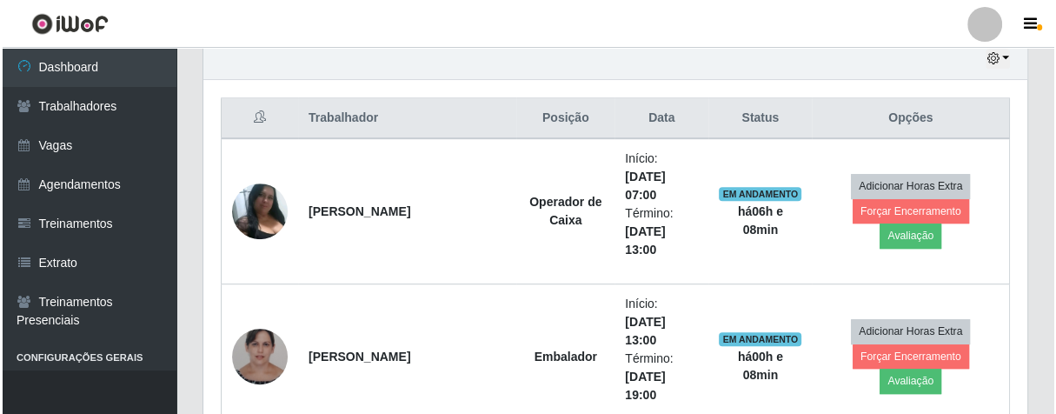
scroll to position [719, 0]
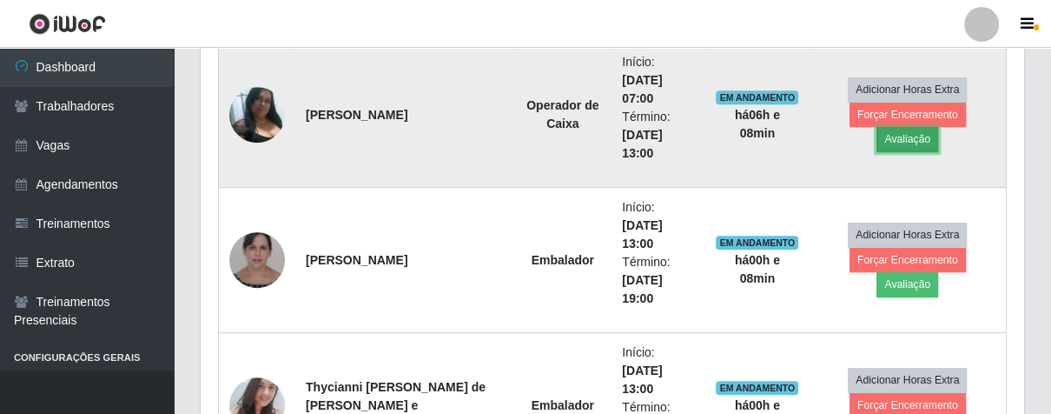
click at [938, 127] on button "Avaliação" at bounding box center [908, 139] width 62 height 24
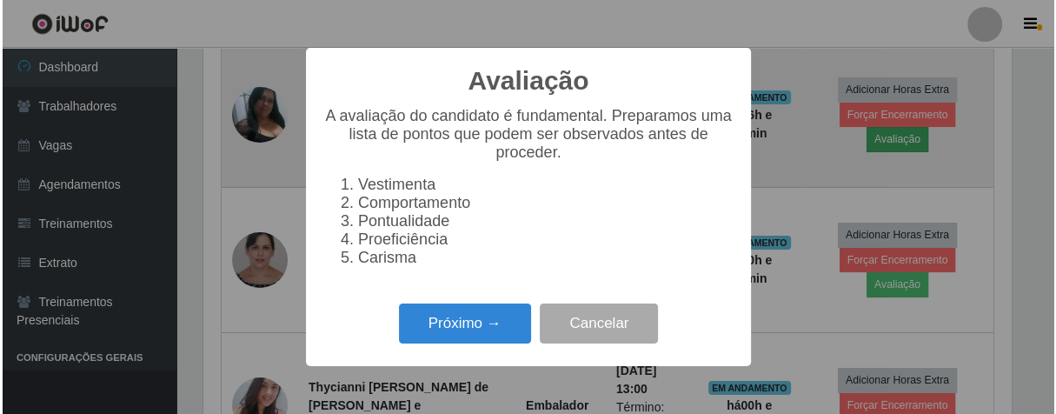
scroll to position [360, 813]
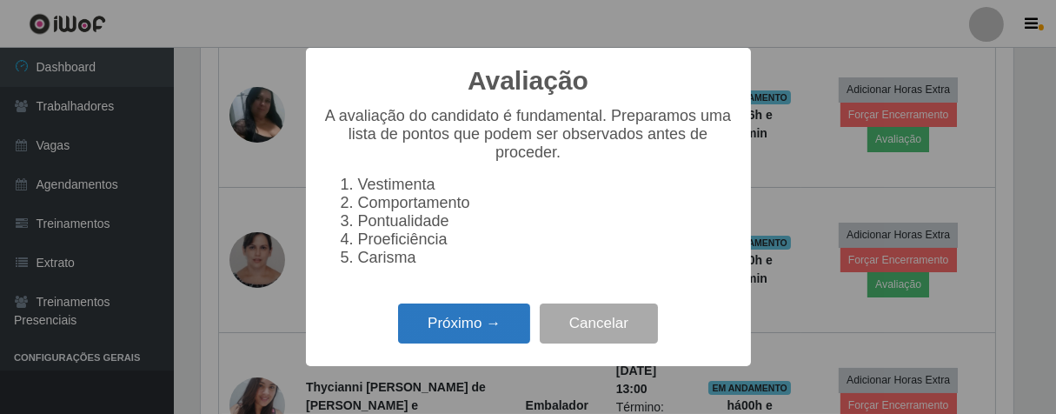
click at [453, 331] on button "Próximo →" at bounding box center [464, 323] width 132 height 41
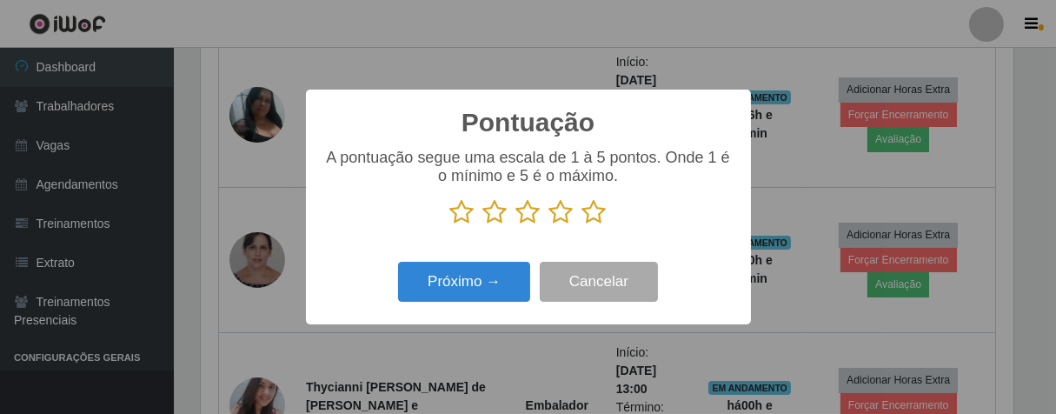
click at [593, 209] on icon at bounding box center [594, 212] width 24 height 26
click at [582, 225] on input "radio" at bounding box center [582, 225] width 0 height 0
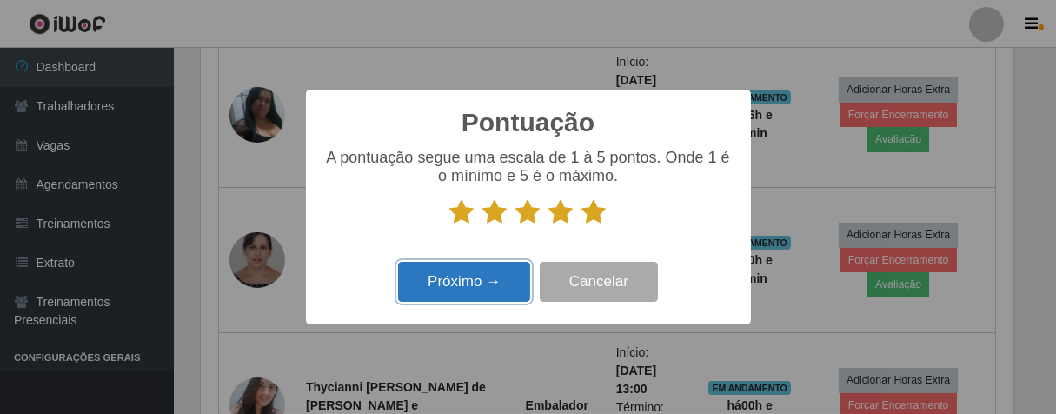
click at [507, 288] on button "Próximo →" at bounding box center [464, 282] width 132 height 41
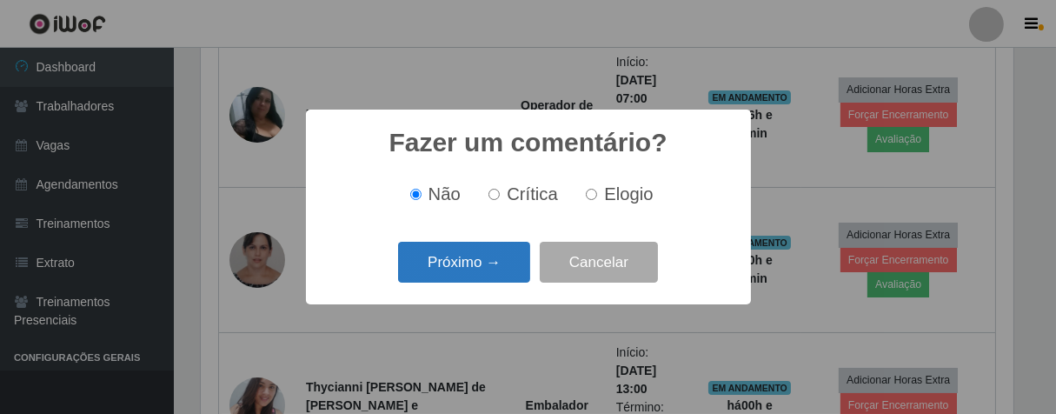
click at [505, 274] on button "Próximo →" at bounding box center [464, 262] width 132 height 41
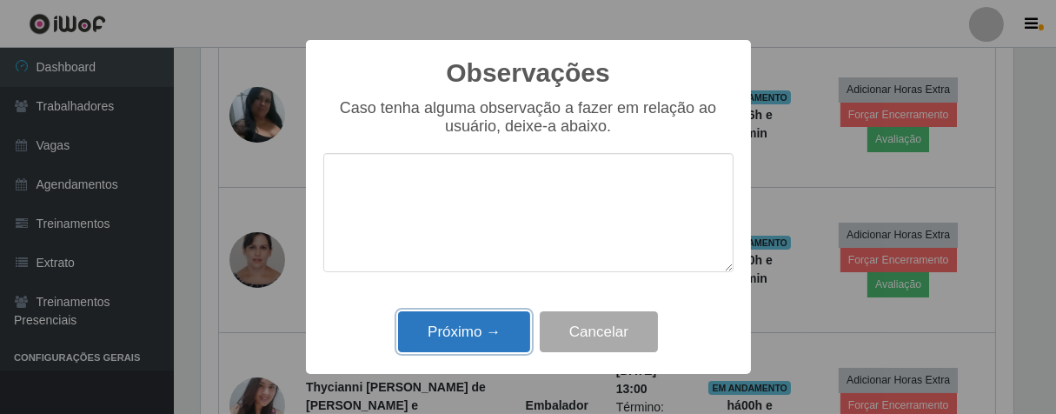
click at [507, 324] on button "Próximo →" at bounding box center [464, 331] width 132 height 41
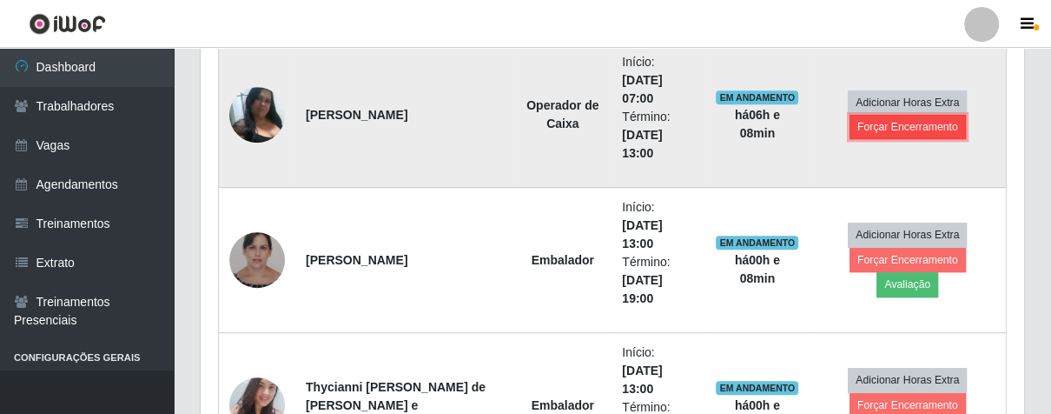
click at [903, 122] on button "Forçar Encerramento" at bounding box center [908, 127] width 116 height 24
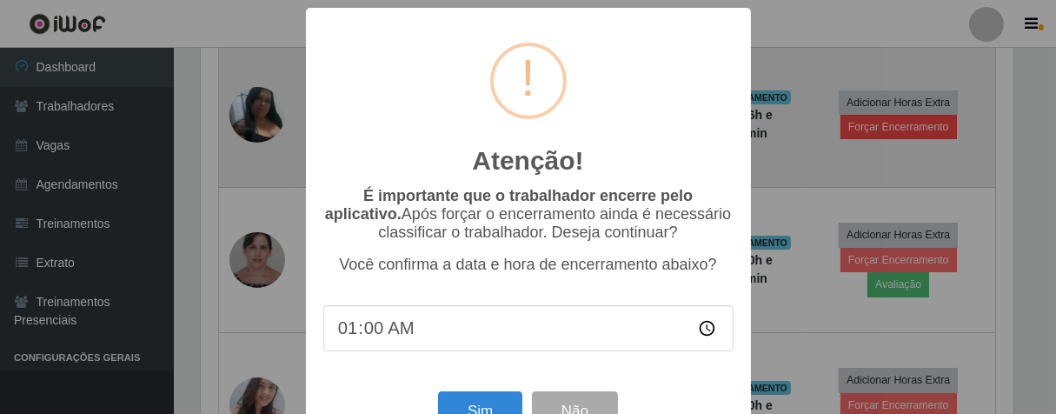
type input "13:00"
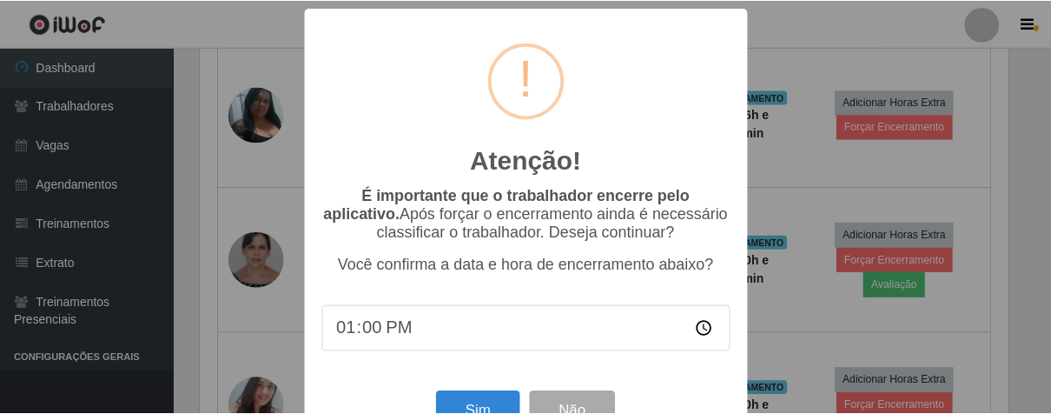
scroll to position [60, 0]
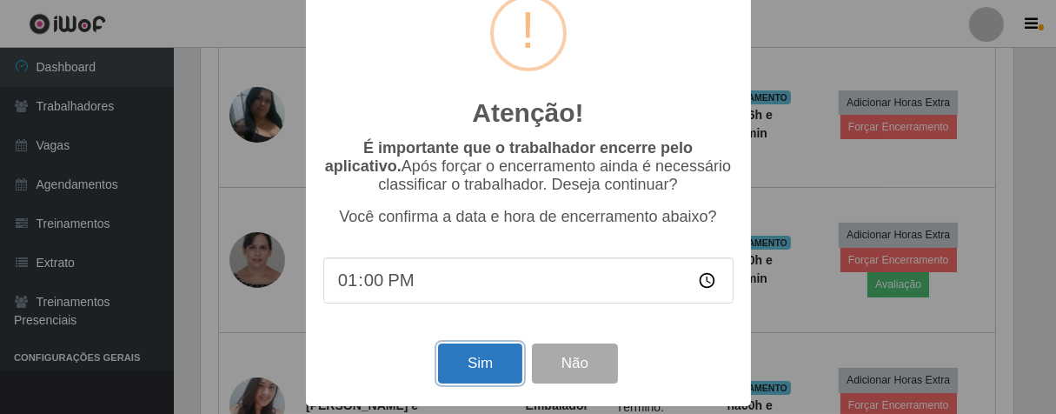
click at [489, 349] on button "Sim" at bounding box center [480, 363] width 84 height 41
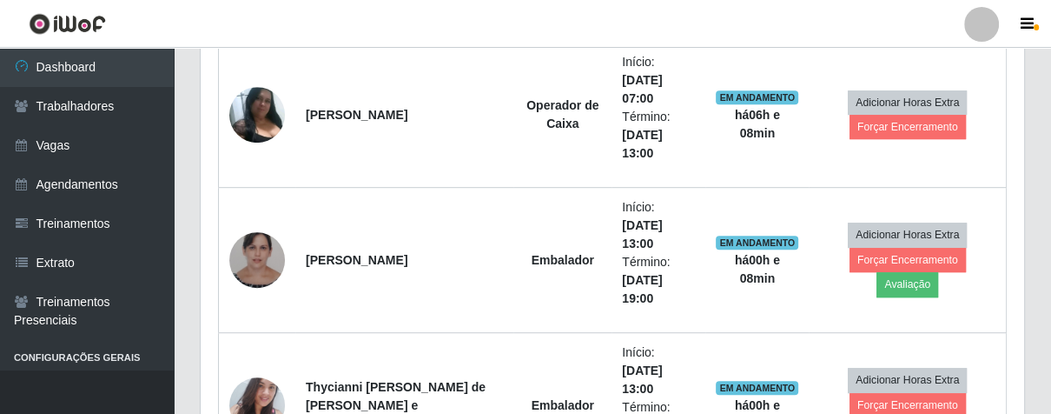
scroll to position [360, 813]
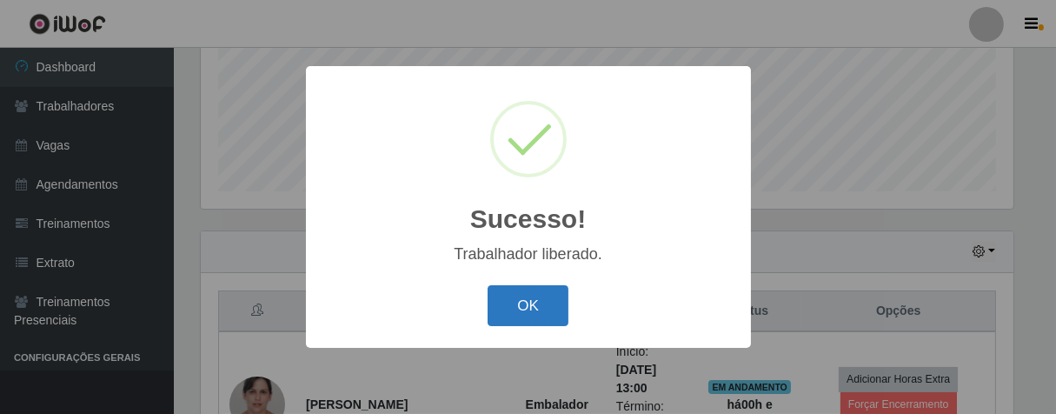
click at [507, 302] on button "OK" at bounding box center [527, 305] width 81 height 41
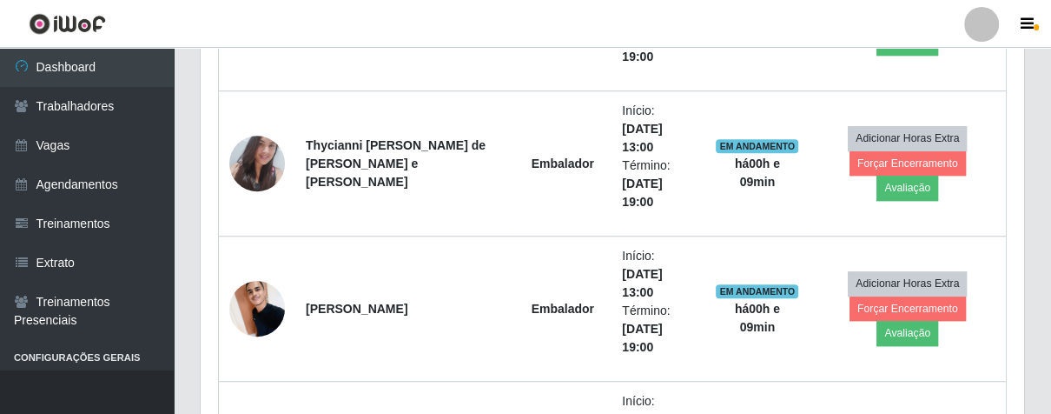
scroll to position [623, 0]
